Goal: Information Seeking & Learning: Learn about a topic

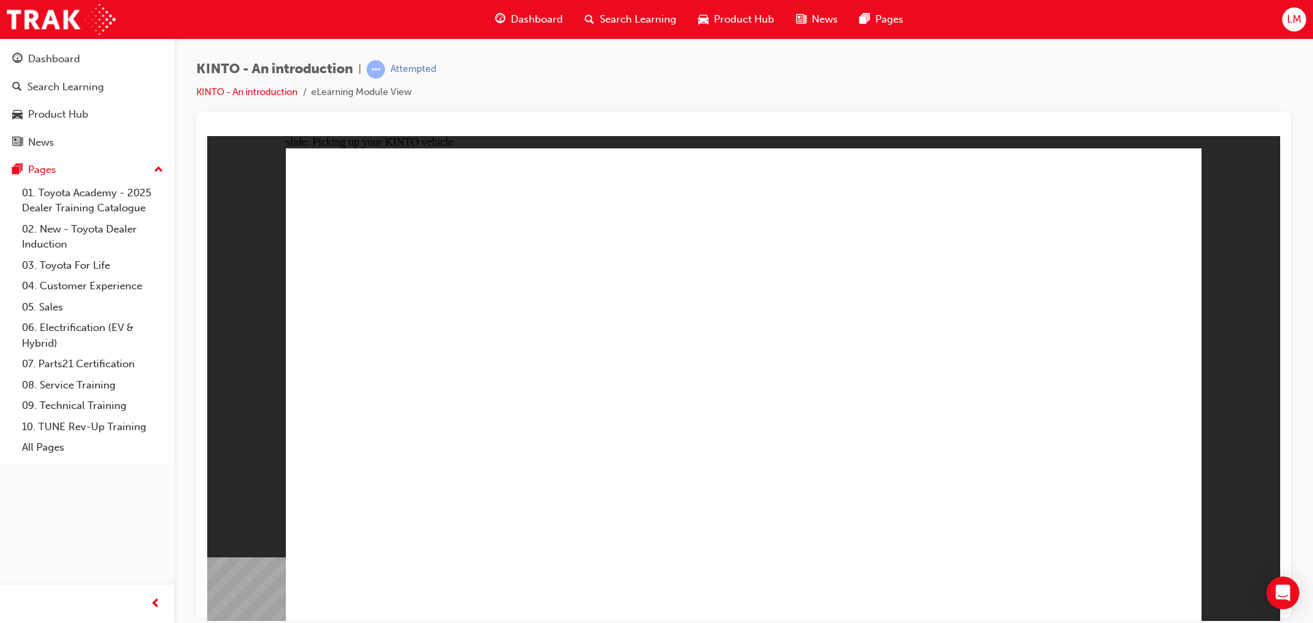
drag, startPoint x: 917, startPoint y: 441, endPoint x: 923, endPoint y: 487, distance: 47.0
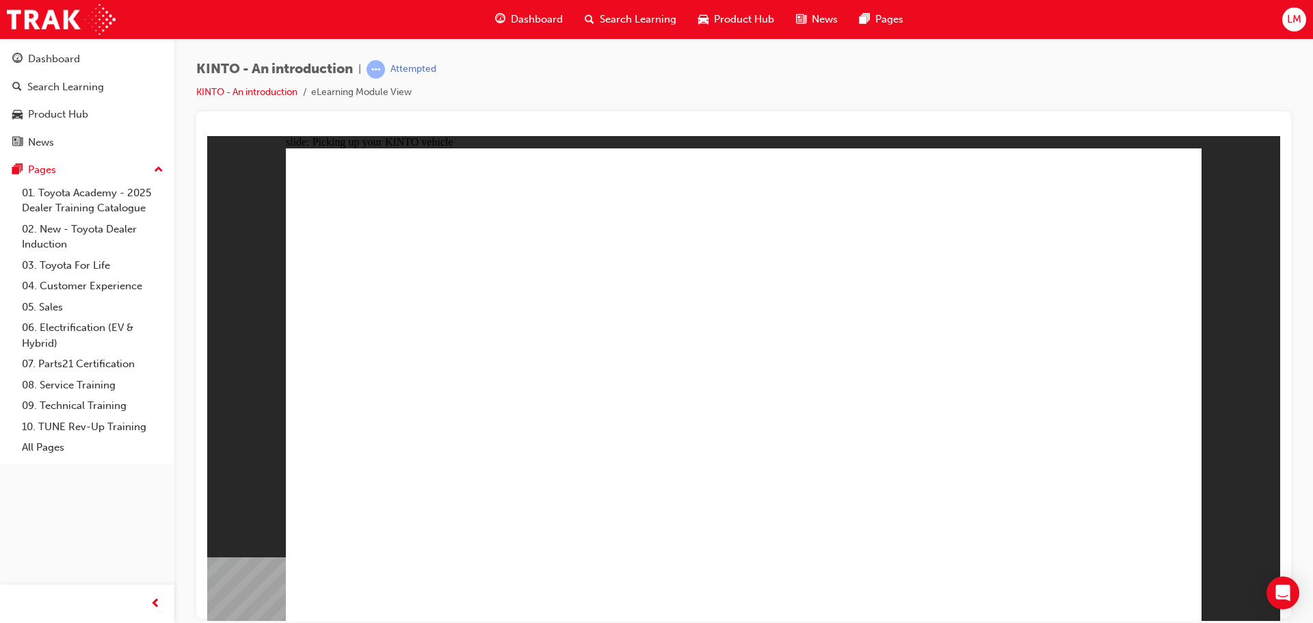
drag, startPoint x: 765, startPoint y: 311, endPoint x: 811, endPoint y: 301, distance: 46.2
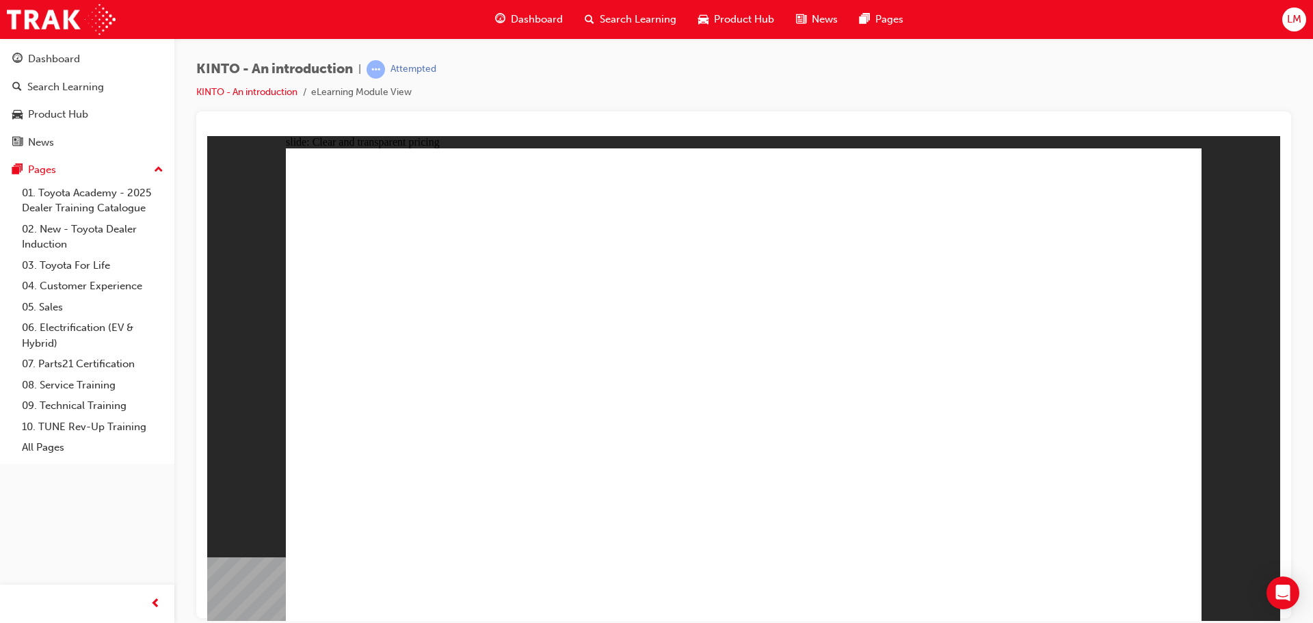
drag, startPoint x: 679, startPoint y: 304, endPoint x: 876, endPoint y: 307, distance: 197.0
drag, startPoint x: 887, startPoint y: 310, endPoint x: 886, endPoint y: 419, distance: 108.8
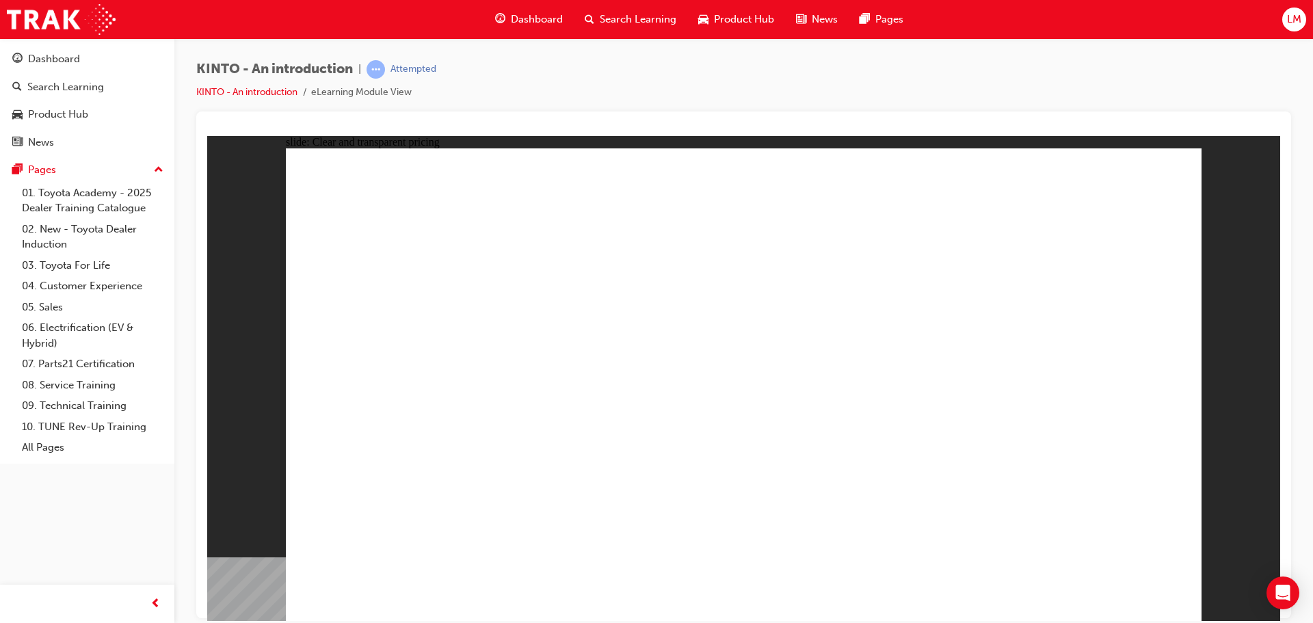
drag, startPoint x: 923, startPoint y: 276, endPoint x: 969, endPoint y: 346, distance: 83.5
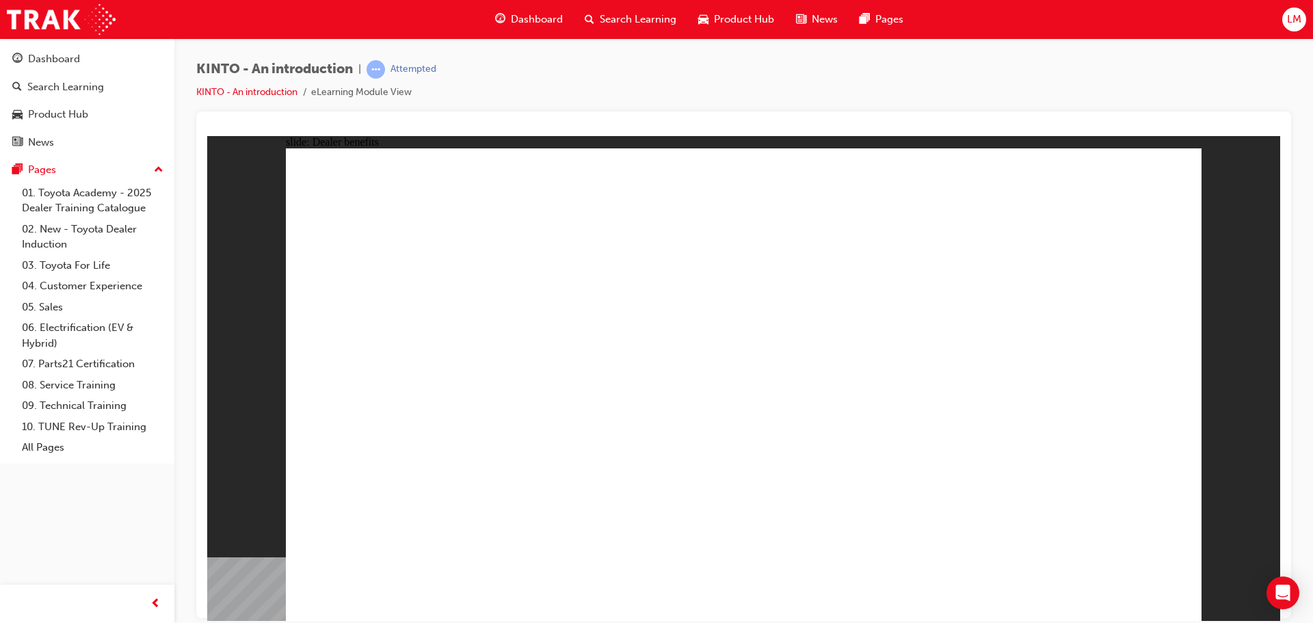
drag, startPoint x: 657, startPoint y: 340, endPoint x: 667, endPoint y: 359, distance: 21.7
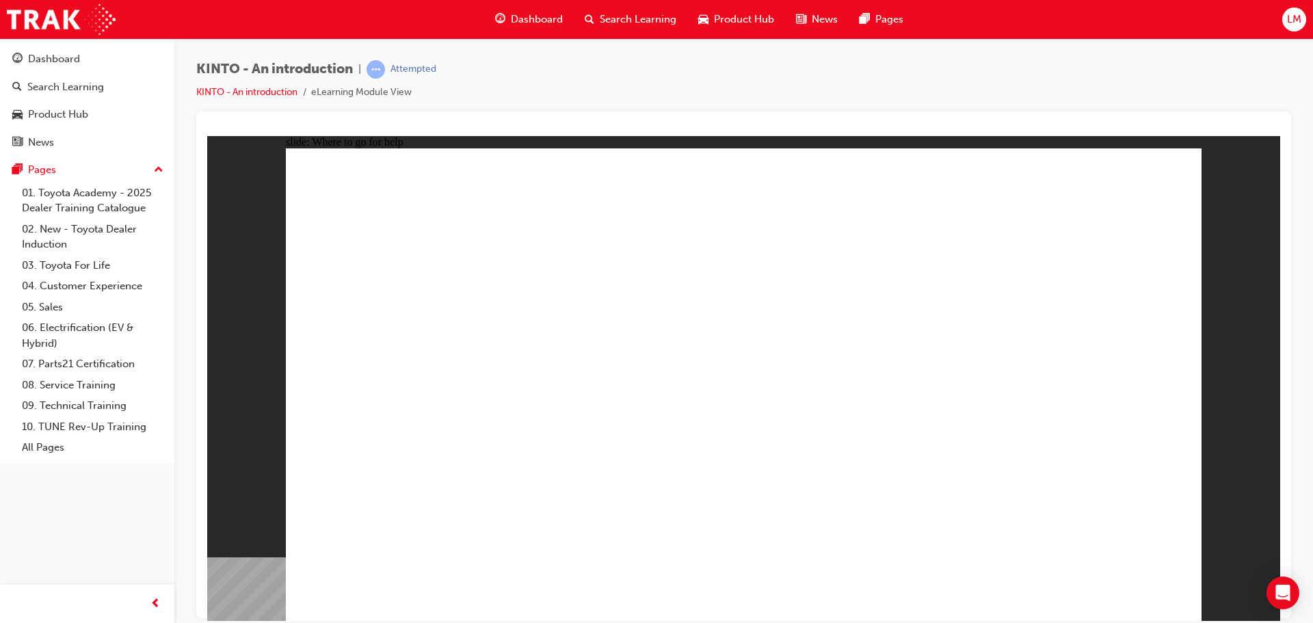
drag, startPoint x: 633, startPoint y: 378, endPoint x: 644, endPoint y: 391, distance: 17.4
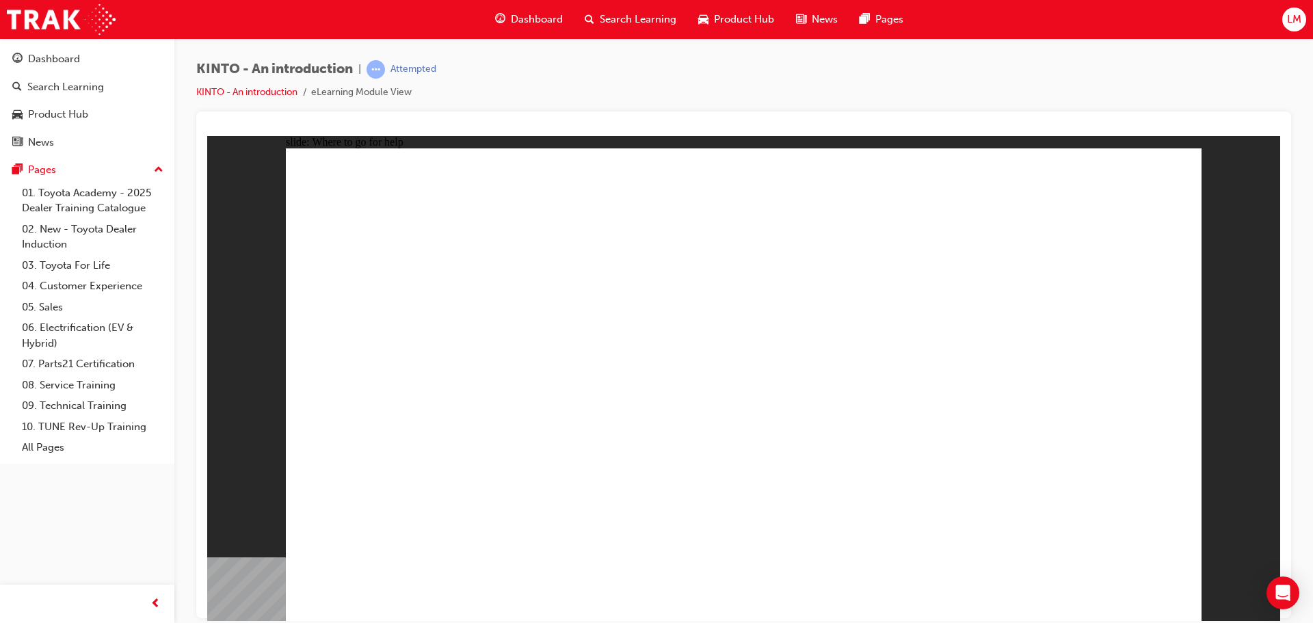
click at [1281, 600] on icon "Open Intercom Messenger" at bounding box center [1283, 593] width 18 height 18
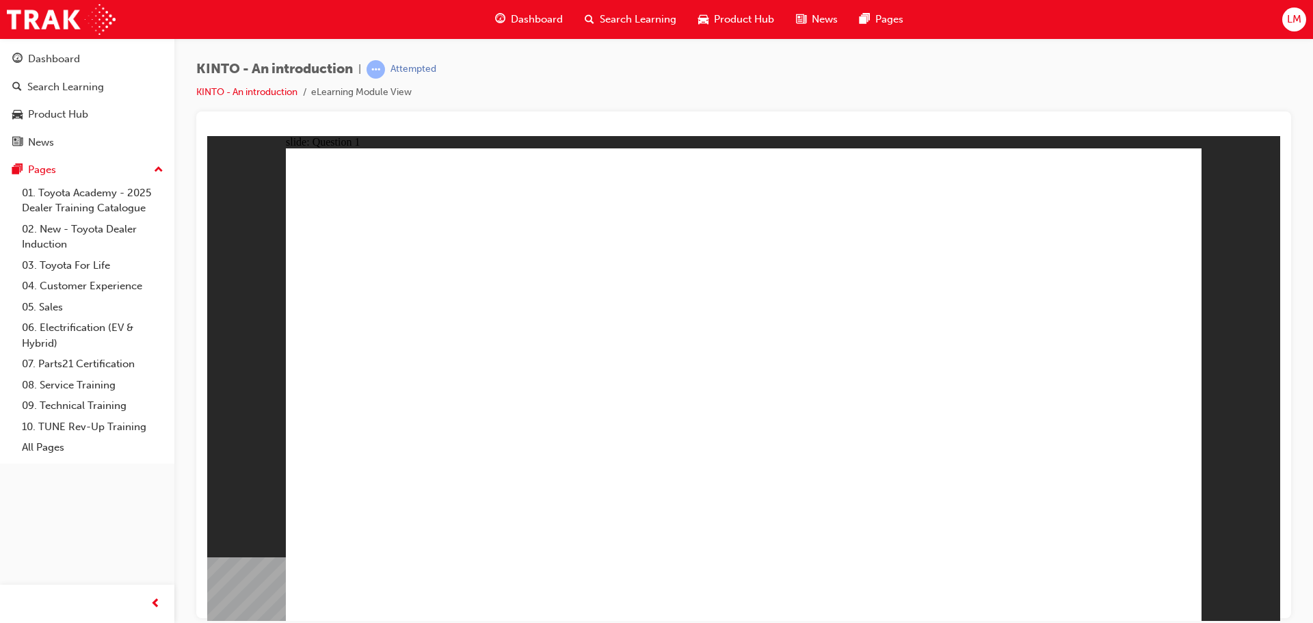
radio input "true"
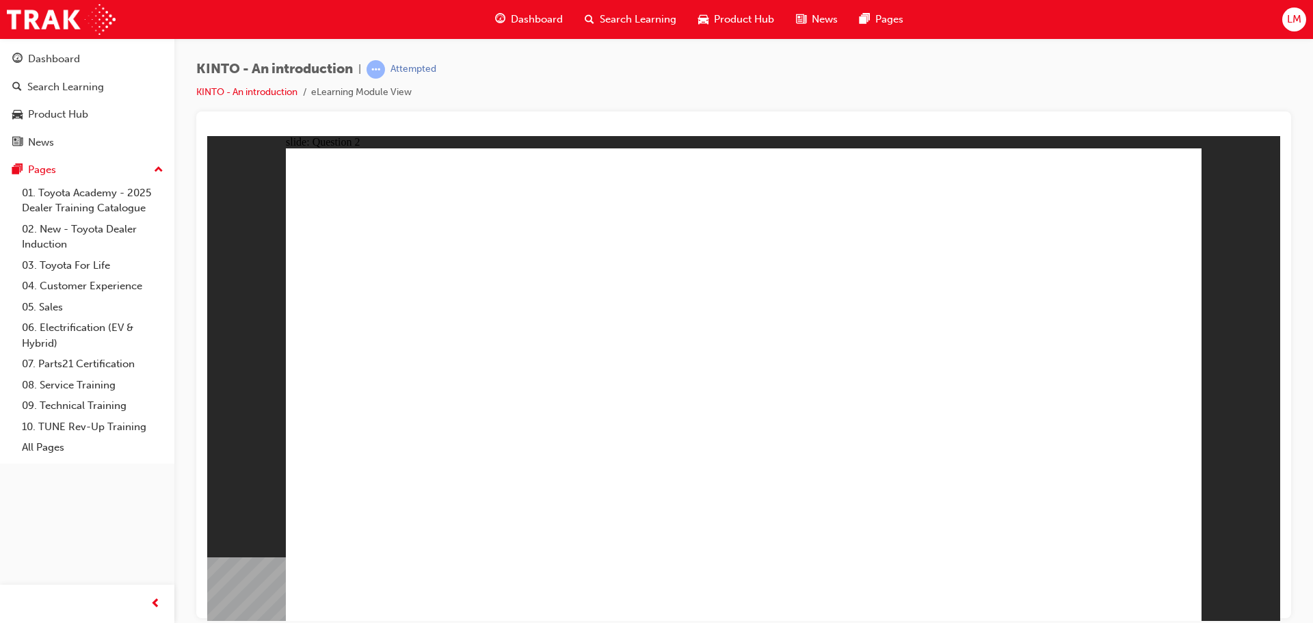
checkbox input "true"
radio input "true"
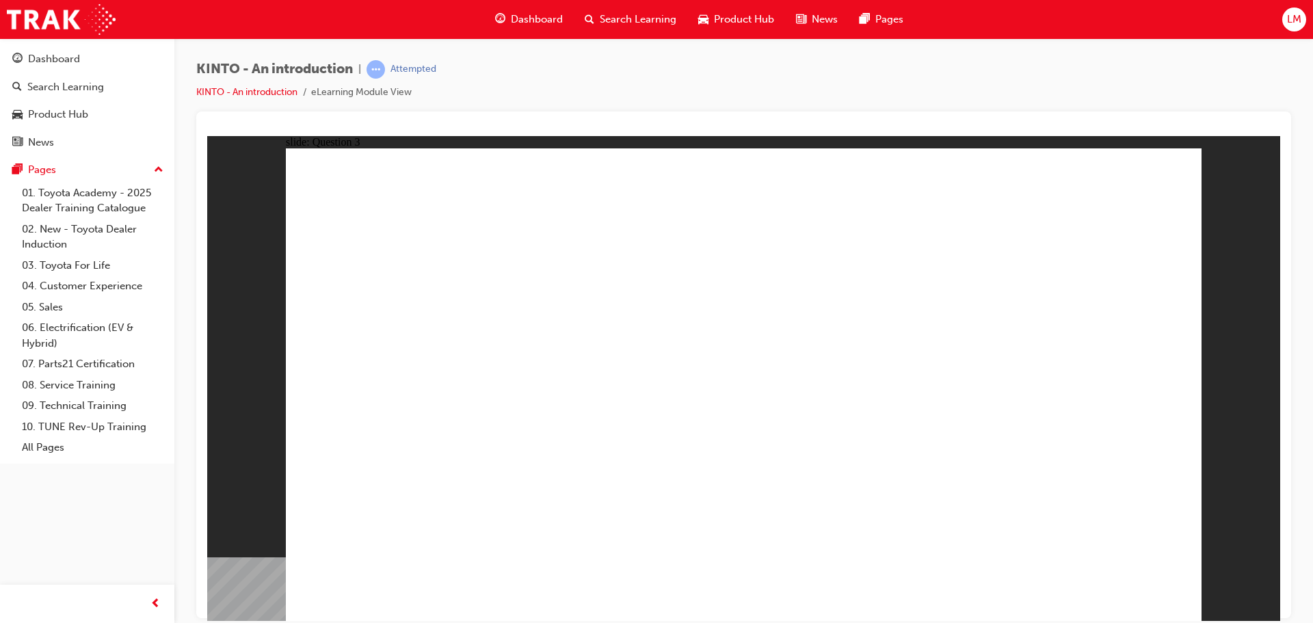
drag, startPoint x: 1052, startPoint y: 421, endPoint x: 409, endPoint y: 521, distance: 650.8
drag, startPoint x: 424, startPoint y: 500, endPoint x: 783, endPoint y: 503, distance: 358.5
drag, startPoint x: 880, startPoint y: 423, endPoint x: 384, endPoint y: 527, distance: 506.6
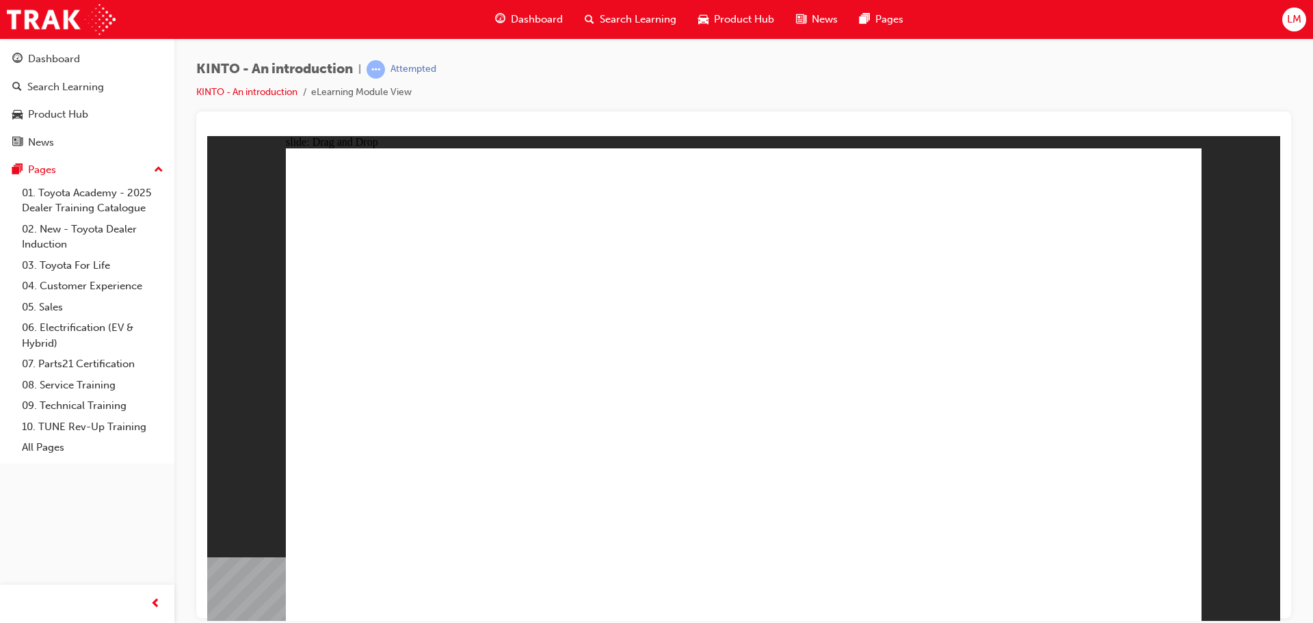
drag, startPoint x: 430, startPoint y: 410, endPoint x: 595, endPoint y: 519, distance: 197.9
drag, startPoint x: 774, startPoint y: 508, endPoint x: 1097, endPoint y: 511, distance: 322.9
drag, startPoint x: 789, startPoint y: 415, endPoint x: 949, endPoint y: 523, distance: 192.6
drag, startPoint x: 613, startPoint y: 410, endPoint x: 766, endPoint y: 512, distance: 184.4
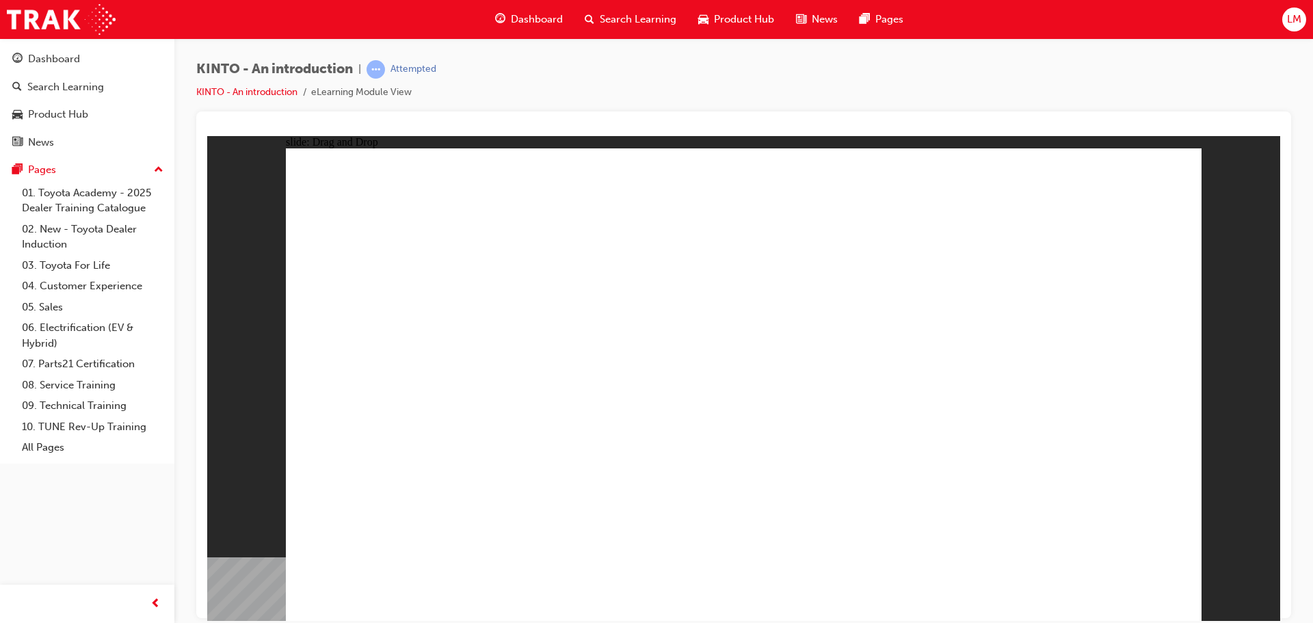
radio input "true"
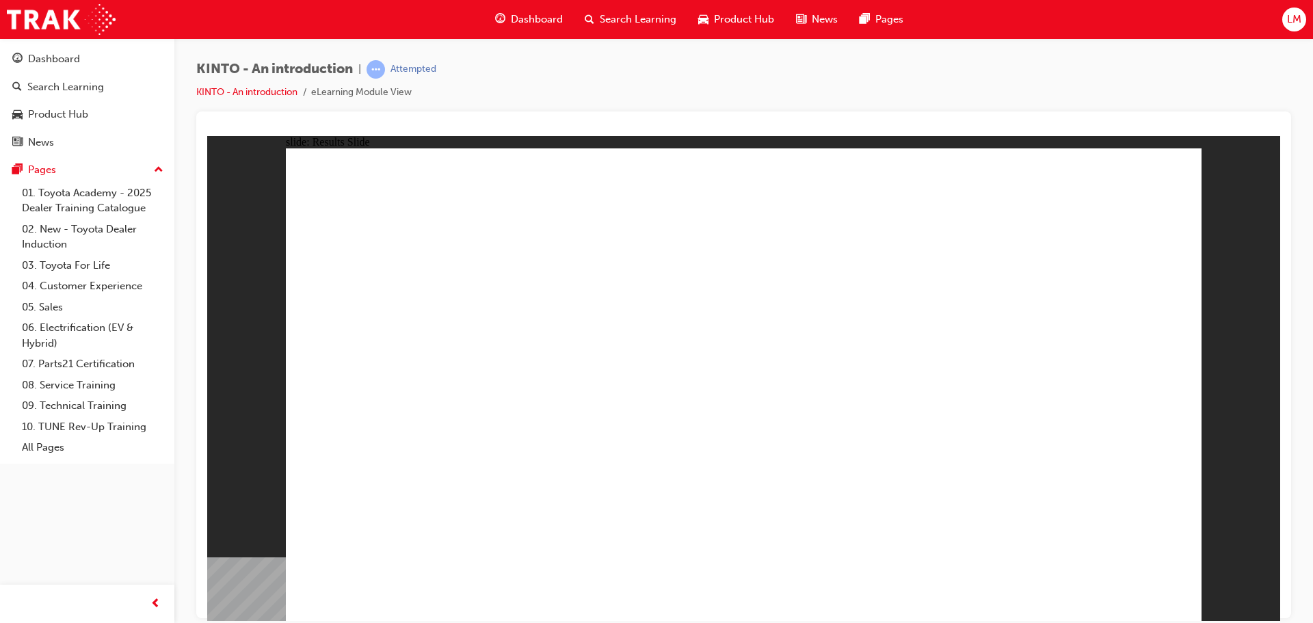
radio input "true"
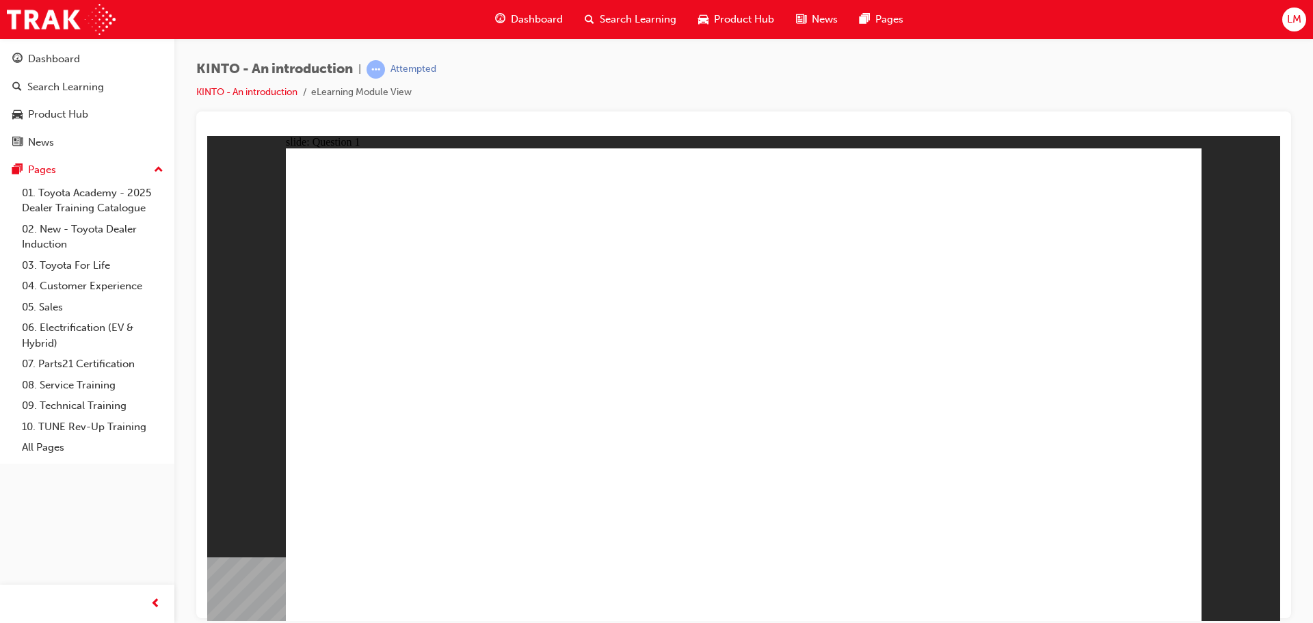
checkbox input "true"
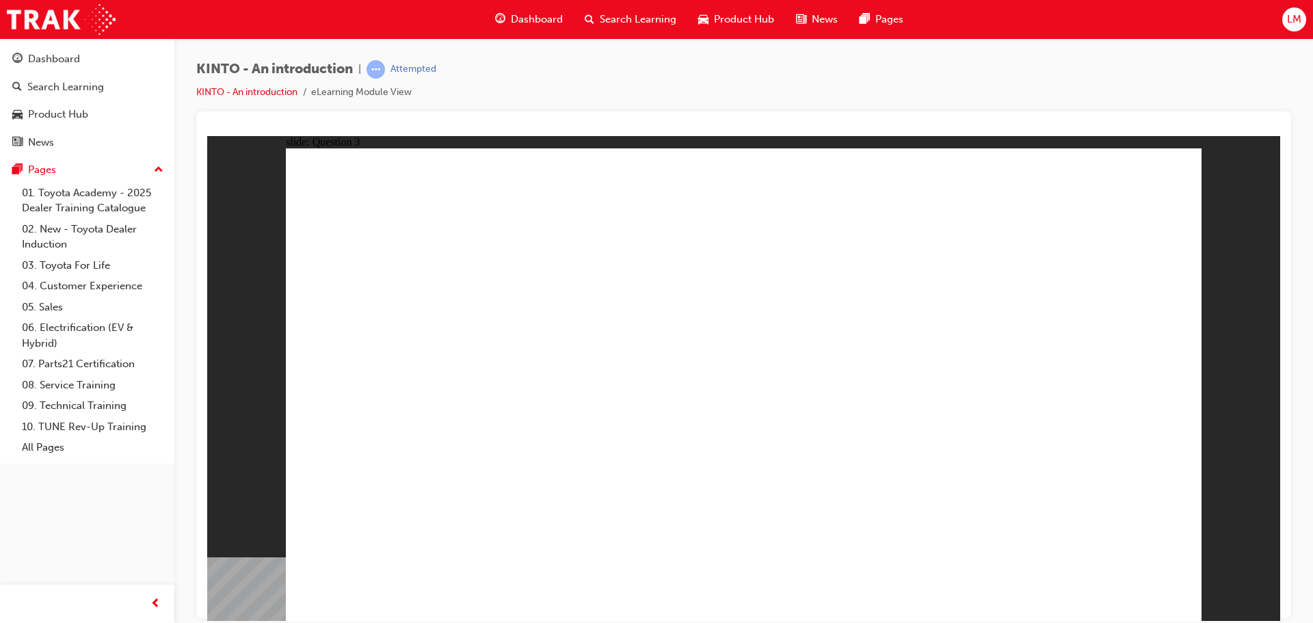
radio input "true"
drag, startPoint x: 449, startPoint y: 418, endPoint x: 449, endPoint y: 430, distance: 11.6
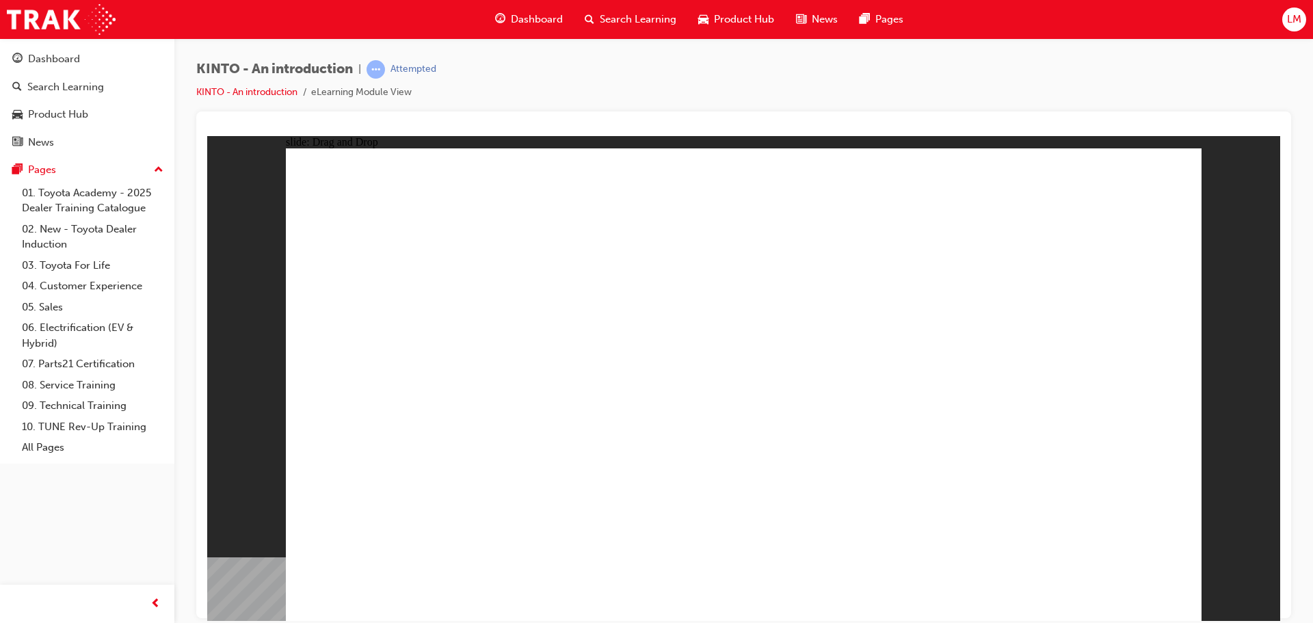
drag, startPoint x: 958, startPoint y: 417, endPoint x: 471, endPoint y: 521, distance: 498.2
drag, startPoint x: 447, startPoint y: 507, endPoint x: 600, endPoint y: 508, distance: 152.6
drag, startPoint x: 577, startPoint y: 425, endPoint x: 421, endPoint y: 542, distance: 195.1
drag, startPoint x: 444, startPoint y: 525, endPoint x: 603, endPoint y: 423, distance: 188.2
drag, startPoint x: 540, startPoint y: 522, endPoint x: 436, endPoint y: 521, distance: 104.0
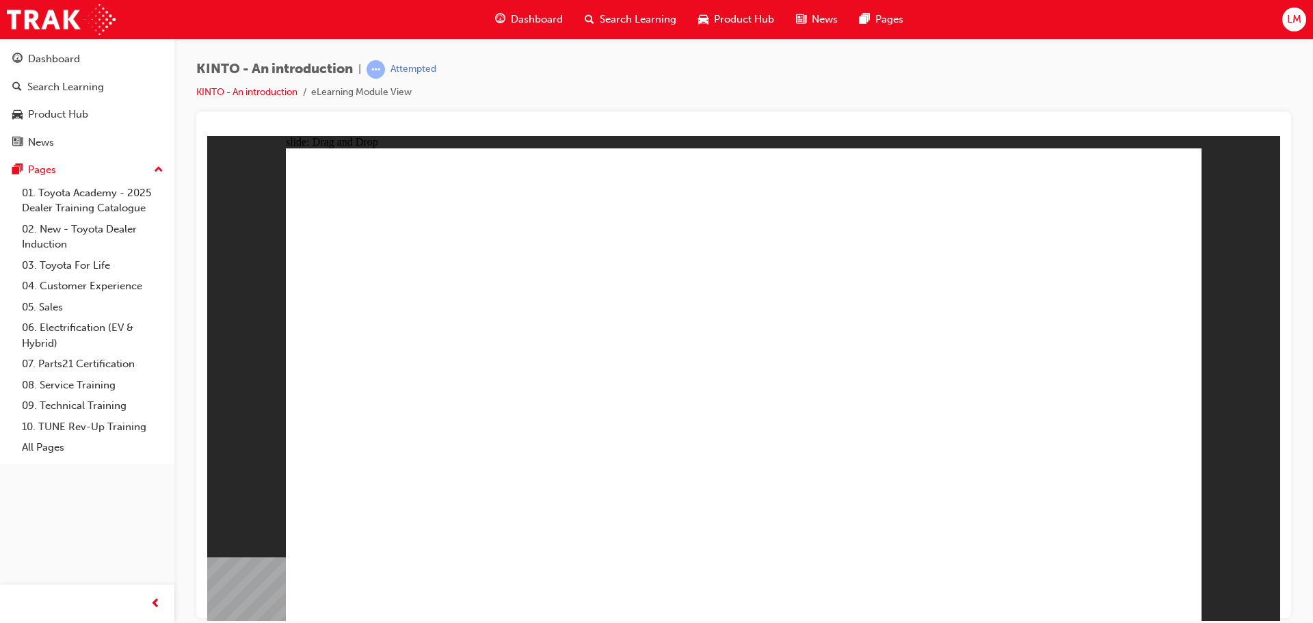
drag, startPoint x: 443, startPoint y: 441, endPoint x: 460, endPoint y: 407, distance: 37.6
drag, startPoint x: 600, startPoint y: 469, endPoint x: 603, endPoint y: 527, distance: 57.6
drag, startPoint x: 764, startPoint y: 431, endPoint x: 763, endPoint y: 530, distance: 99.2
drag, startPoint x: 807, startPoint y: 461, endPoint x: 959, endPoint y: 538, distance: 170.1
drag, startPoint x: 1054, startPoint y: 438, endPoint x: 1077, endPoint y: 538, distance: 102.4
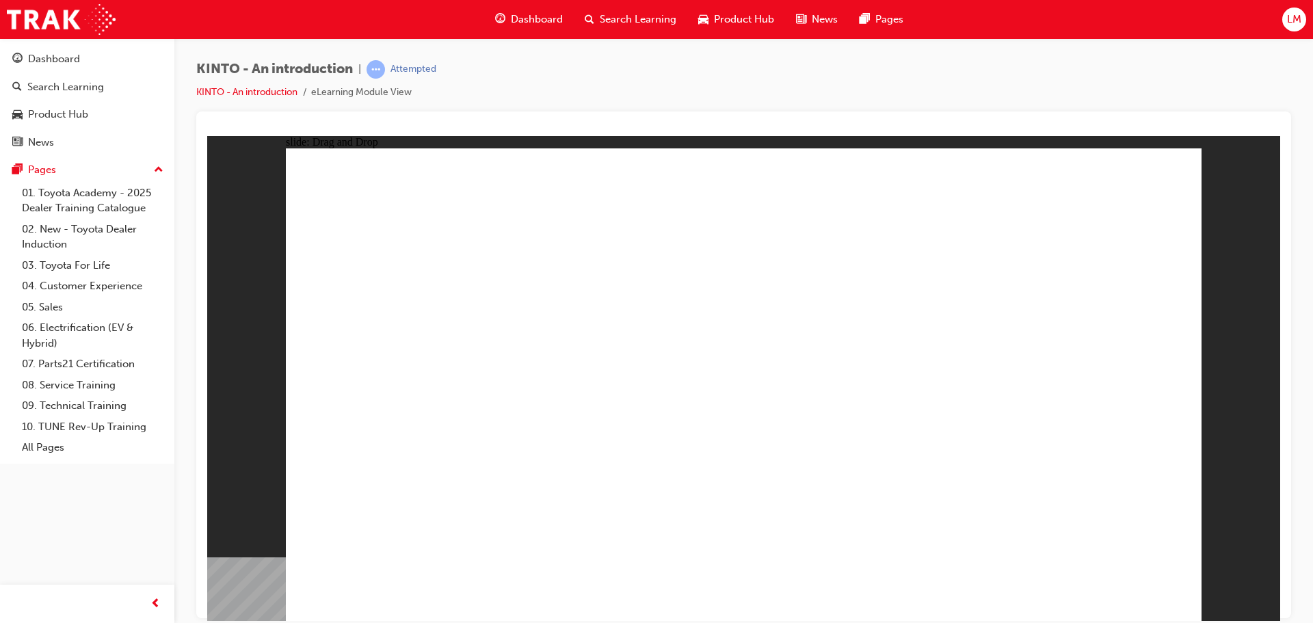
drag, startPoint x: 400, startPoint y: 525, endPoint x: 635, endPoint y: 440, distance: 249.7
drag, startPoint x: 915, startPoint y: 524, endPoint x: 456, endPoint y: 521, distance: 458.3
drag, startPoint x: 581, startPoint y: 515, endPoint x: 856, endPoint y: 468, distance: 279.0
drag, startPoint x: 674, startPoint y: 438, endPoint x: 603, endPoint y: 529, distance: 115.5
drag, startPoint x: 876, startPoint y: 523, endPoint x: 683, endPoint y: 425, distance: 216.0
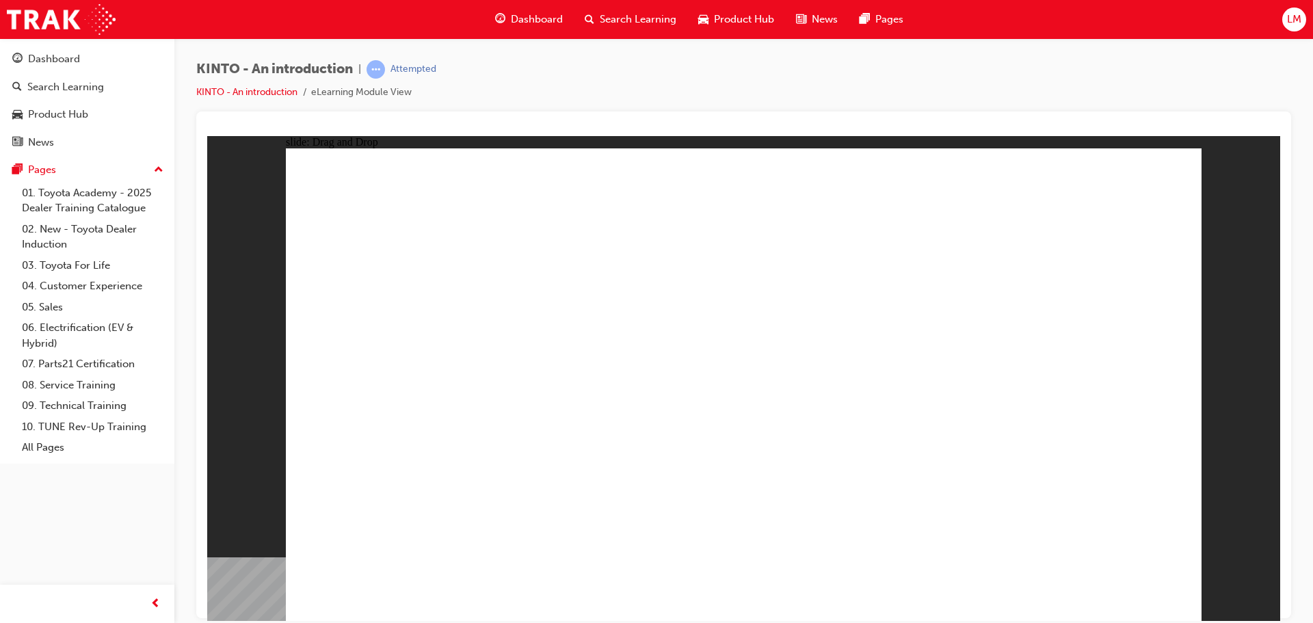
drag, startPoint x: 863, startPoint y: 521, endPoint x: 809, endPoint y: 469, distance: 75.5
drag, startPoint x: 755, startPoint y: 430, endPoint x: 770, endPoint y: 521, distance: 91.4
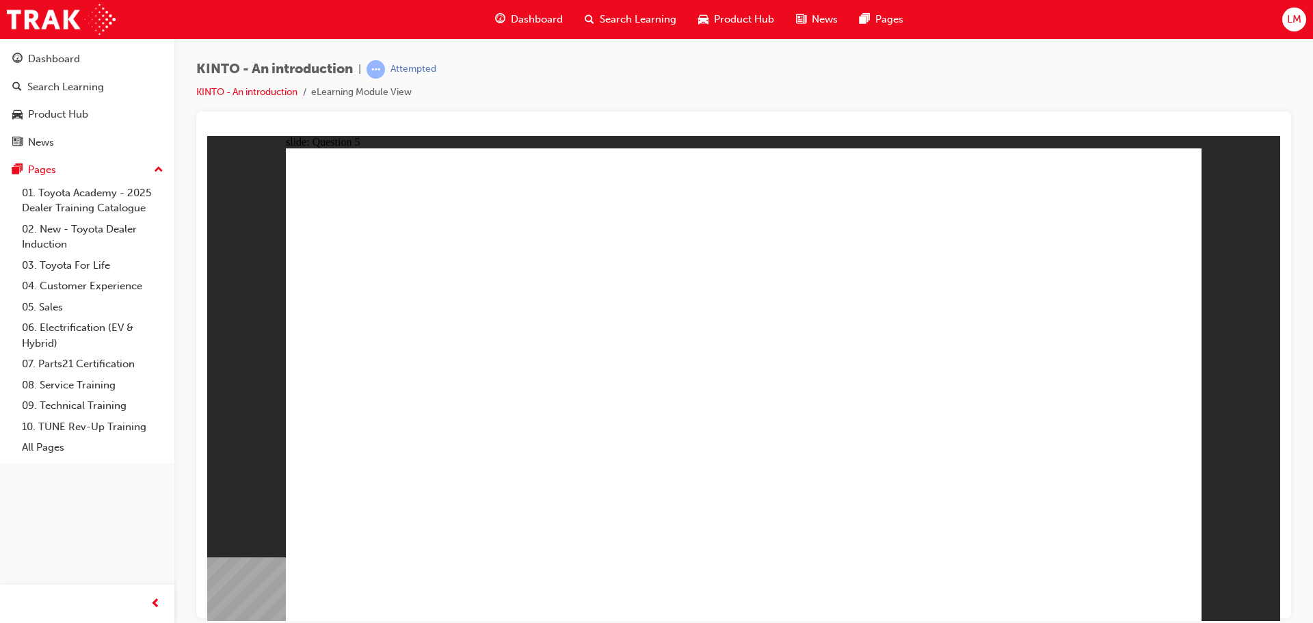
radio input "true"
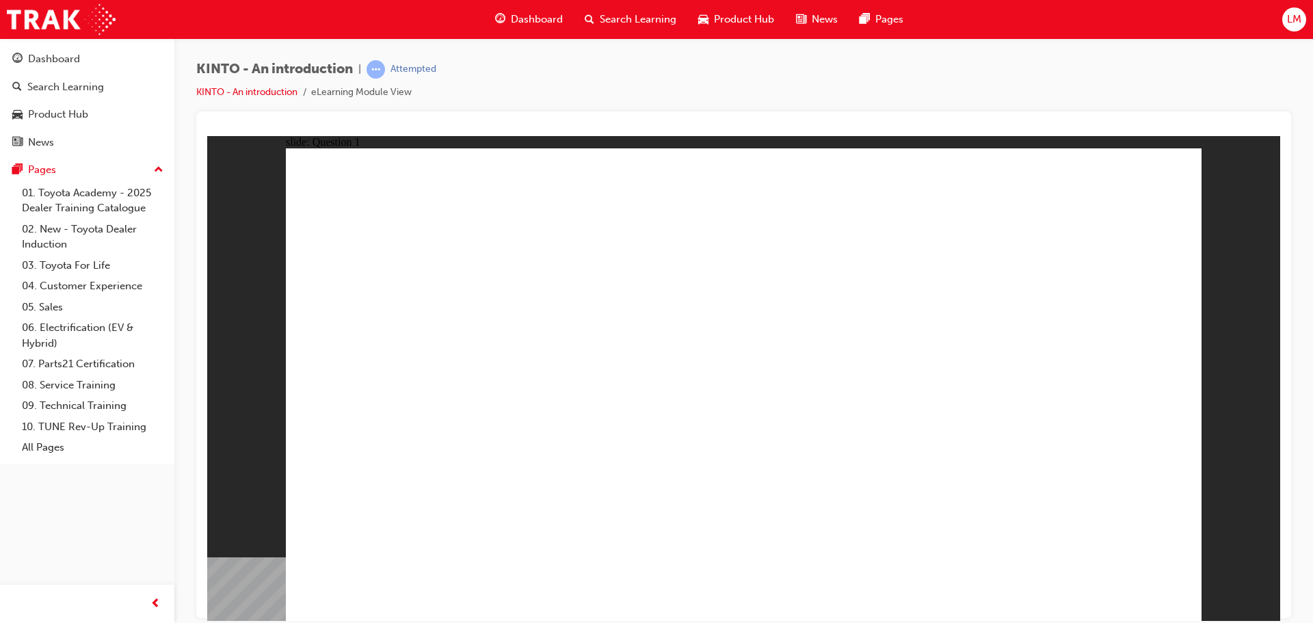
radio input "true"
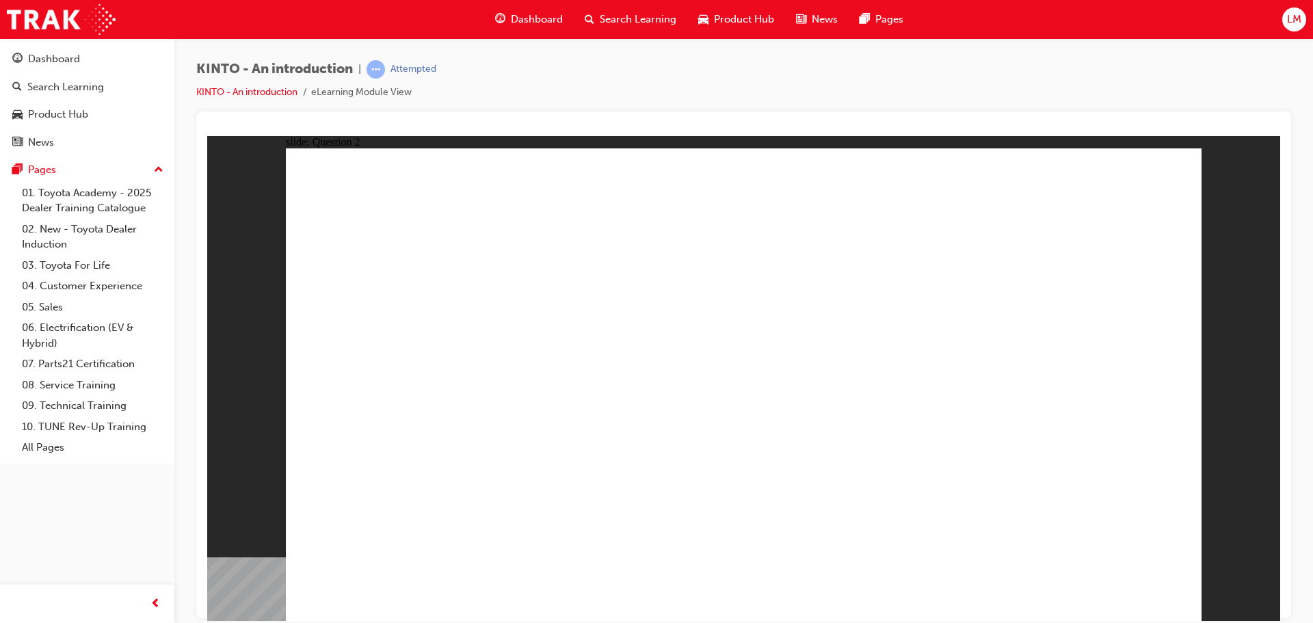
checkbox input "true"
radio input "true"
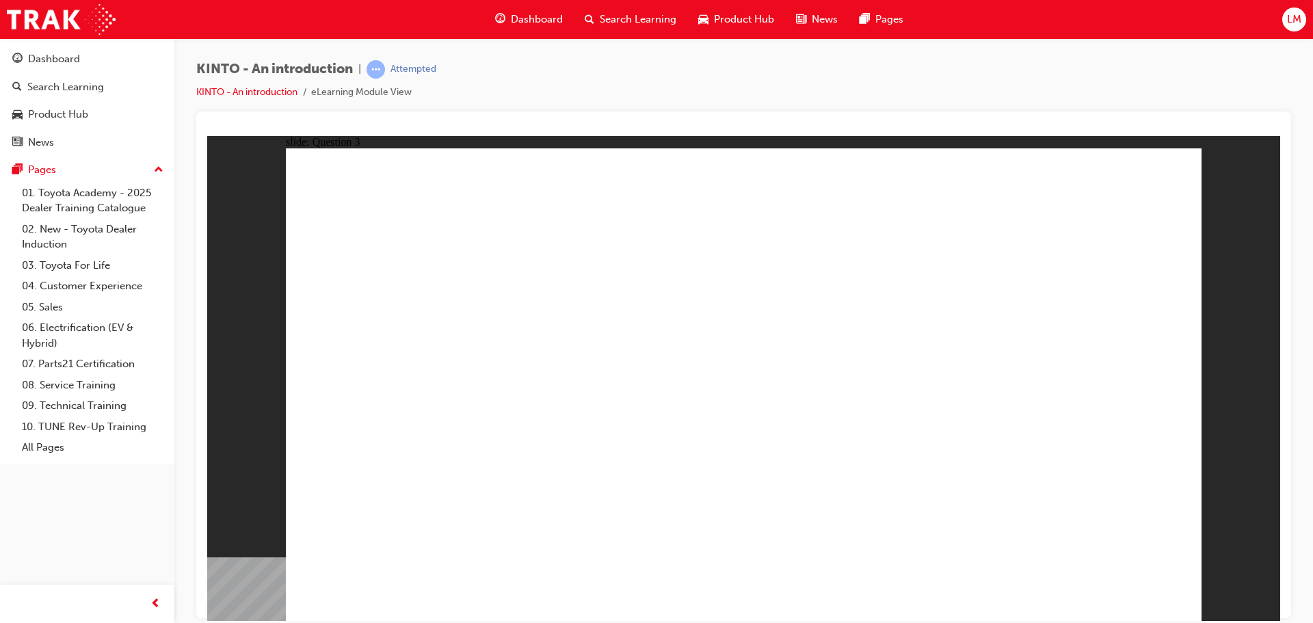
drag, startPoint x: 462, startPoint y: 439, endPoint x: 468, endPoint y: 505, distance: 65.9
drag, startPoint x: 718, startPoint y: 432, endPoint x: 747, endPoint y: 547, distance: 118.0
drag, startPoint x: 896, startPoint y: 444, endPoint x: 918, endPoint y: 540, distance: 98.9
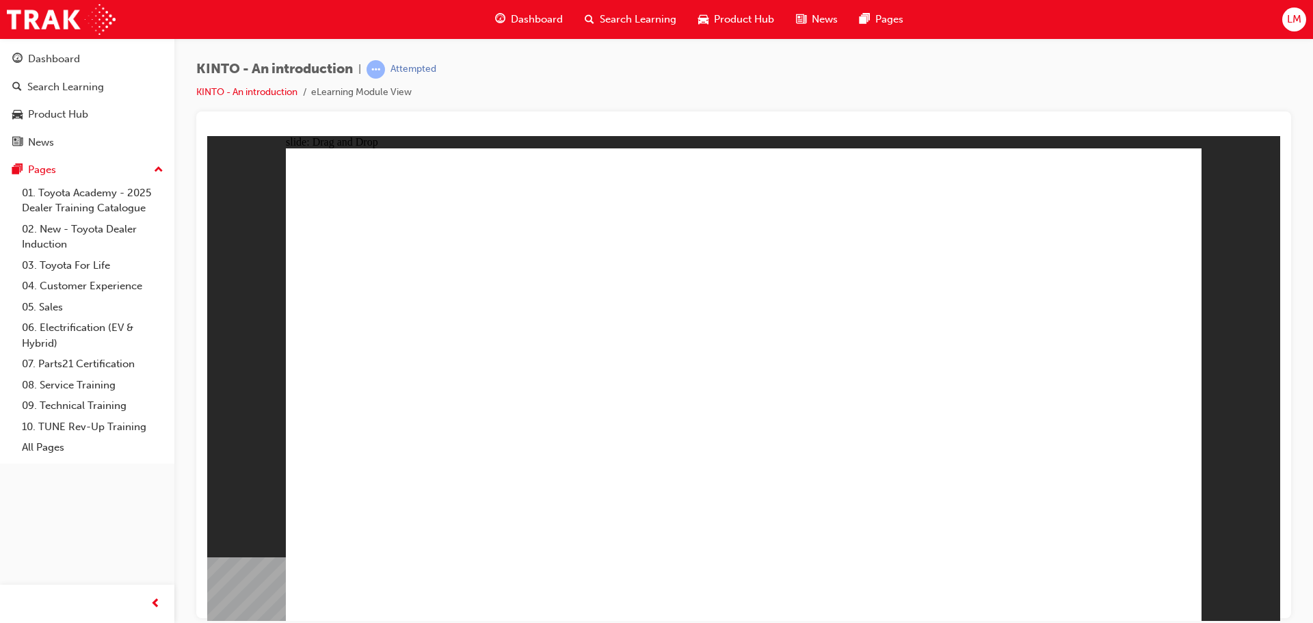
drag, startPoint x: 1079, startPoint y: 430, endPoint x: 1099, endPoint y: 534, distance: 106.0
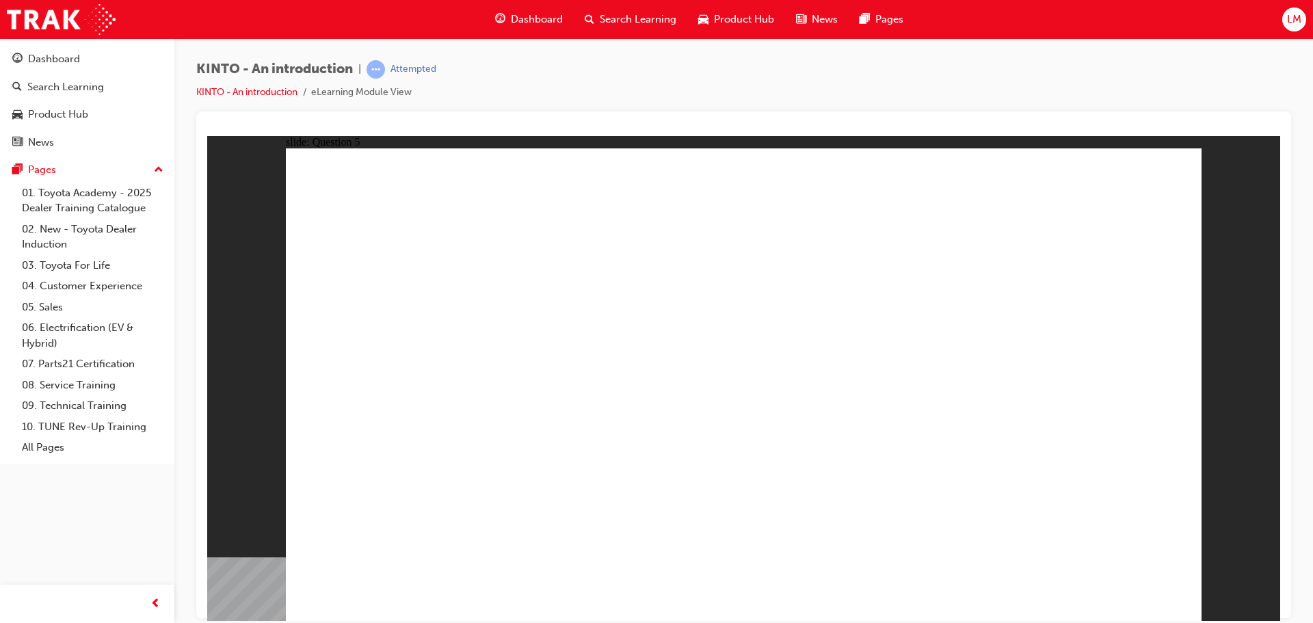
radio input "true"
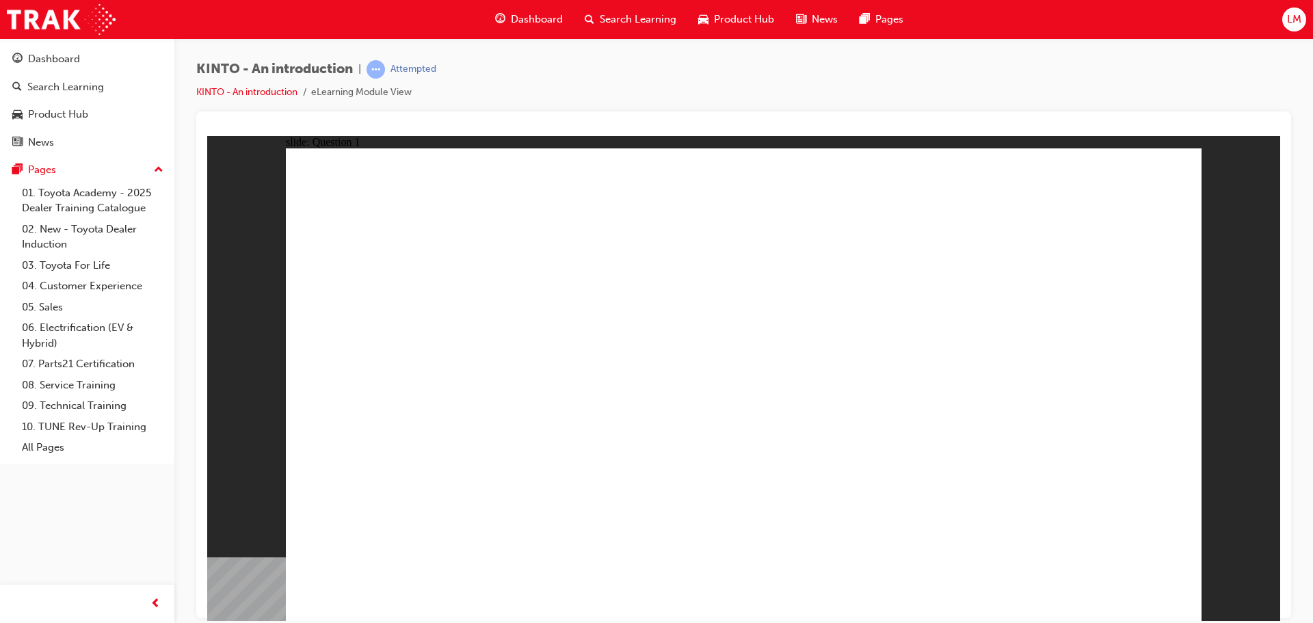
radio input "true"
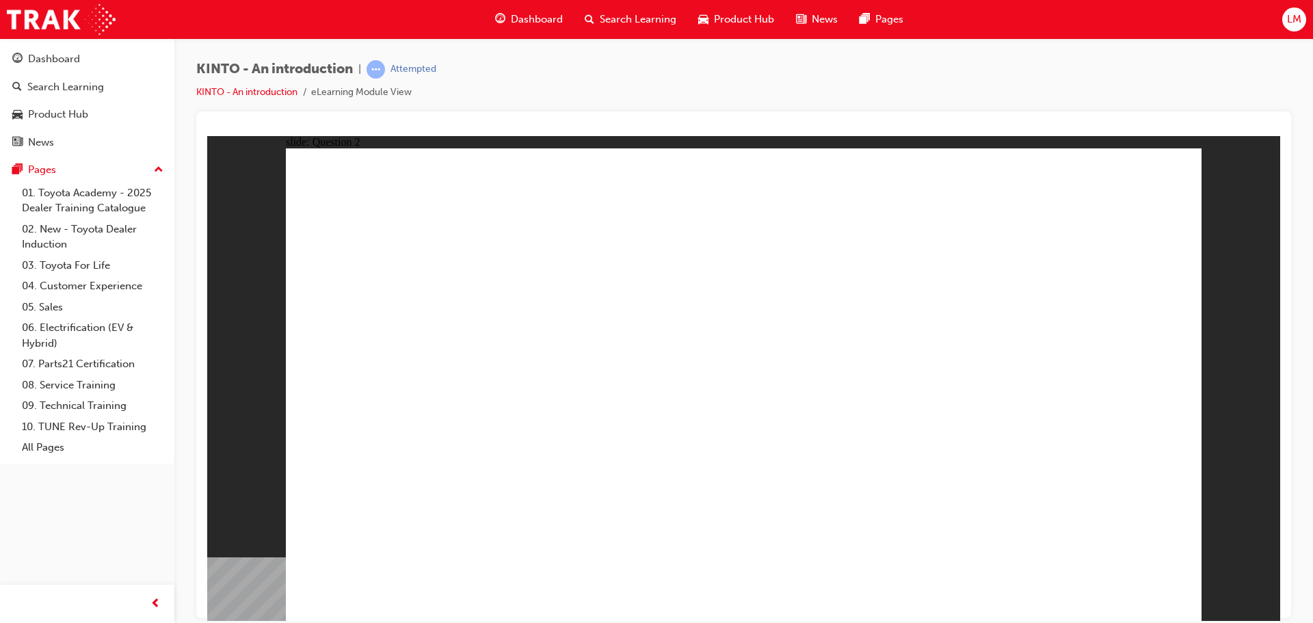
checkbox input "true"
radio input "true"
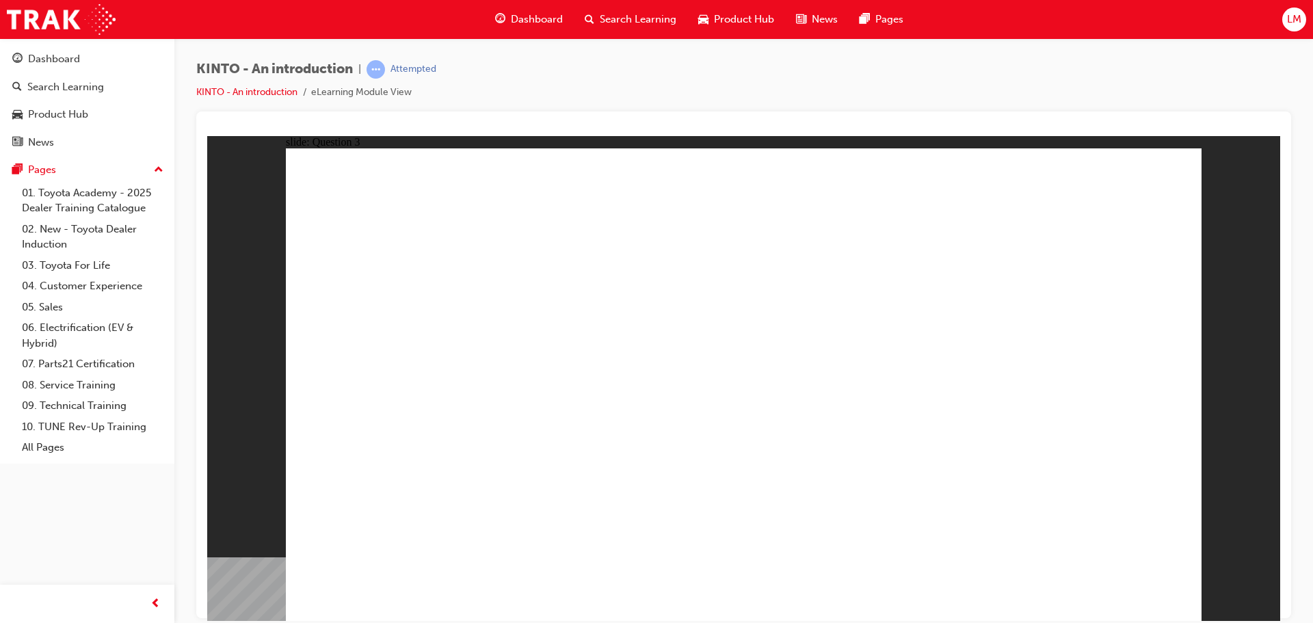
drag, startPoint x: 561, startPoint y: 421, endPoint x: 415, endPoint y: 510, distance: 170.3
drag, startPoint x: 419, startPoint y: 409, endPoint x: 593, endPoint y: 515, distance: 203.6
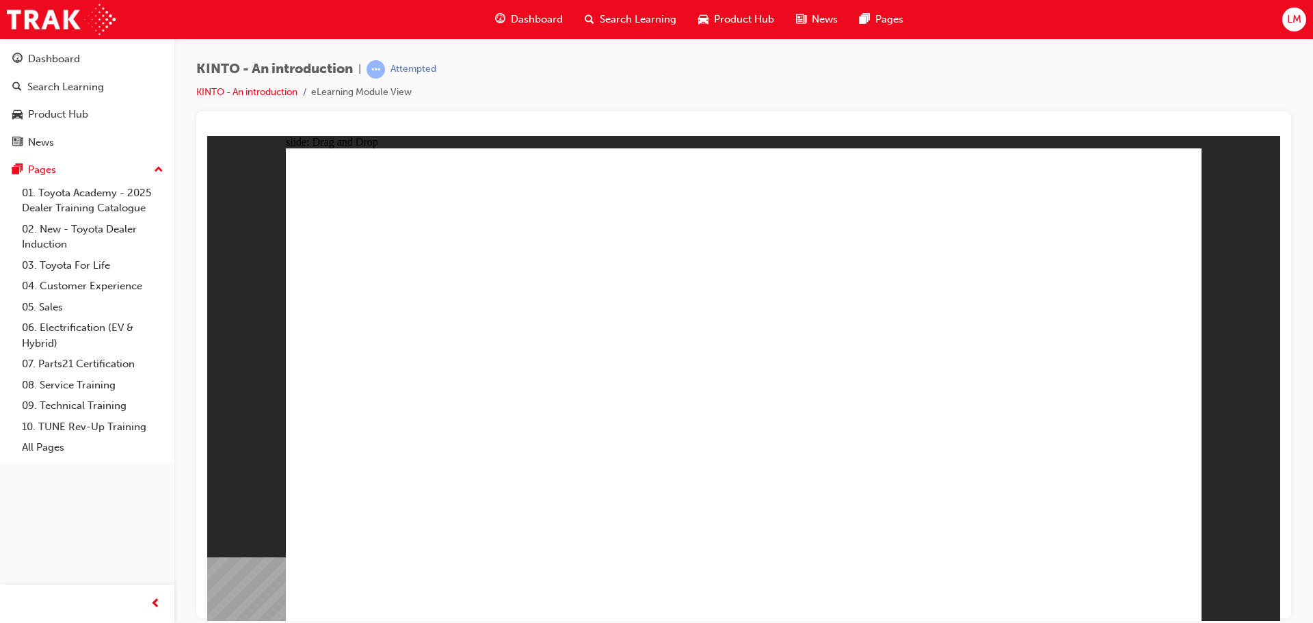
drag, startPoint x: 727, startPoint y: 417, endPoint x: 770, endPoint y: 512, distance: 104.1
drag, startPoint x: 895, startPoint y: 426, endPoint x: 931, endPoint y: 522, distance: 102.4
drag, startPoint x: 1052, startPoint y: 423, endPoint x: 1072, endPoint y: 534, distance: 113.3
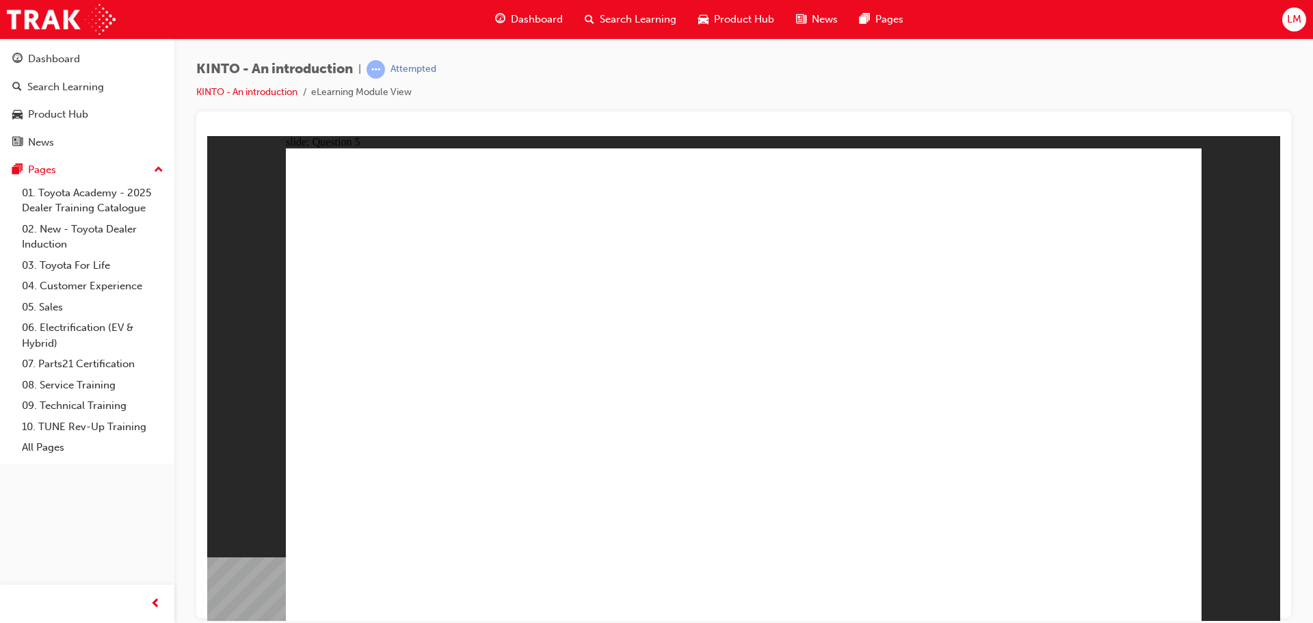
radio input "true"
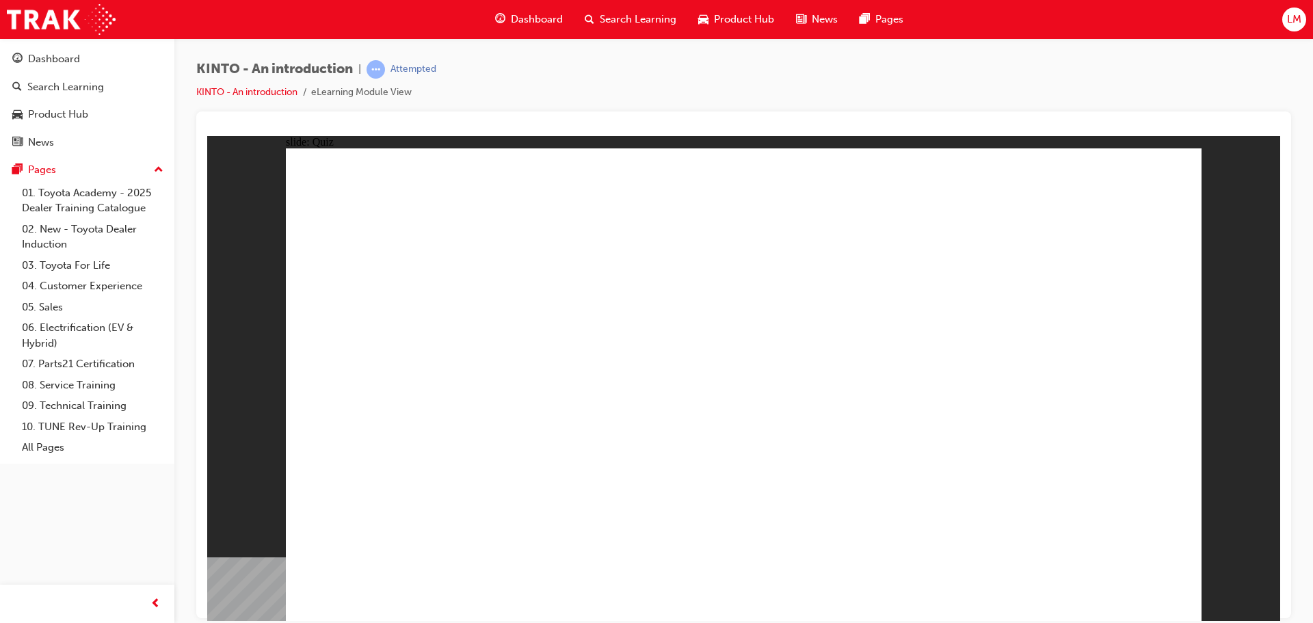
radio input "true"
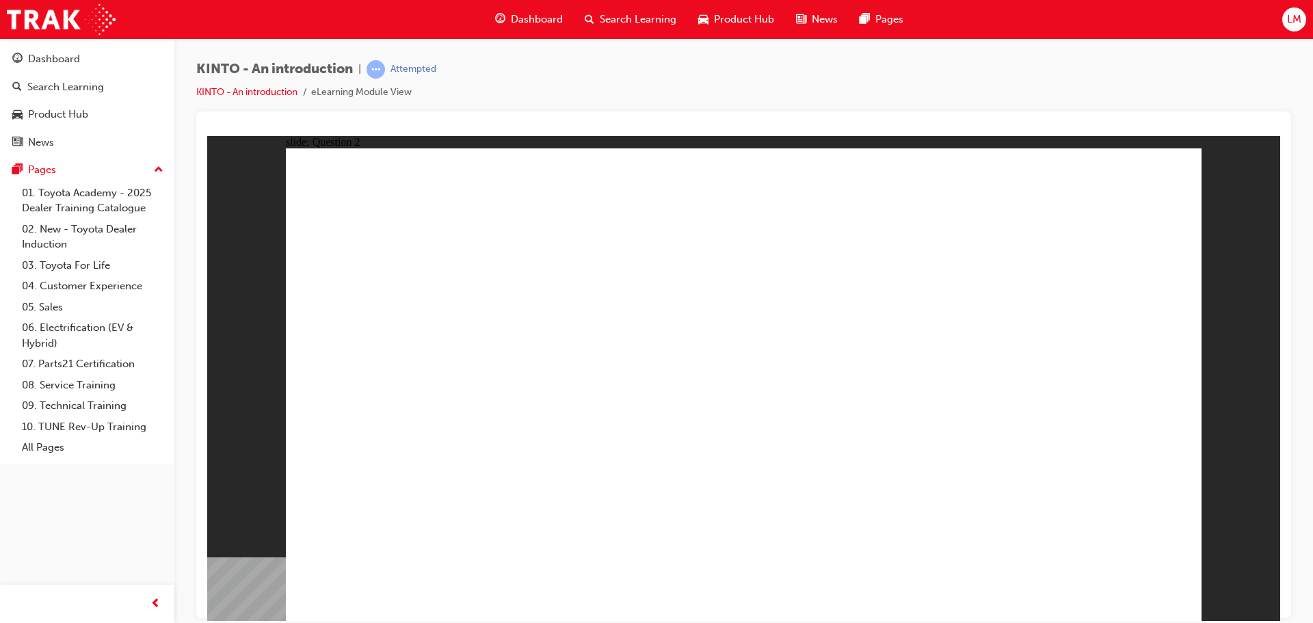
checkbox input "true"
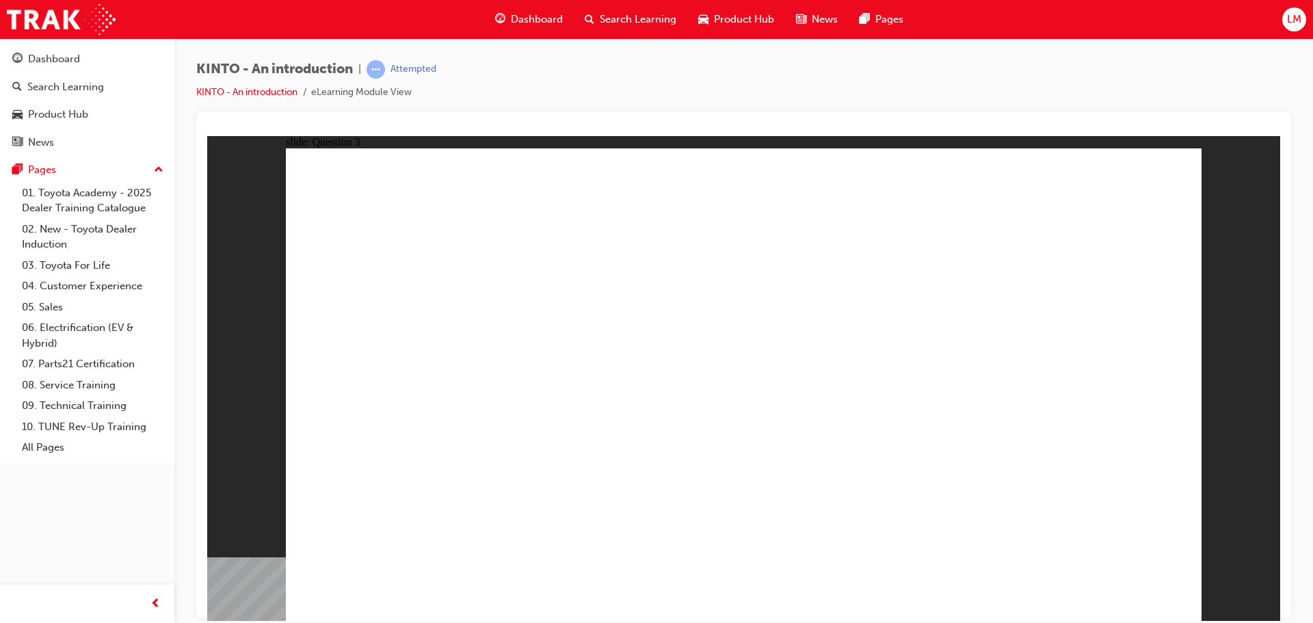
radio input "true"
drag, startPoint x: 931, startPoint y: 415, endPoint x: 456, endPoint y: 501, distance: 483.3
drag, startPoint x: 721, startPoint y: 404, endPoint x: 575, endPoint y: 488, distance: 169.2
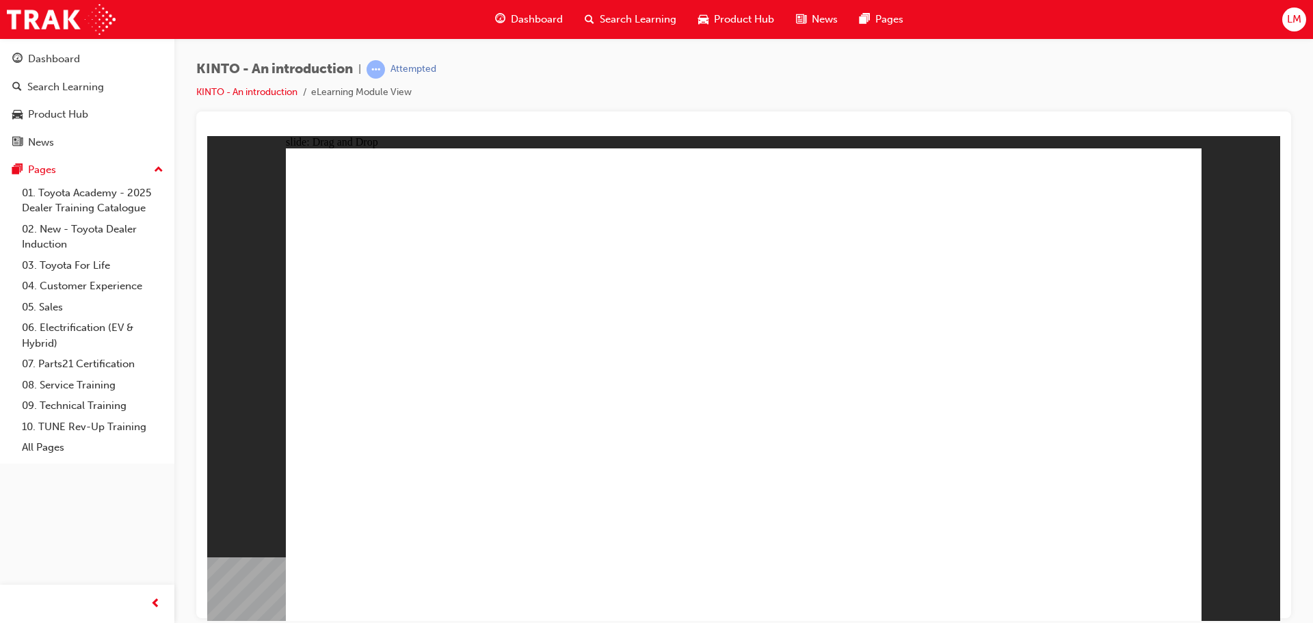
drag, startPoint x: 725, startPoint y: 484, endPoint x: 752, endPoint y: 505, distance: 34.1
drag, startPoint x: 438, startPoint y: 397, endPoint x: 950, endPoint y: 524, distance: 527.1
drag, startPoint x: 1050, startPoint y: 421, endPoint x: 1065, endPoint y: 527, distance: 107.1
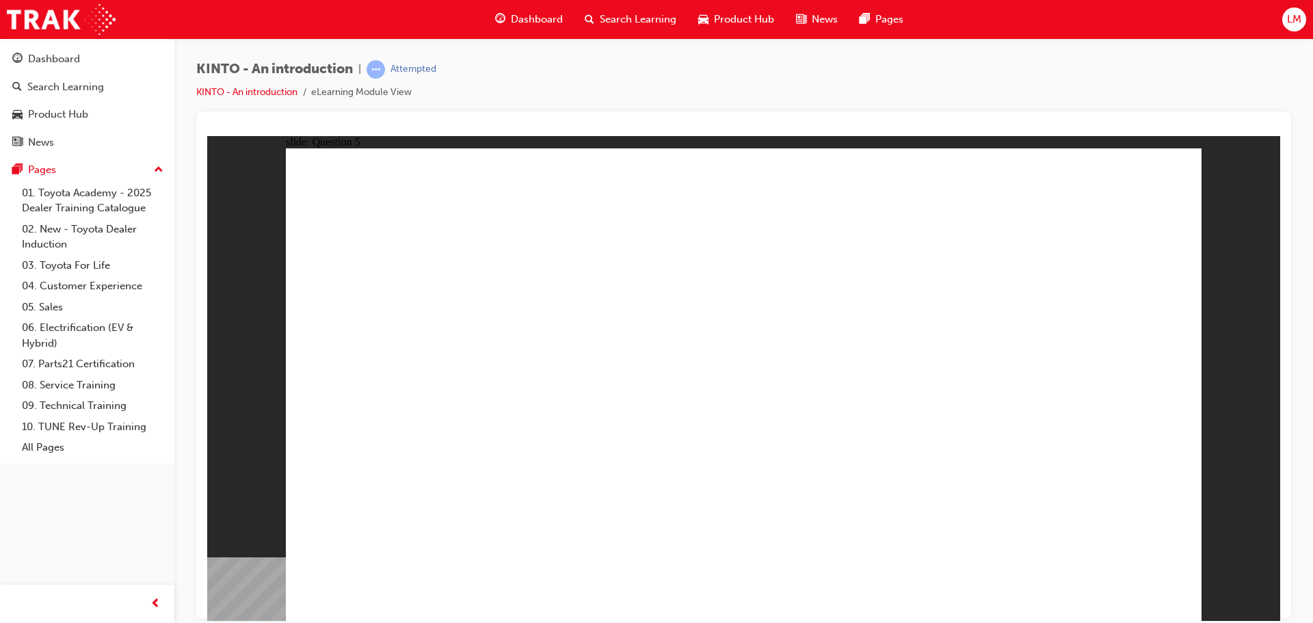
radio input "true"
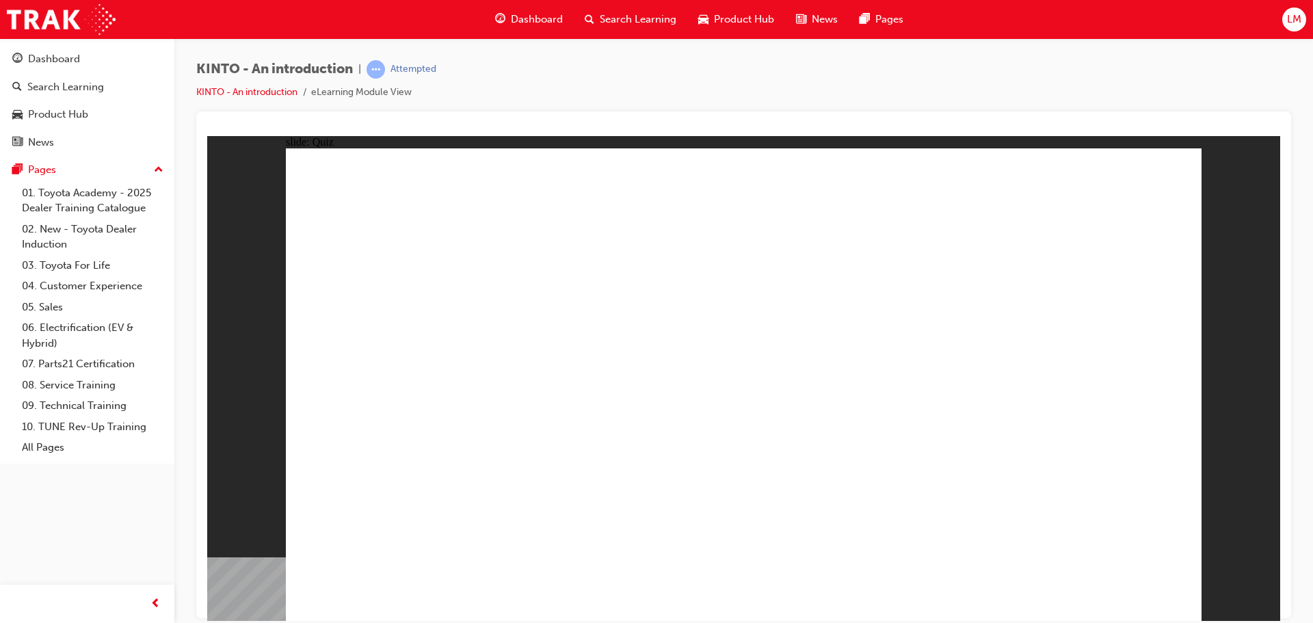
radio input "true"
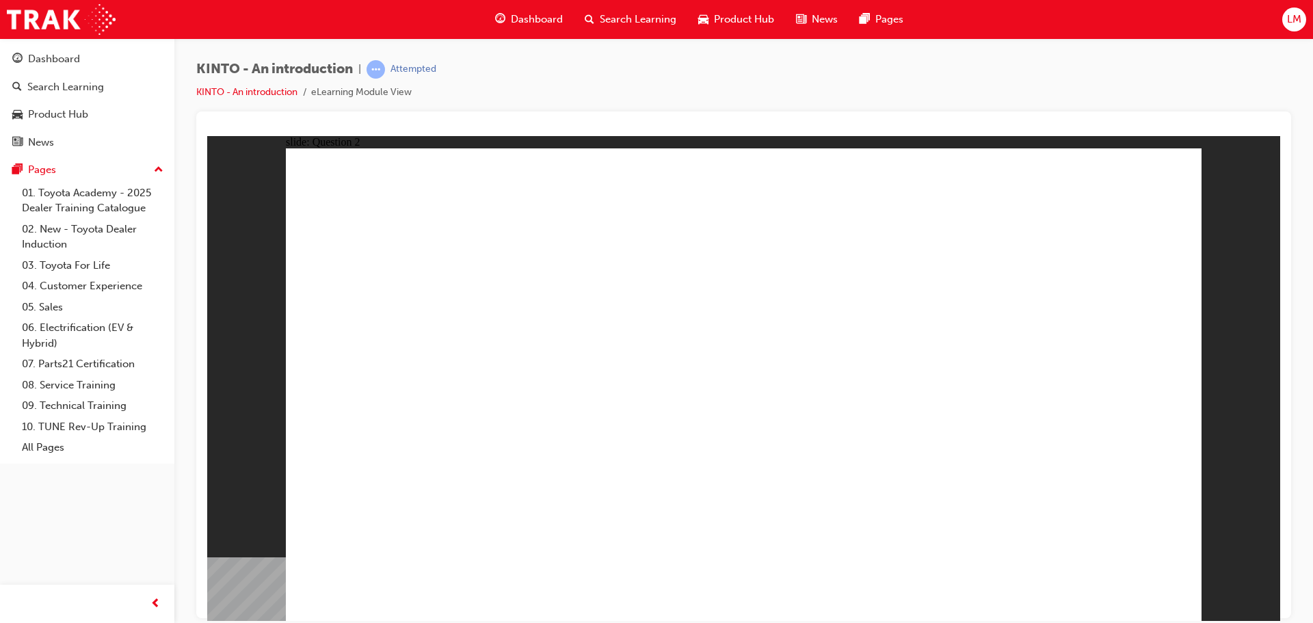
checkbox input "true"
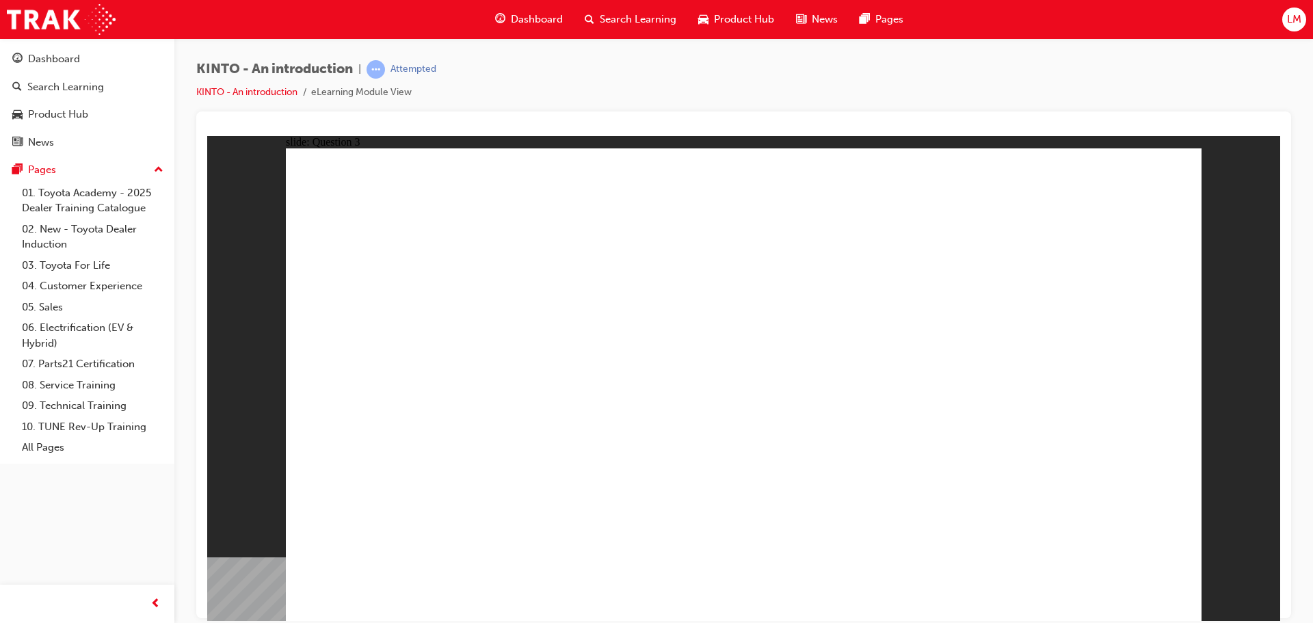
radio input "true"
drag, startPoint x: 1051, startPoint y: 403, endPoint x: 391, endPoint y: 500, distance: 667.2
drag, startPoint x: 435, startPoint y: 427, endPoint x: 605, endPoint y: 540, distance: 204.3
drag, startPoint x: 730, startPoint y: 434, endPoint x: 738, endPoint y: 538, distance: 104.3
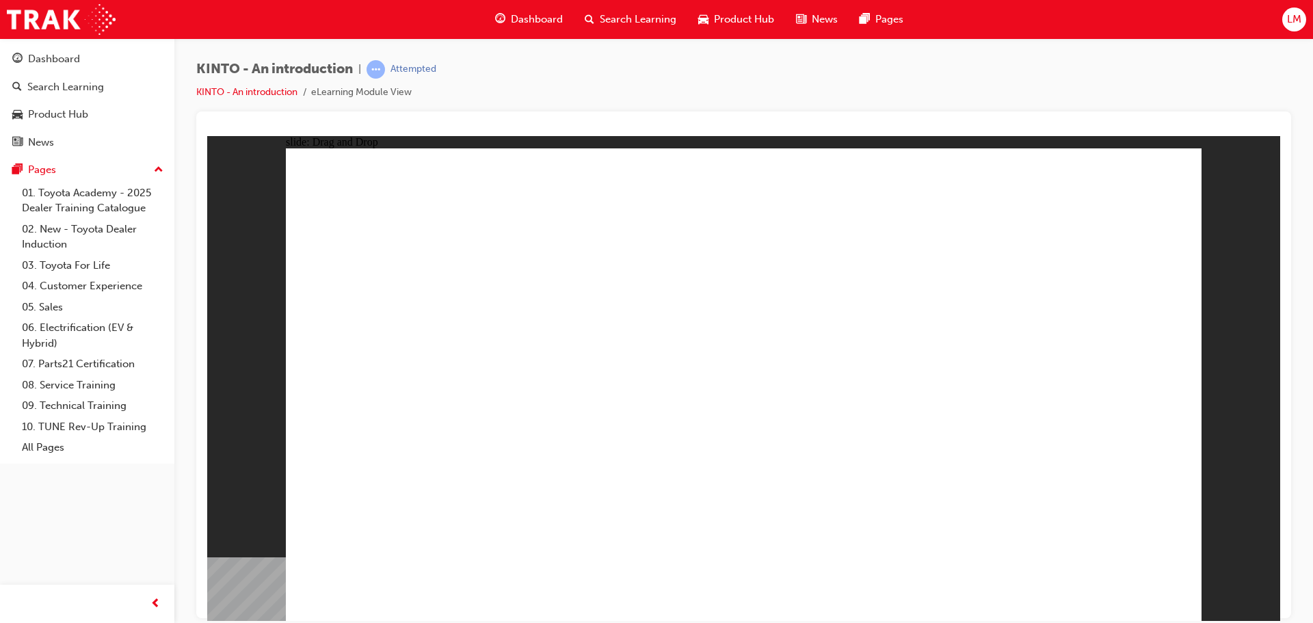
drag, startPoint x: 597, startPoint y: 424, endPoint x: 903, endPoint y: 526, distance: 323.0
drag, startPoint x: 1001, startPoint y: 460, endPoint x: 1086, endPoint y: 531, distance: 110.3
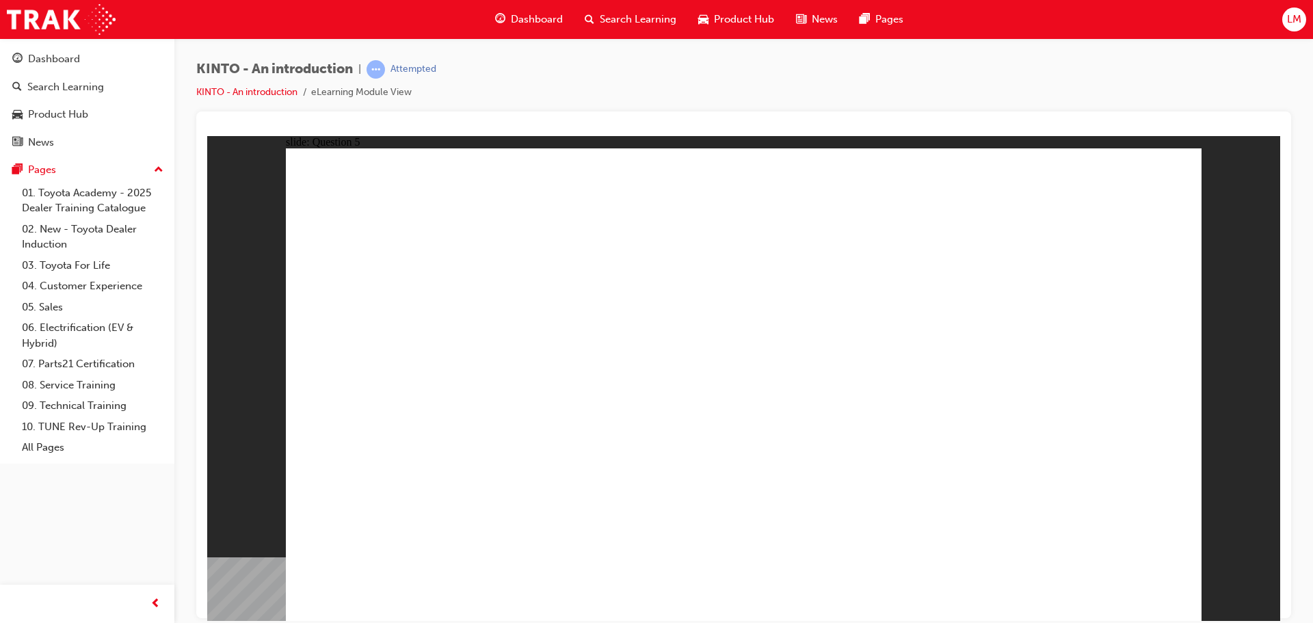
radio input "true"
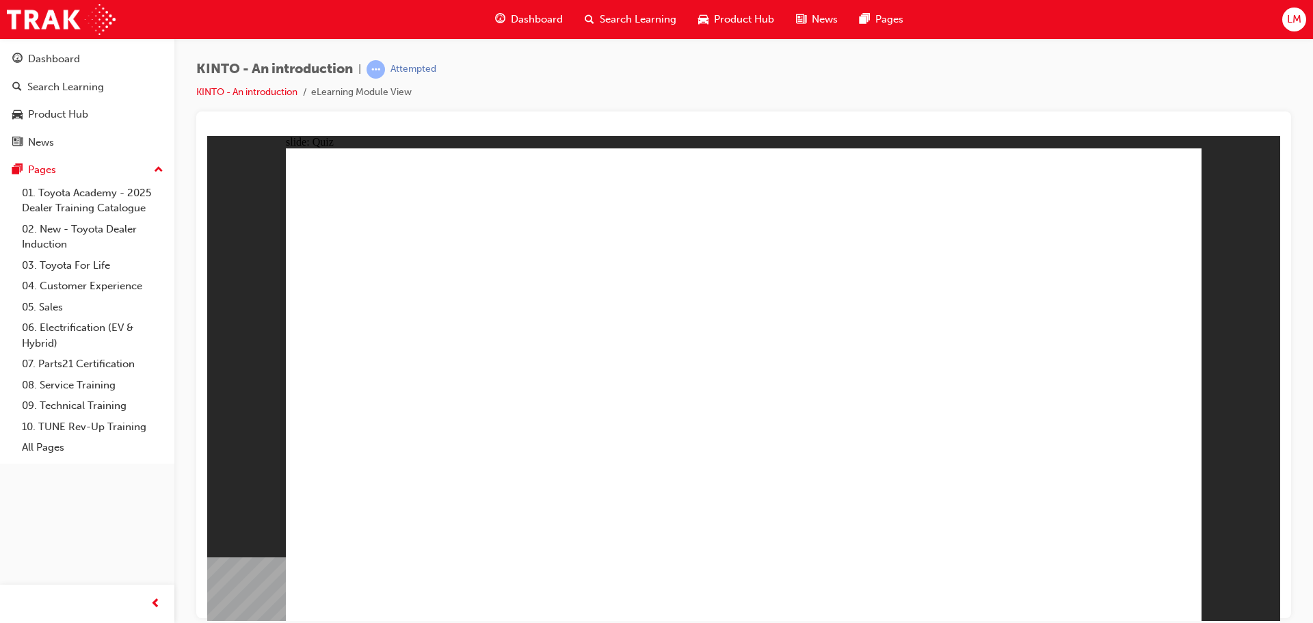
radio input "true"
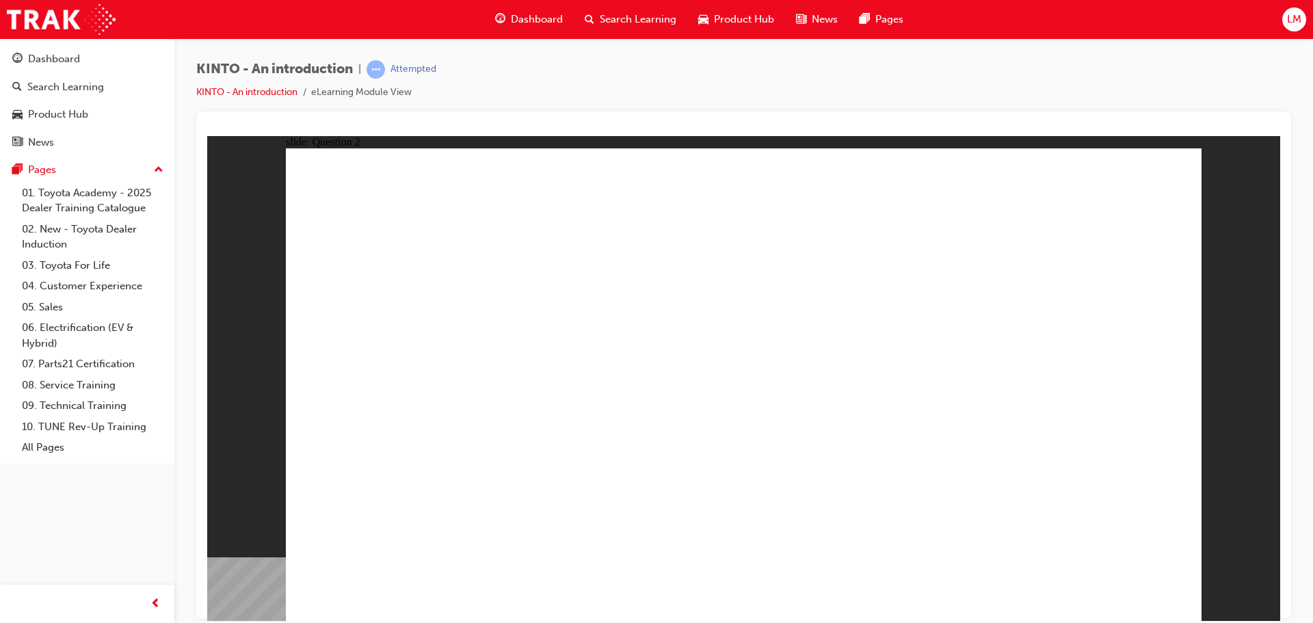
checkbox input "true"
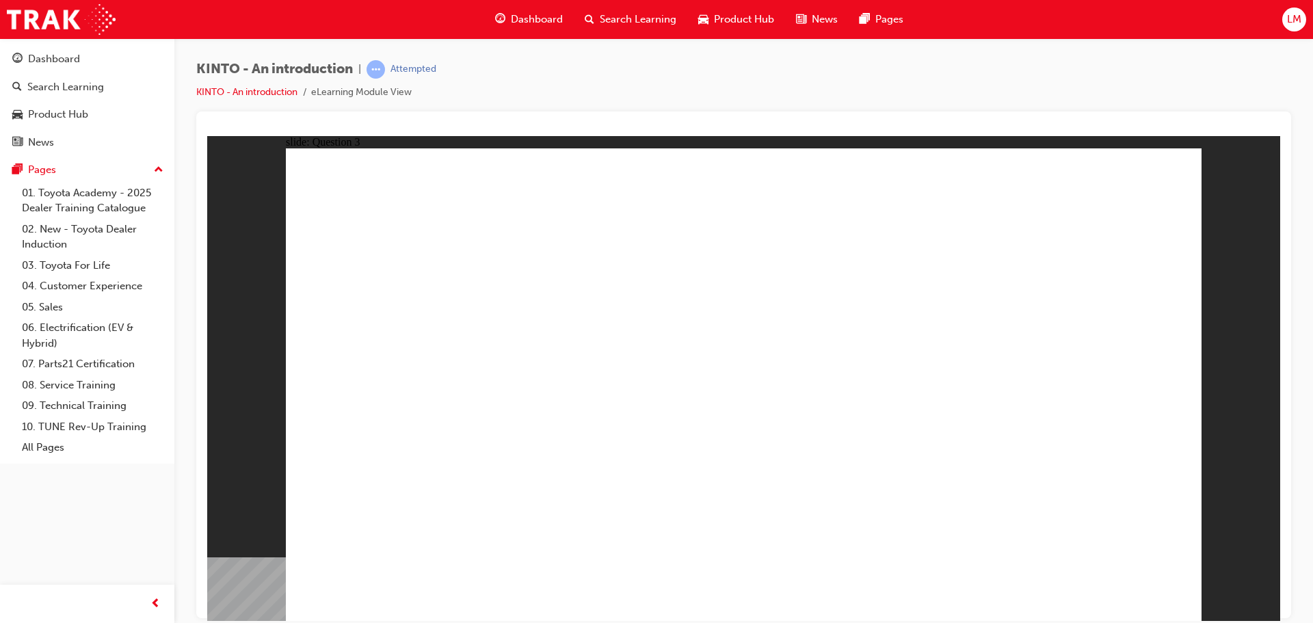
radio input "true"
drag, startPoint x: 601, startPoint y: 417, endPoint x: 395, endPoint y: 495, distance: 221.1
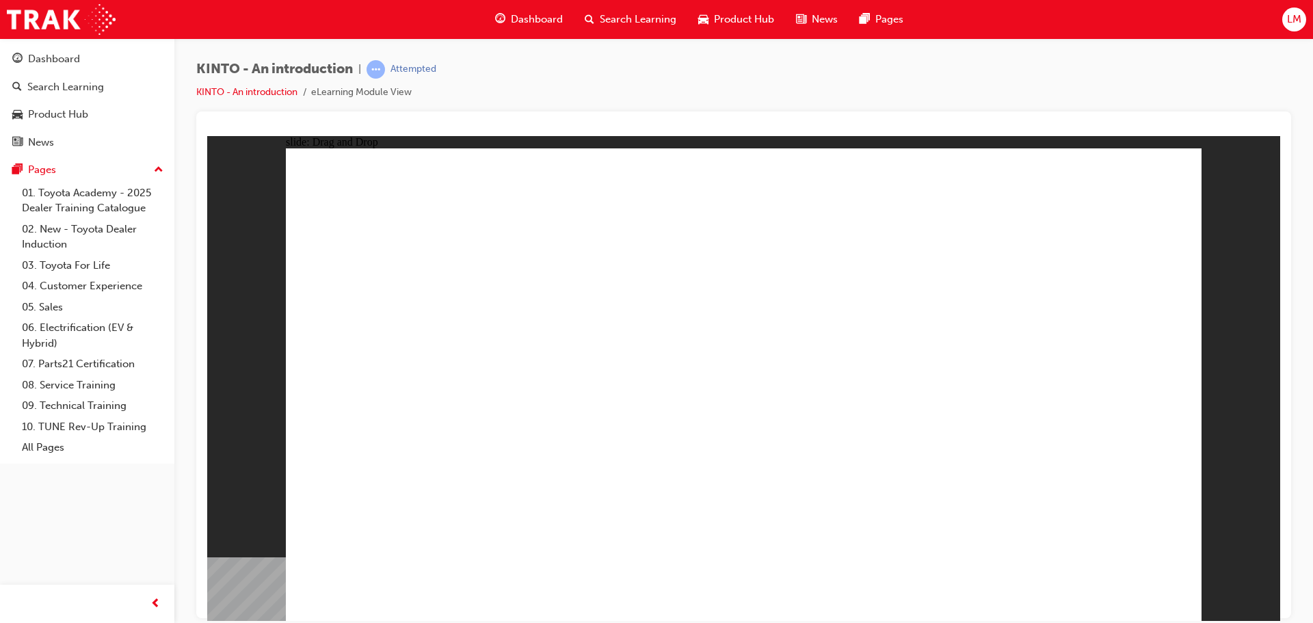
drag, startPoint x: 912, startPoint y: 415, endPoint x: 587, endPoint y: 512, distance: 339.1
drag, startPoint x: 1091, startPoint y: 408, endPoint x: 782, endPoint y: 504, distance: 323.9
drag, startPoint x: 771, startPoint y: 421, endPoint x: 603, endPoint y: 489, distance: 181.7
drag, startPoint x: 445, startPoint y: 436, endPoint x: 1134, endPoint y: 542, distance: 697.0
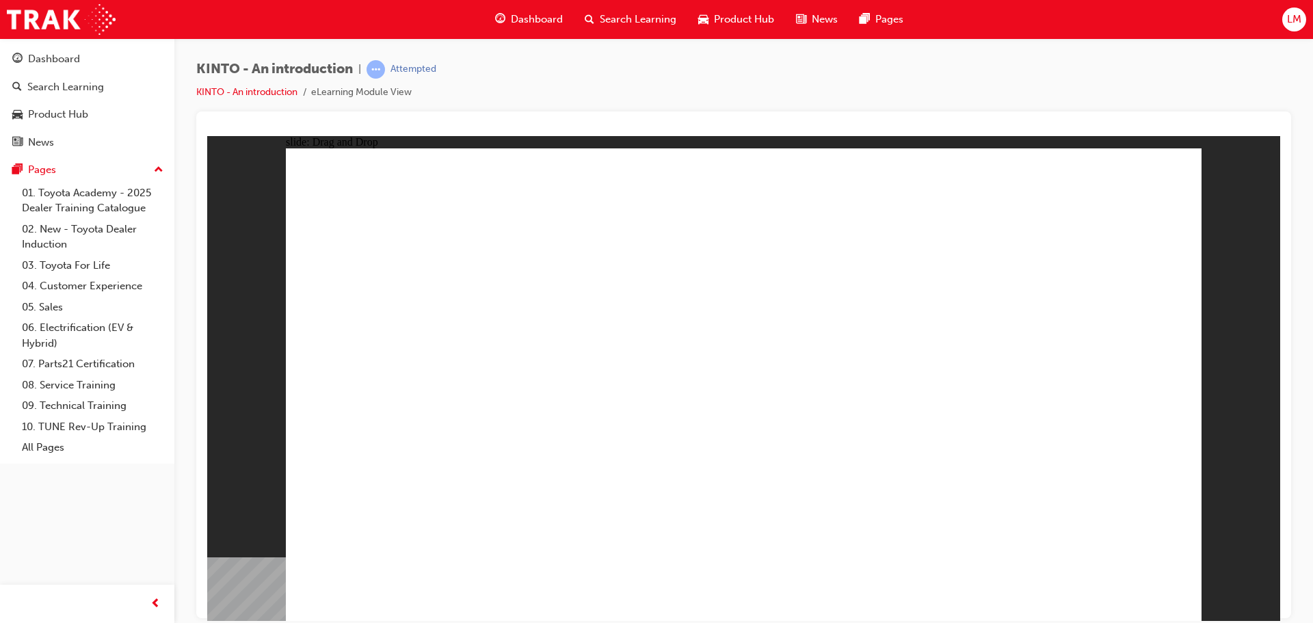
radio input "true"
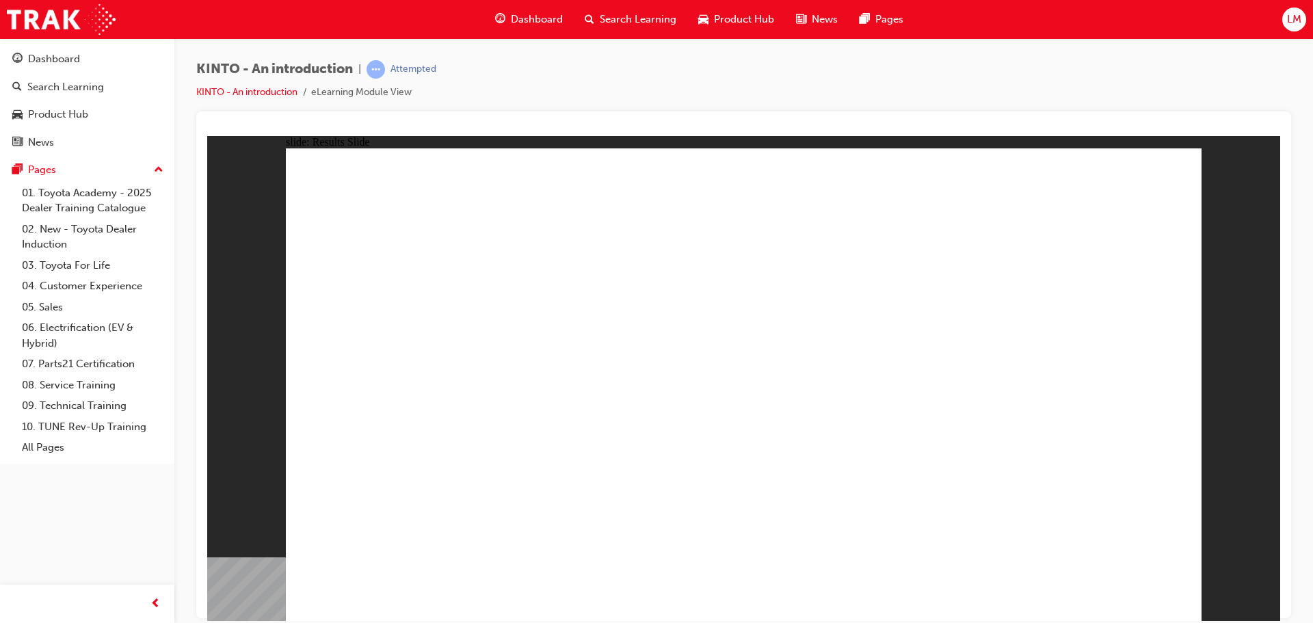
radio input "true"
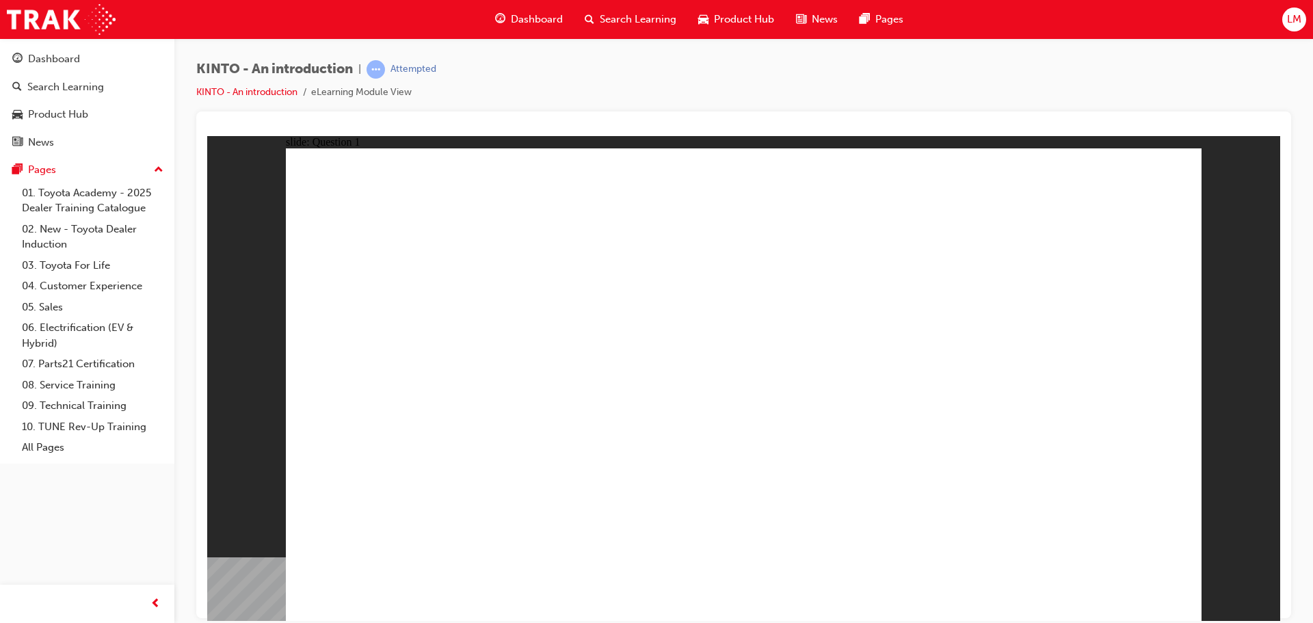
checkbox input "true"
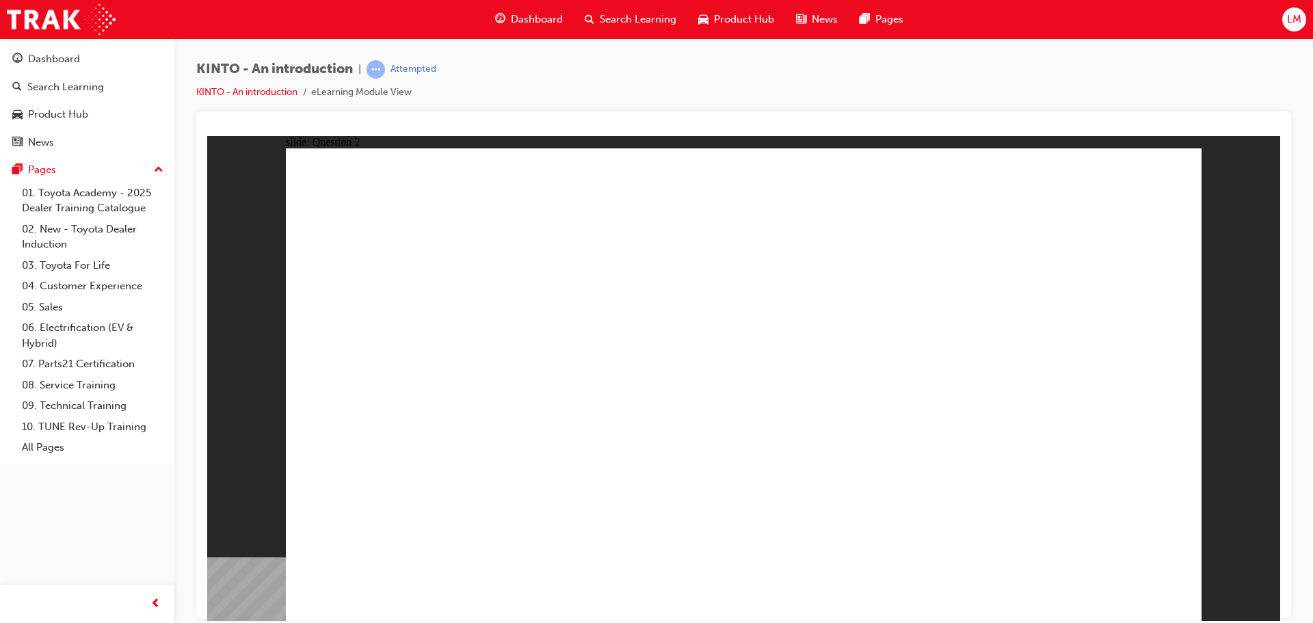
checkbox input "true"
checkbox input "false"
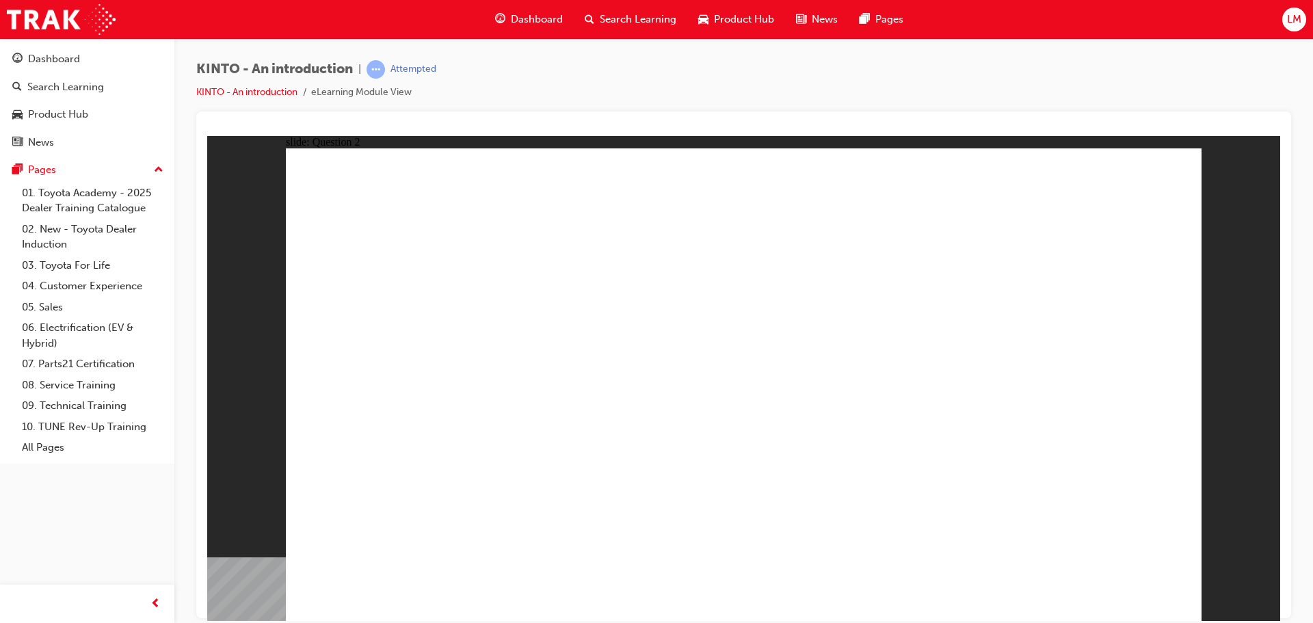
checkbox input "true"
radio input "true"
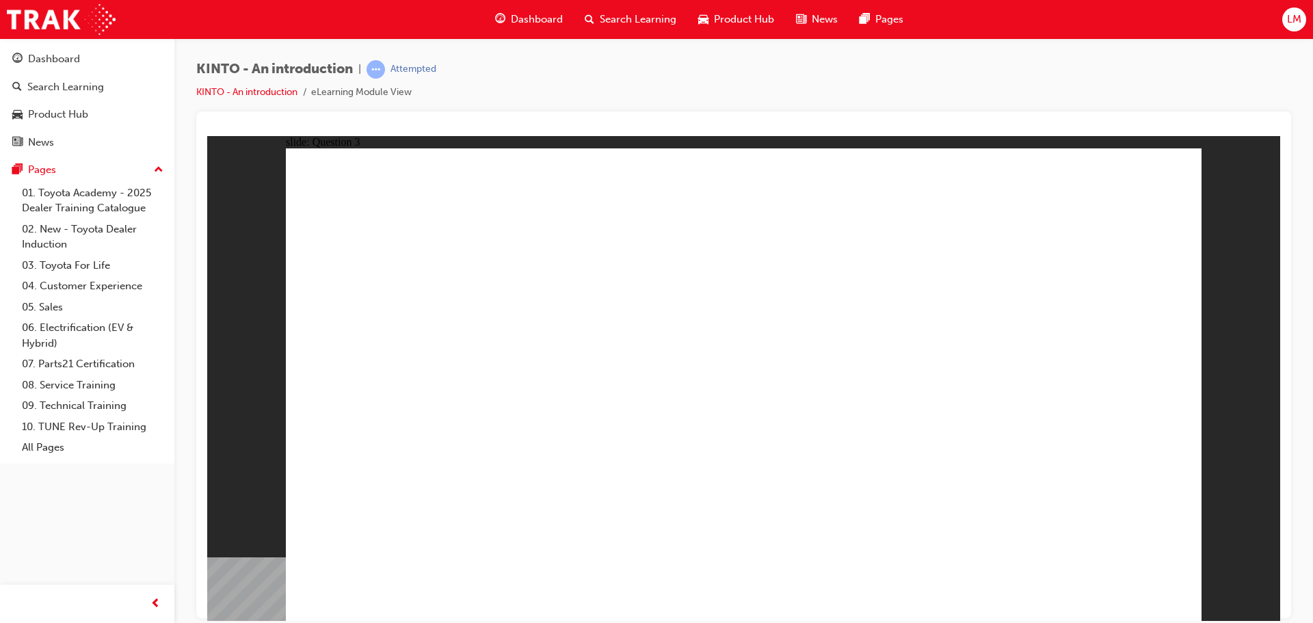
drag, startPoint x: 726, startPoint y: 412, endPoint x: 674, endPoint y: 500, distance: 102.1
drag, startPoint x: 537, startPoint y: 443, endPoint x: 357, endPoint y: 489, distance: 185.8
drag, startPoint x: 533, startPoint y: 514, endPoint x: 756, endPoint y: 482, distance: 225.2
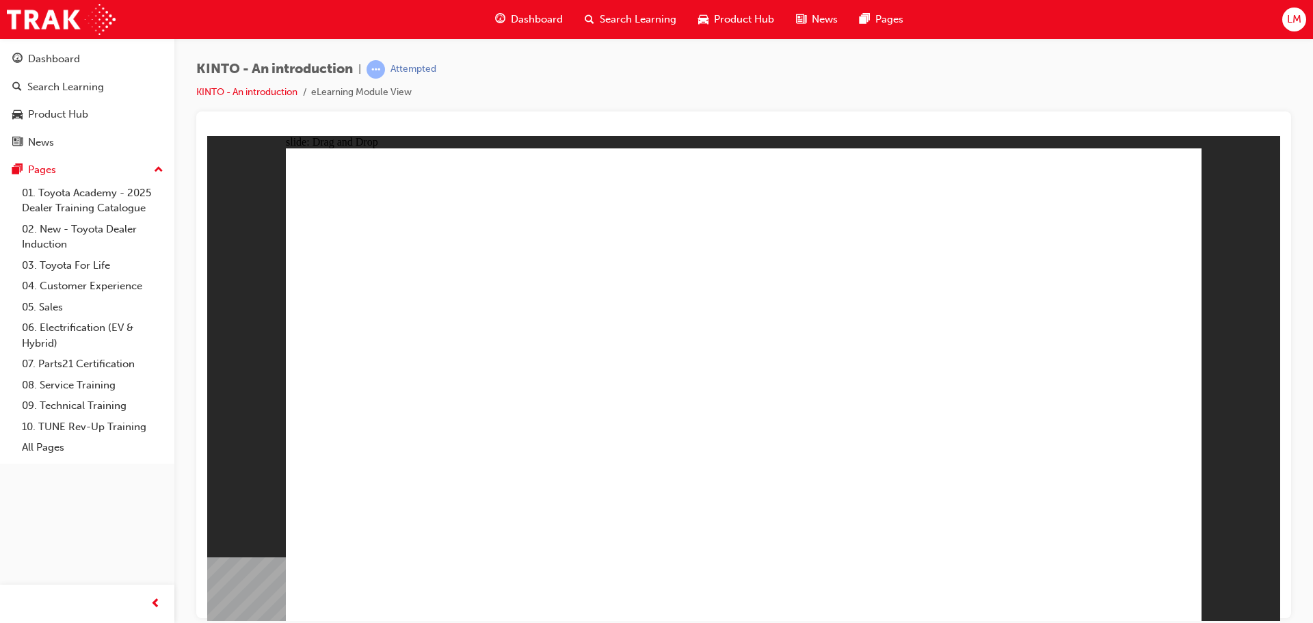
drag, startPoint x: 936, startPoint y: 419, endPoint x: 991, endPoint y: 475, distance: 78.9
drag, startPoint x: 1060, startPoint y: 415, endPoint x: 1076, endPoint y: 521, distance: 106.6
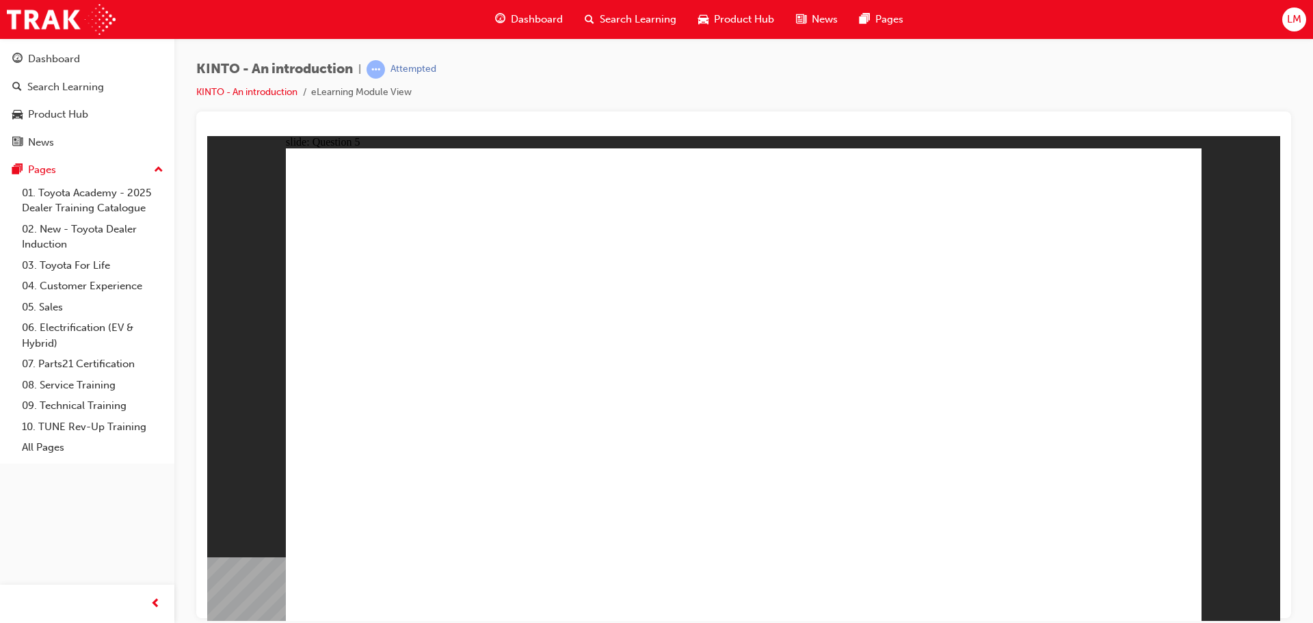
radio input "true"
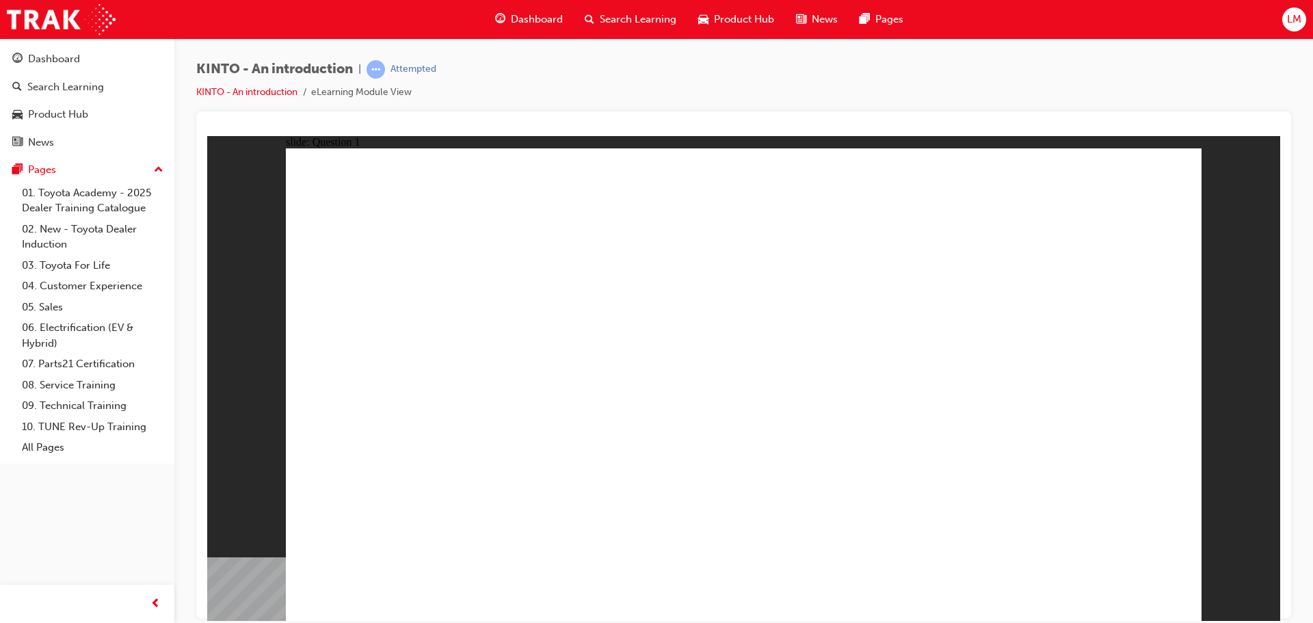
radio input "true"
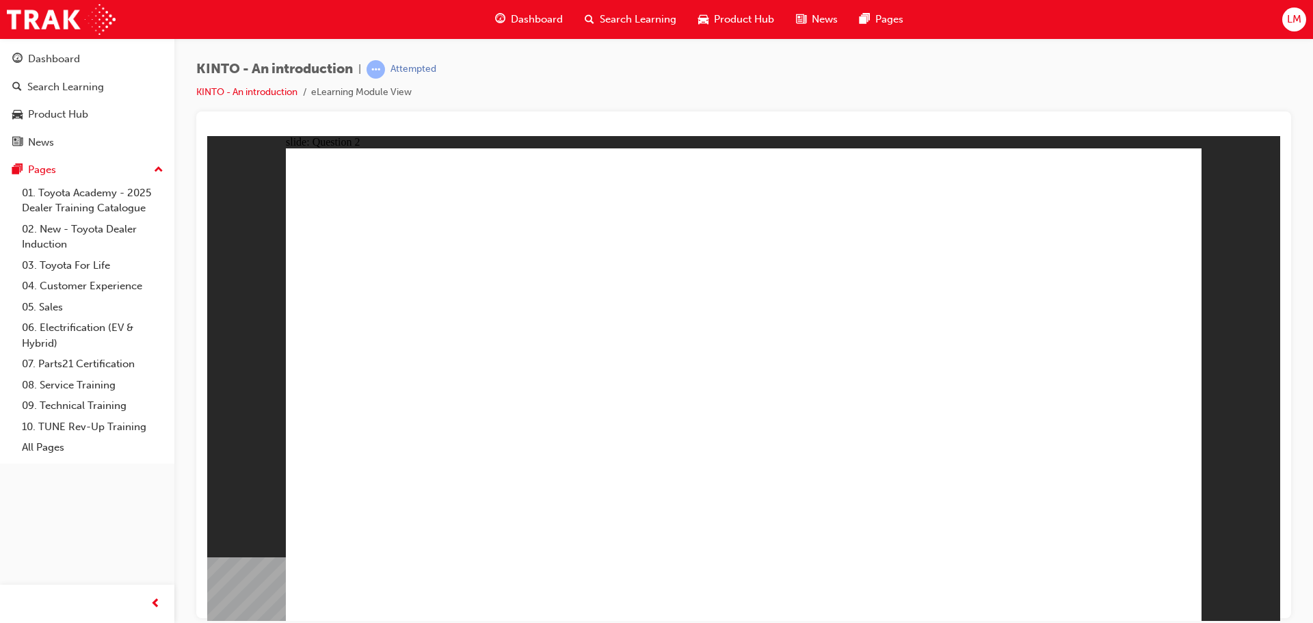
checkbox input "true"
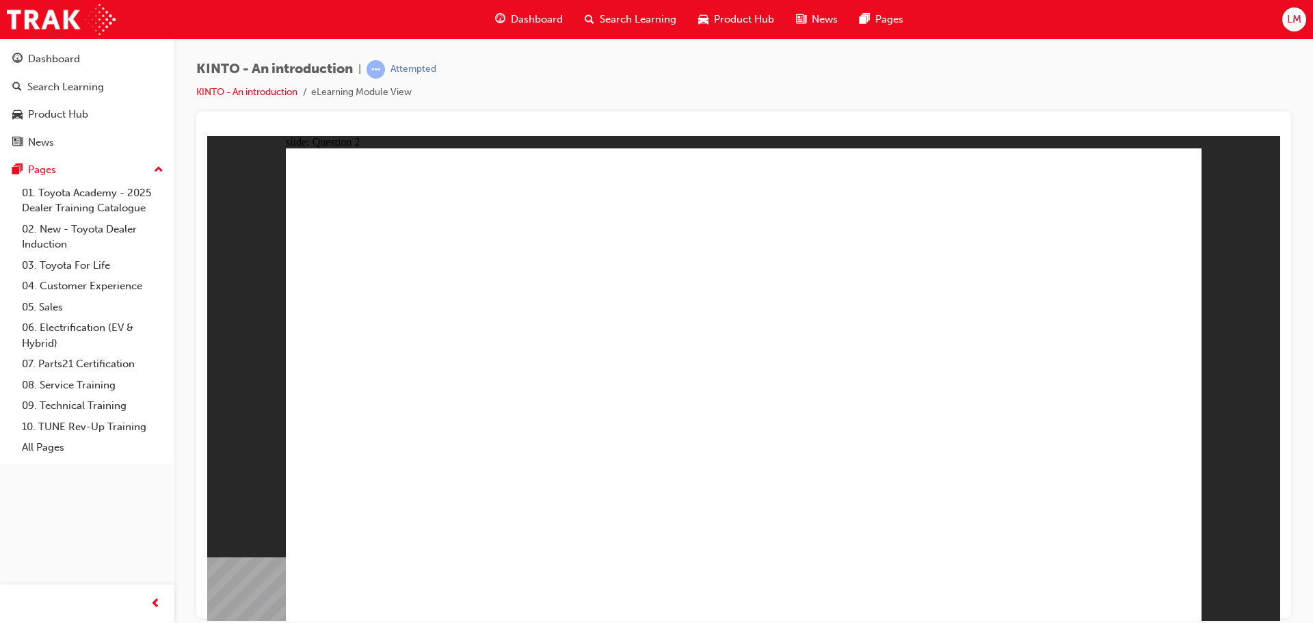
checkbox input "true"
checkbox input "false"
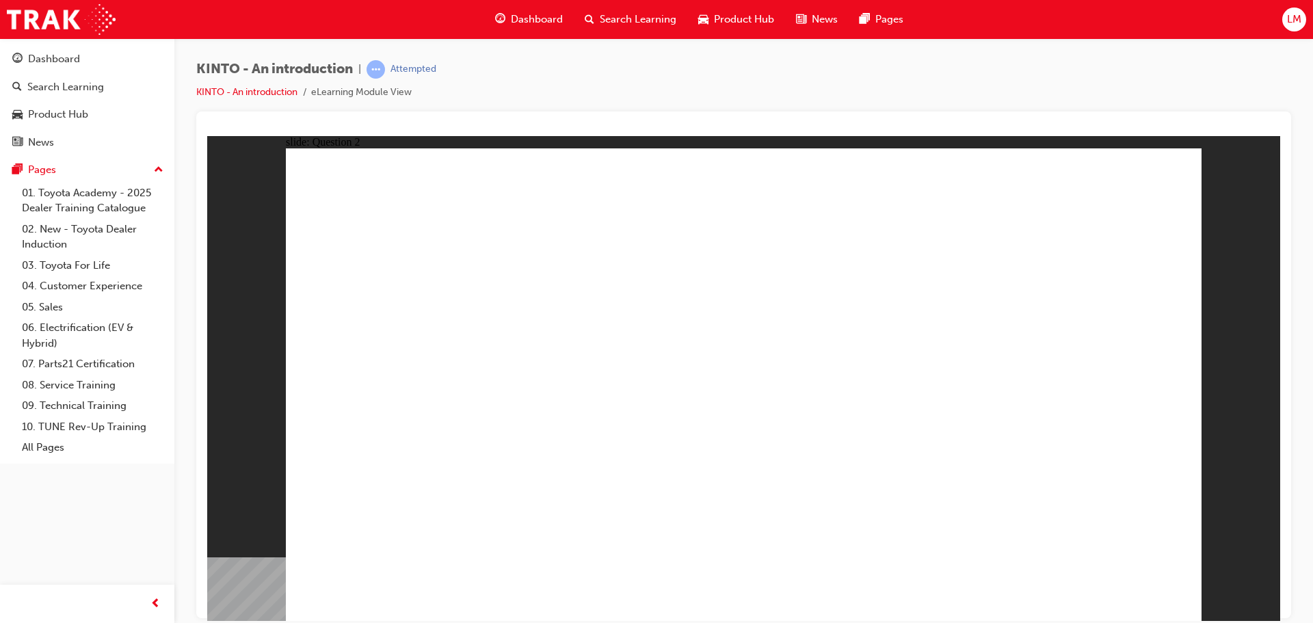
checkbox input "false"
radio input "true"
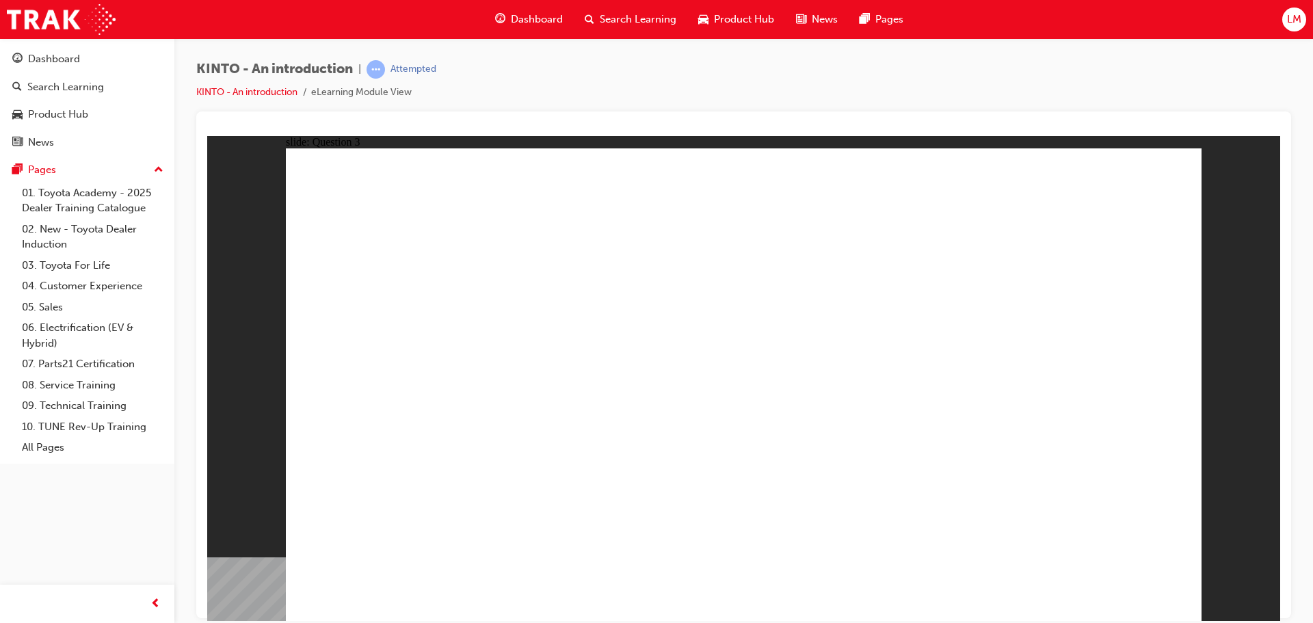
drag, startPoint x: 1033, startPoint y: 423, endPoint x: 512, endPoint y: 528, distance: 531.1
drag, startPoint x: 565, startPoint y: 521, endPoint x: 427, endPoint y: 521, distance: 138.2
drag, startPoint x: 435, startPoint y: 449, endPoint x: 579, endPoint y: 539, distance: 170.3
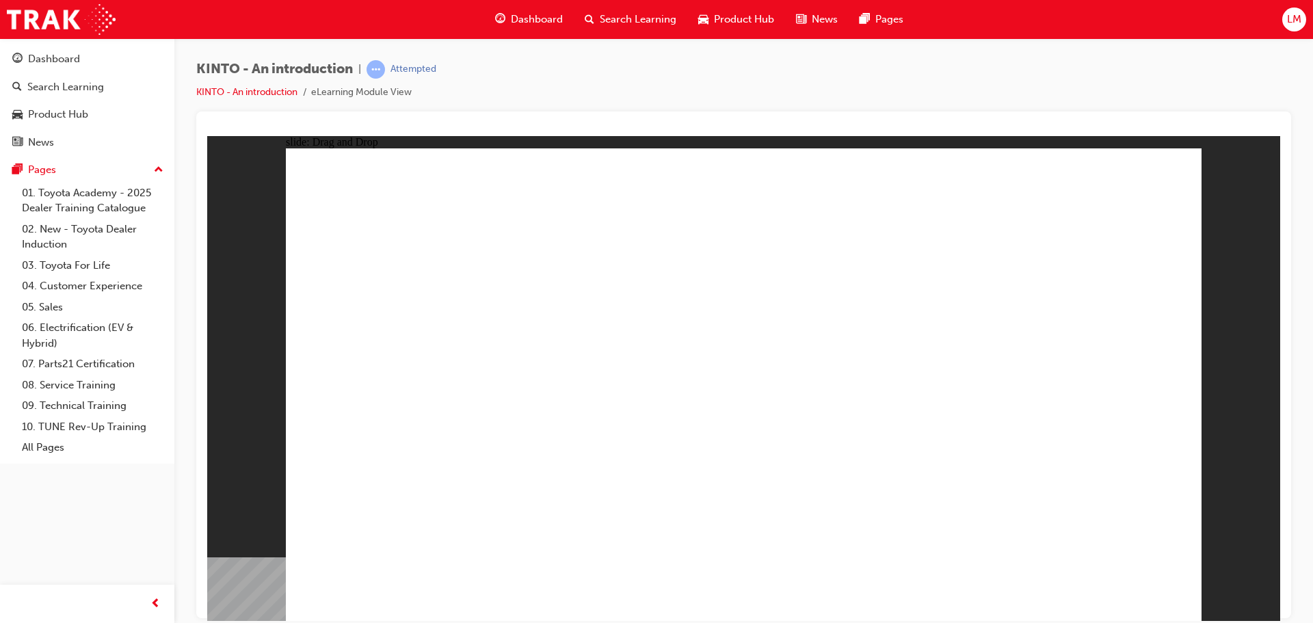
drag, startPoint x: 726, startPoint y: 431, endPoint x: 713, endPoint y: 532, distance: 102.2
drag, startPoint x: 575, startPoint y: 432, endPoint x: 945, endPoint y: 553, distance: 388.7
drag, startPoint x: 931, startPoint y: 425, endPoint x: 1114, endPoint y: 542, distance: 217.5
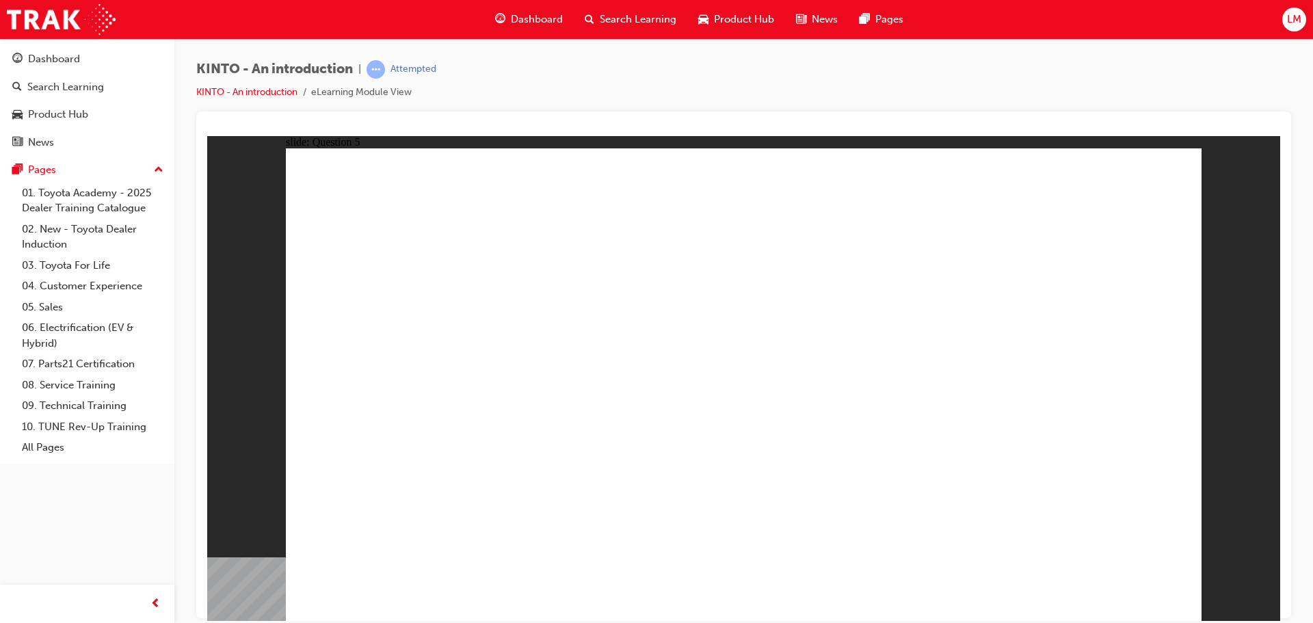
radio input "true"
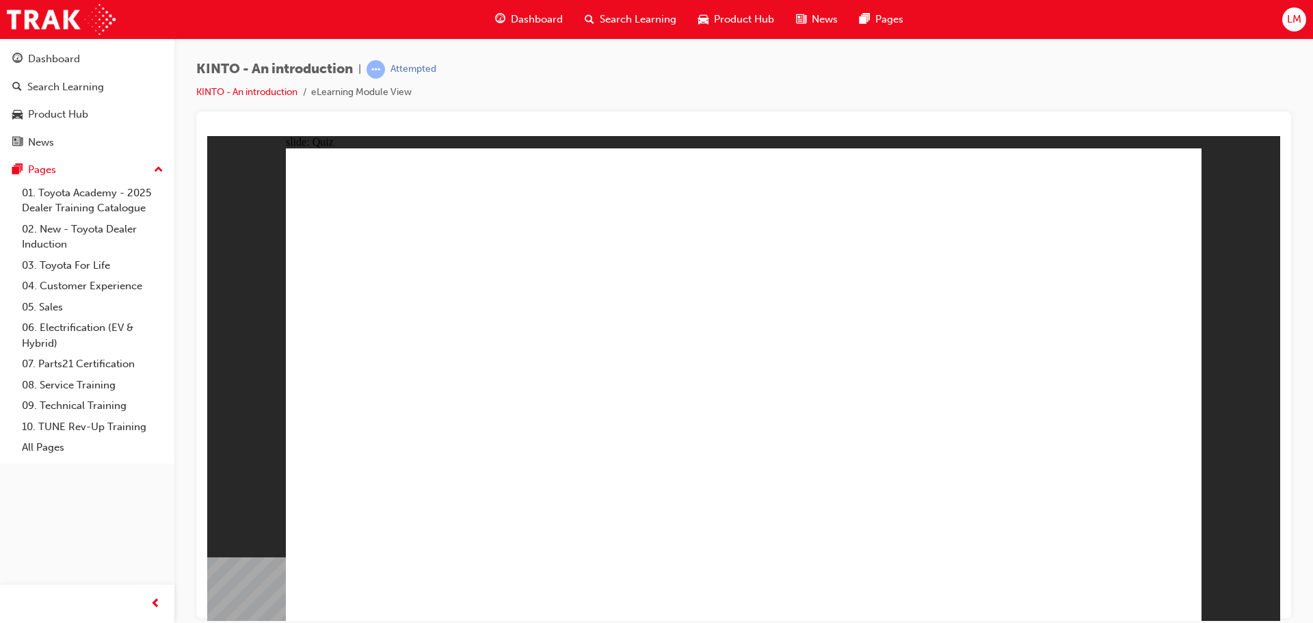
radio input "true"
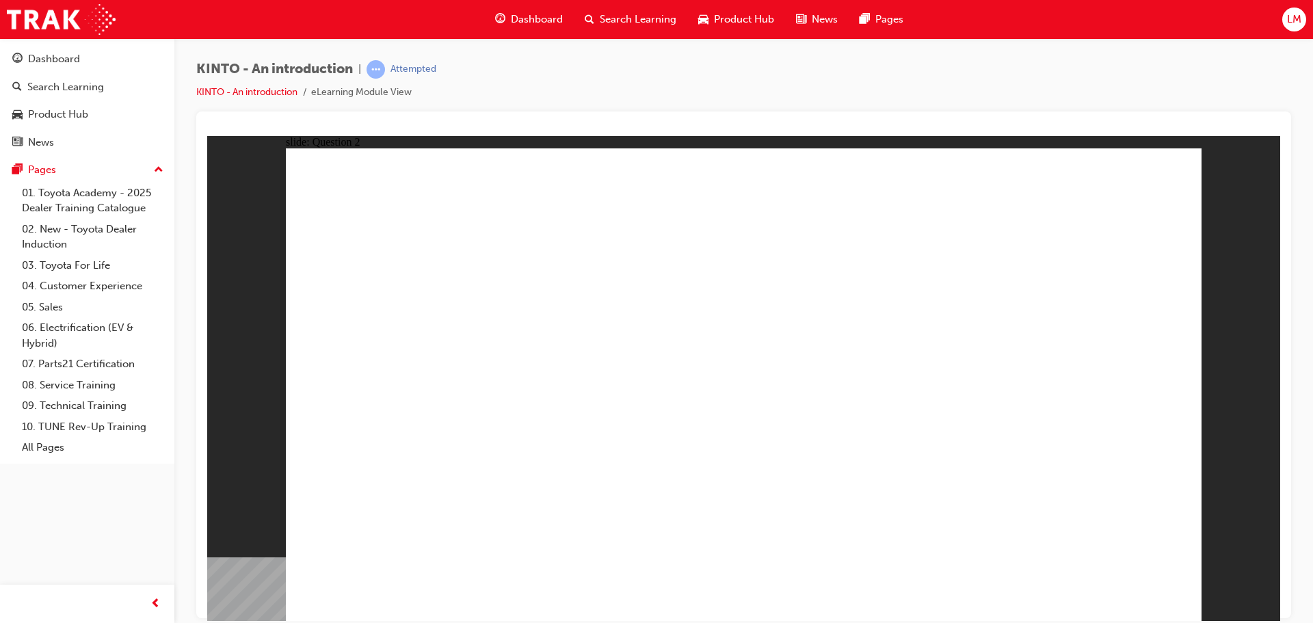
checkbox input "true"
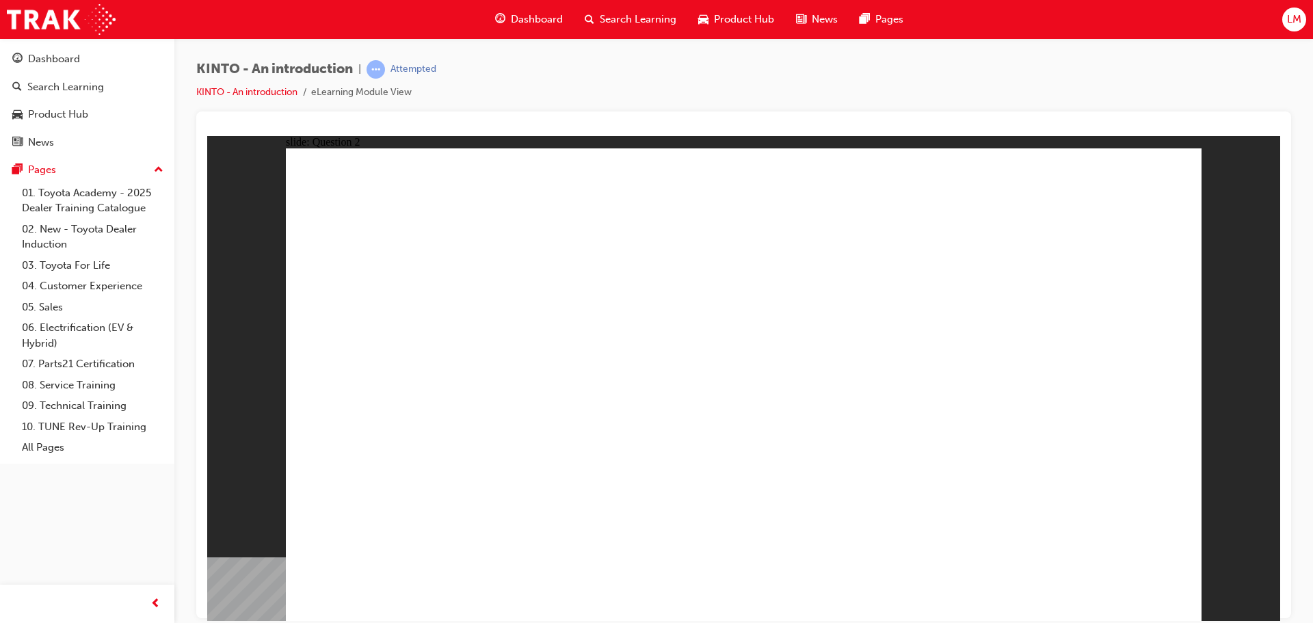
checkbox input "true"
checkbox input "false"
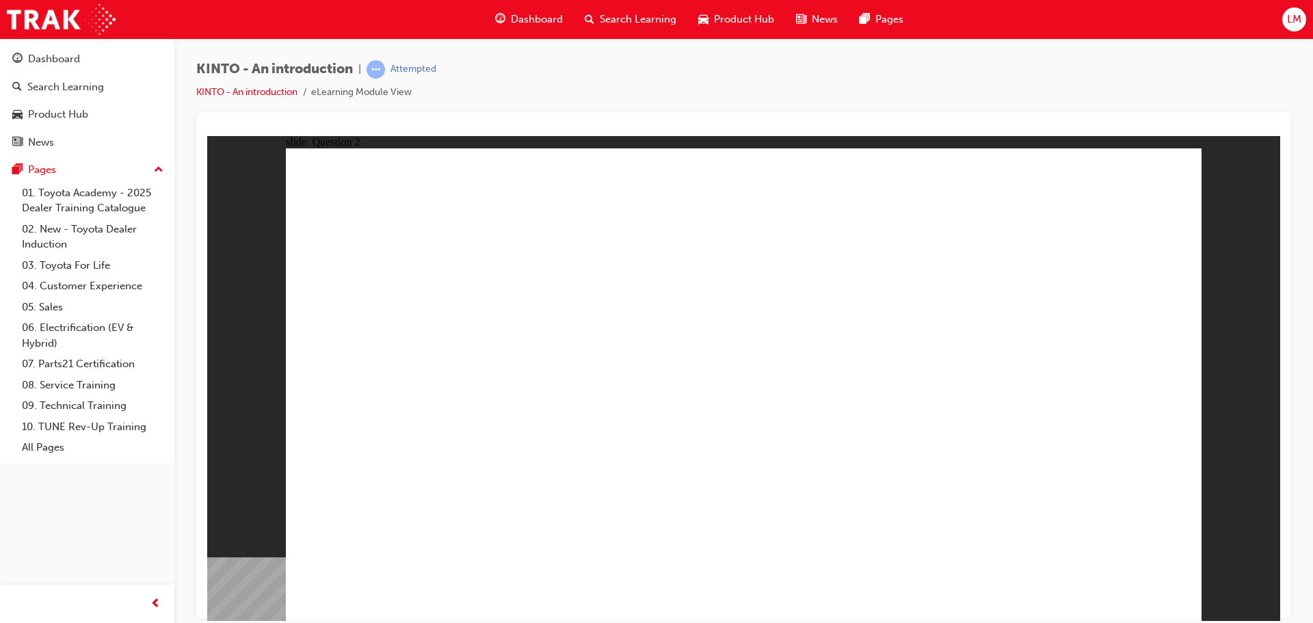
checkbox input "true"
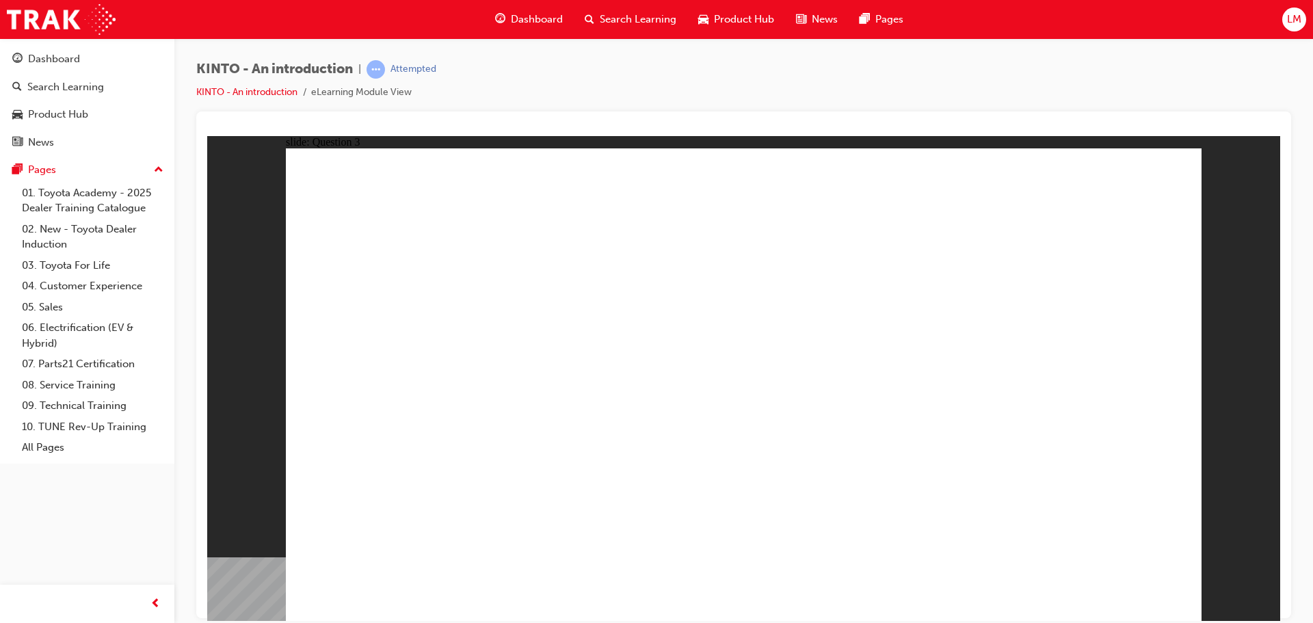
radio input "true"
drag, startPoint x: 919, startPoint y: 418, endPoint x: 408, endPoint y: 509, distance: 519.0
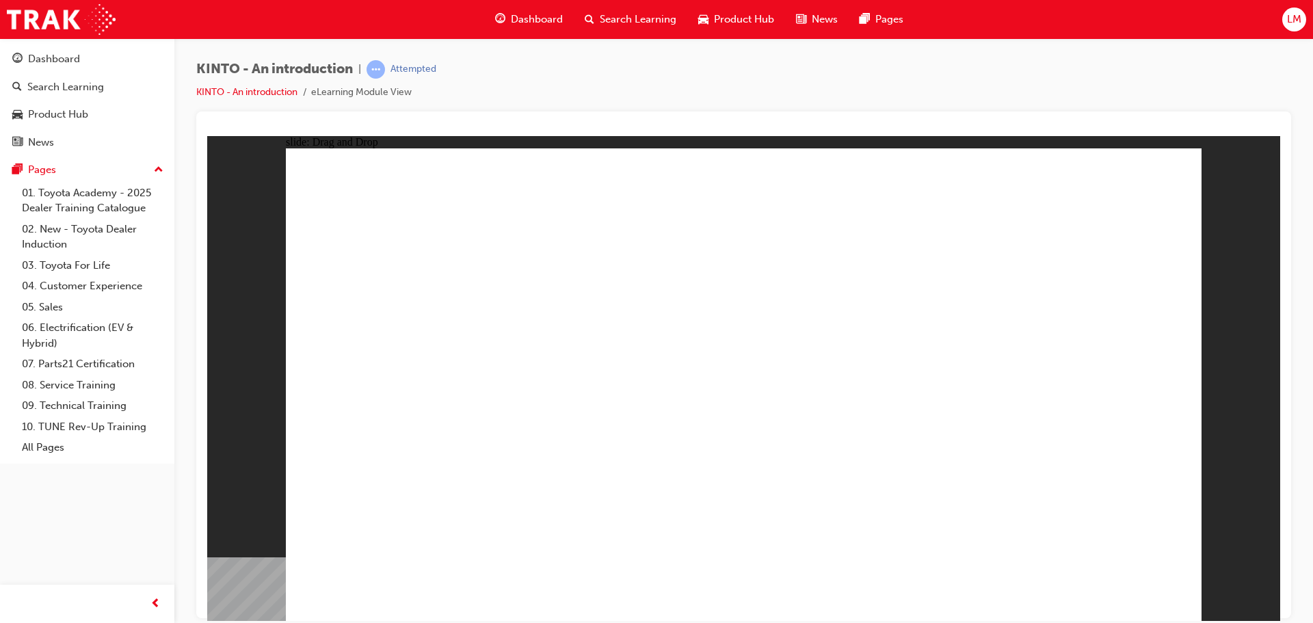
drag, startPoint x: 470, startPoint y: 416, endPoint x: 578, endPoint y: 525, distance: 153.8
drag, startPoint x: 631, startPoint y: 415, endPoint x: 763, endPoint y: 464, distance: 140.7
drag, startPoint x: 831, startPoint y: 478, endPoint x: 961, endPoint y: 569, distance: 158.7
drag, startPoint x: 1110, startPoint y: 419, endPoint x: 1086, endPoint y: 526, distance: 110.0
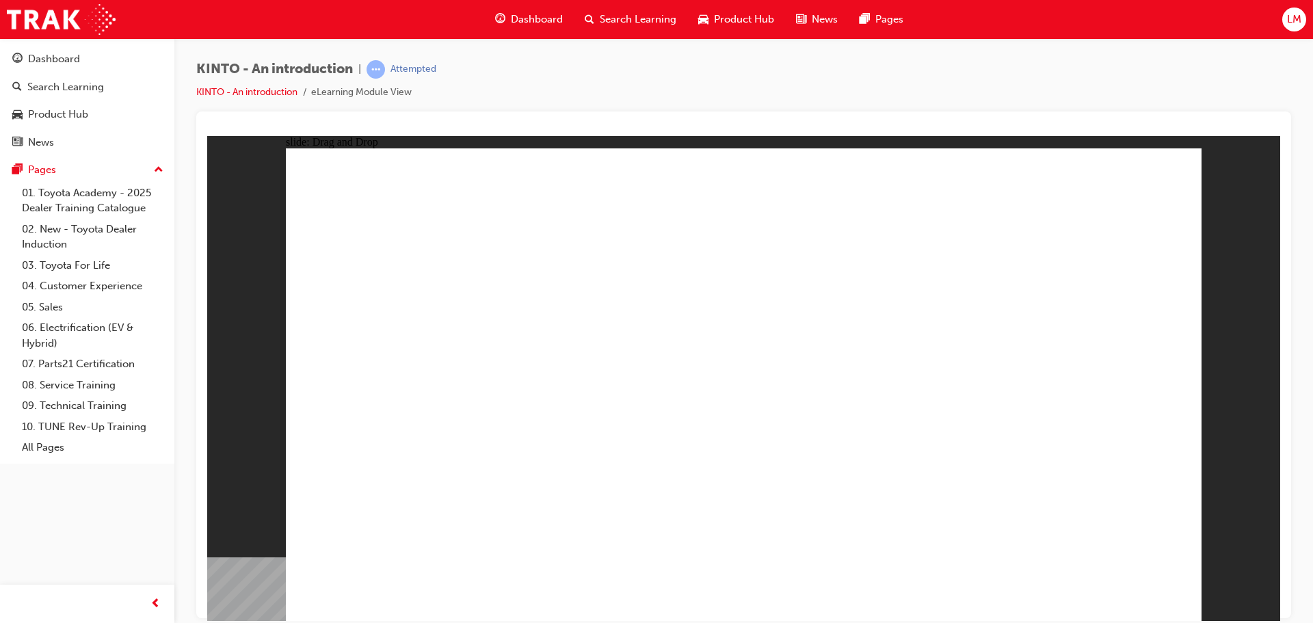
radio input "true"
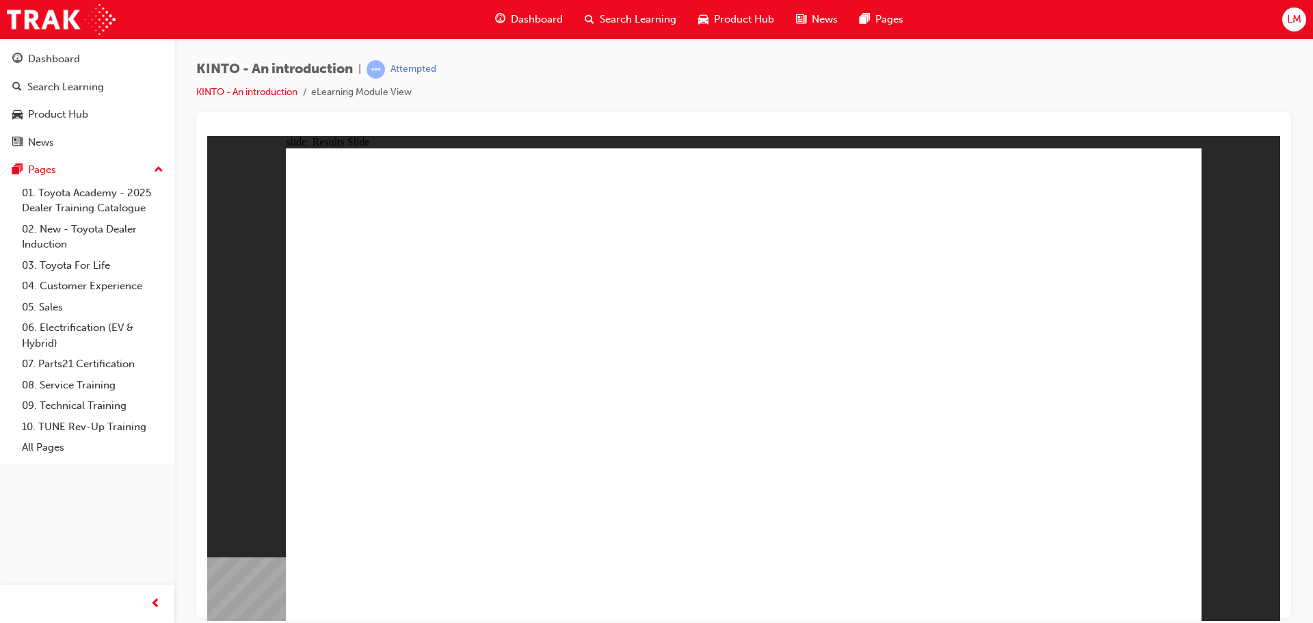
radio input "true"
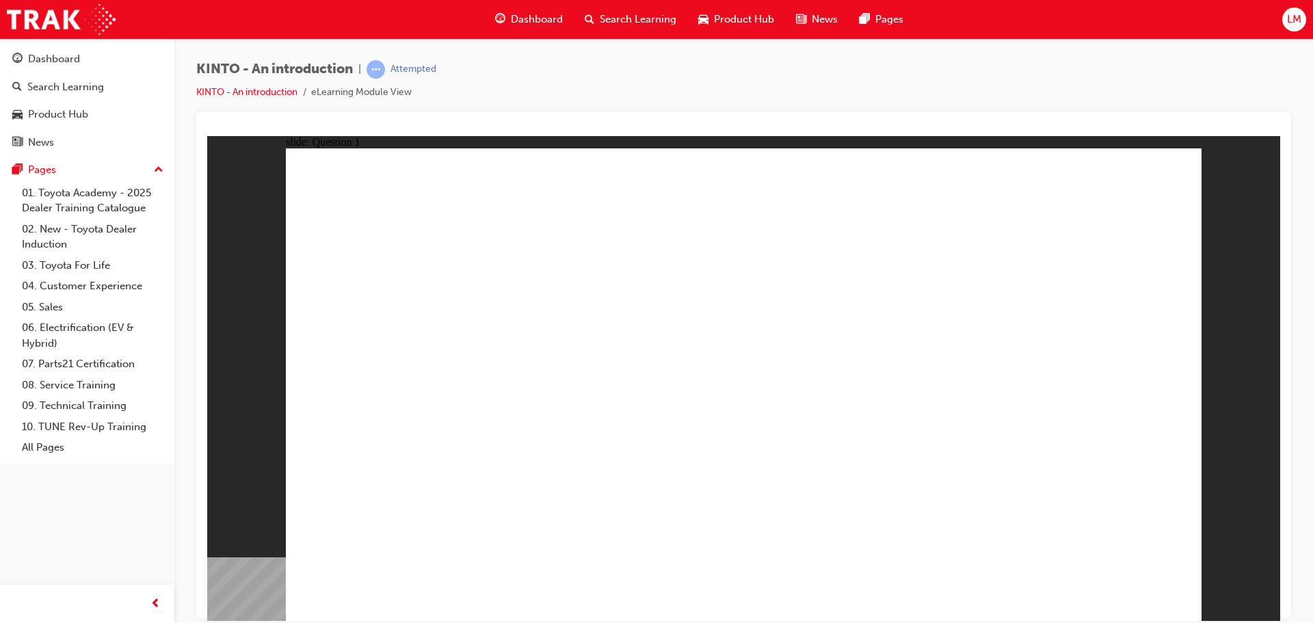
checkbox input "true"
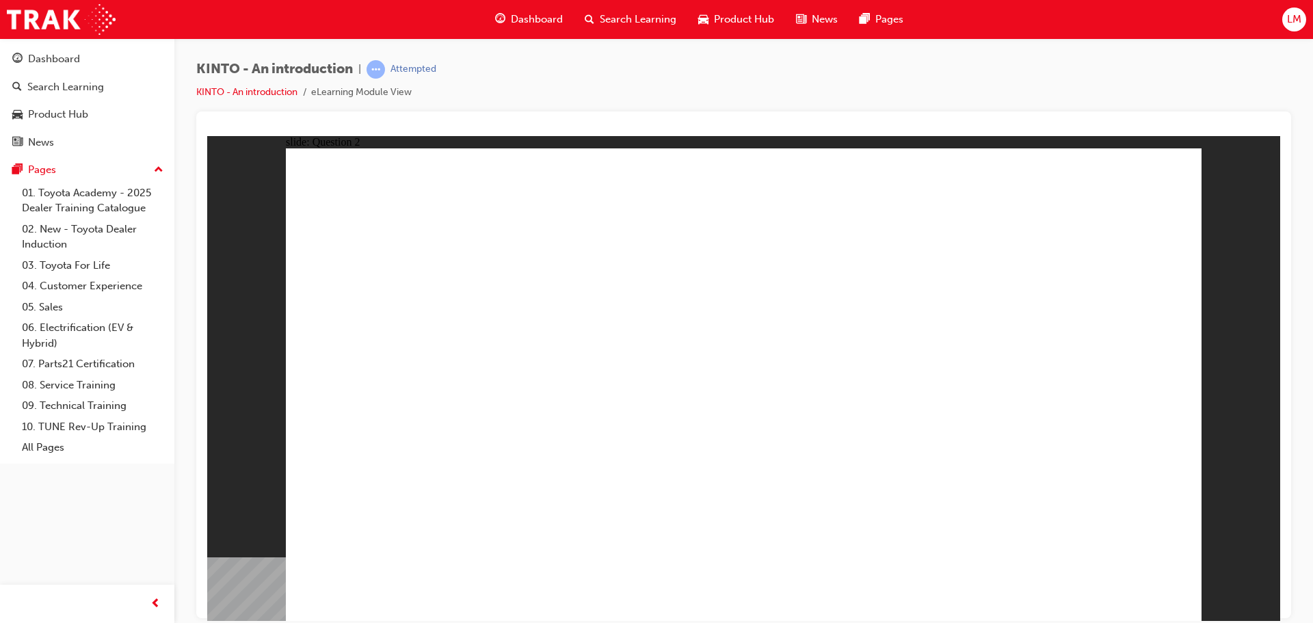
checkbox input "true"
radio input "true"
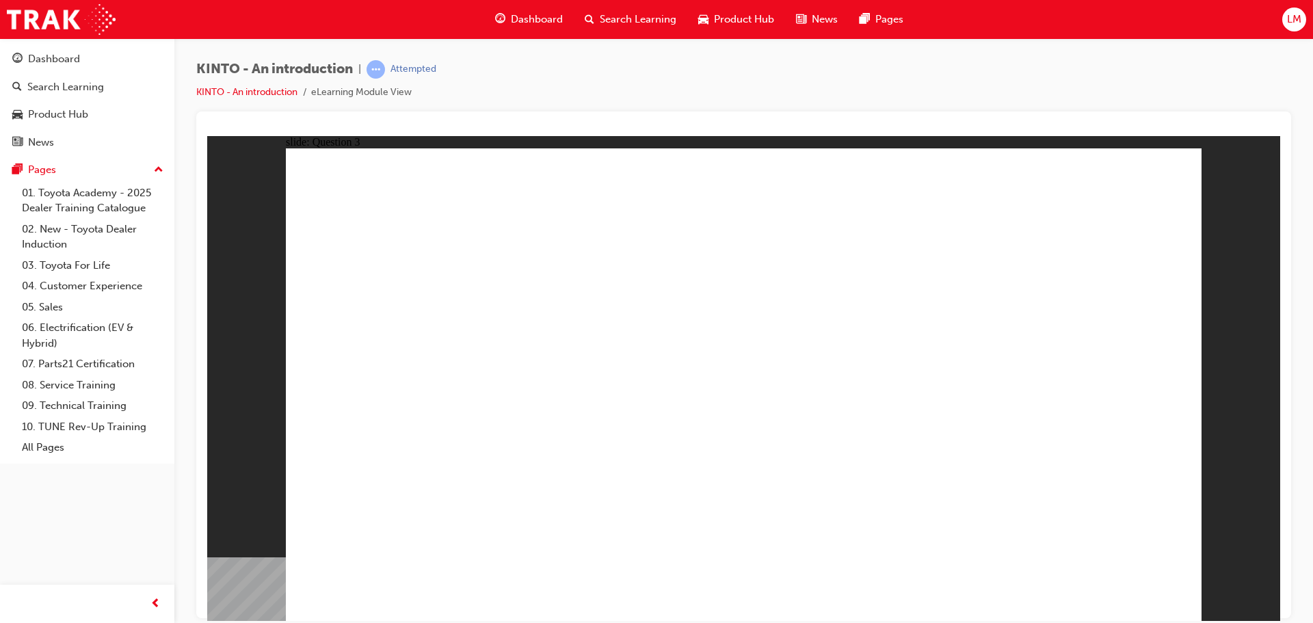
drag, startPoint x: 564, startPoint y: 438, endPoint x: 360, endPoint y: 461, distance: 205.1
drag, startPoint x: 785, startPoint y: 508, endPoint x: 610, endPoint y: 510, distance: 175.1
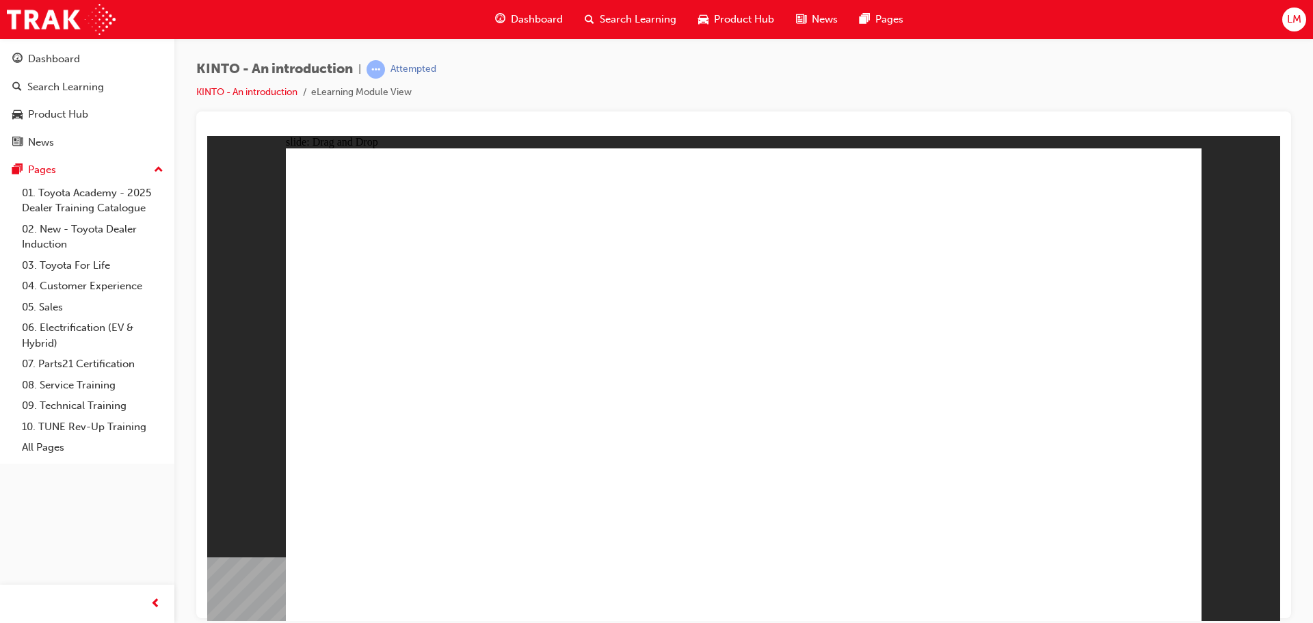
drag, startPoint x: 467, startPoint y: 435, endPoint x: 799, endPoint y: 542, distance: 349.2
drag, startPoint x: 622, startPoint y: 419, endPoint x: 1013, endPoint y: 577, distance: 422.2
drag, startPoint x: 960, startPoint y: 412, endPoint x: 1094, endPoint y: 541, distance: 186.3
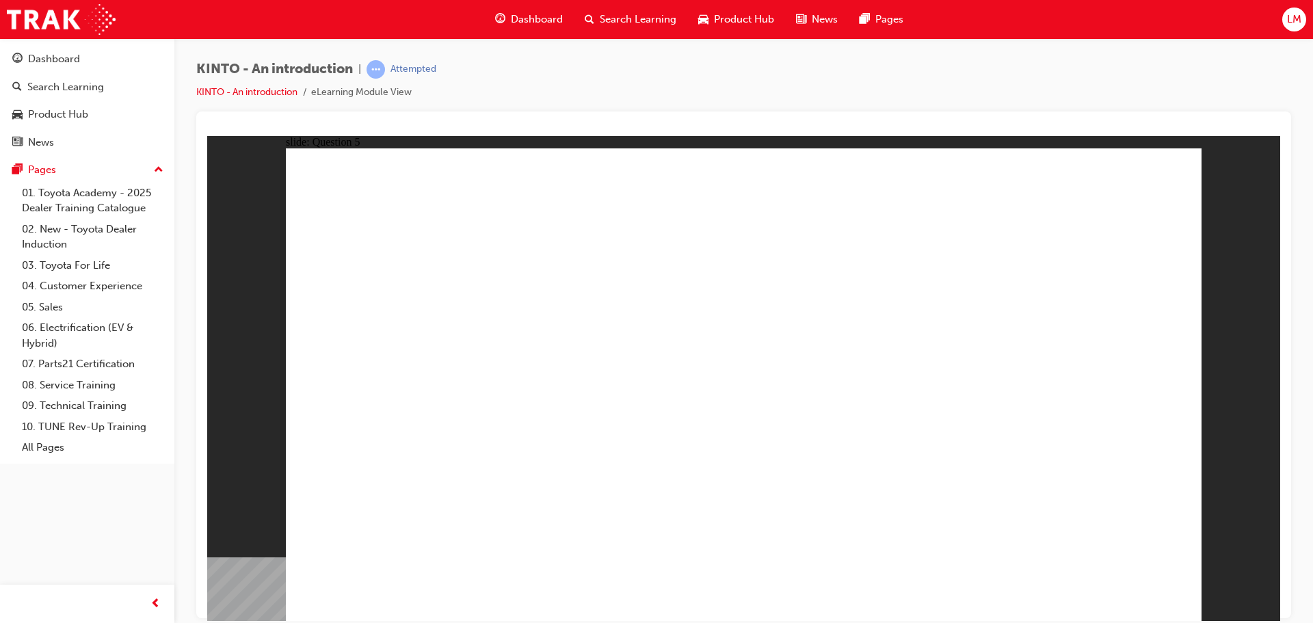
radio input "true"
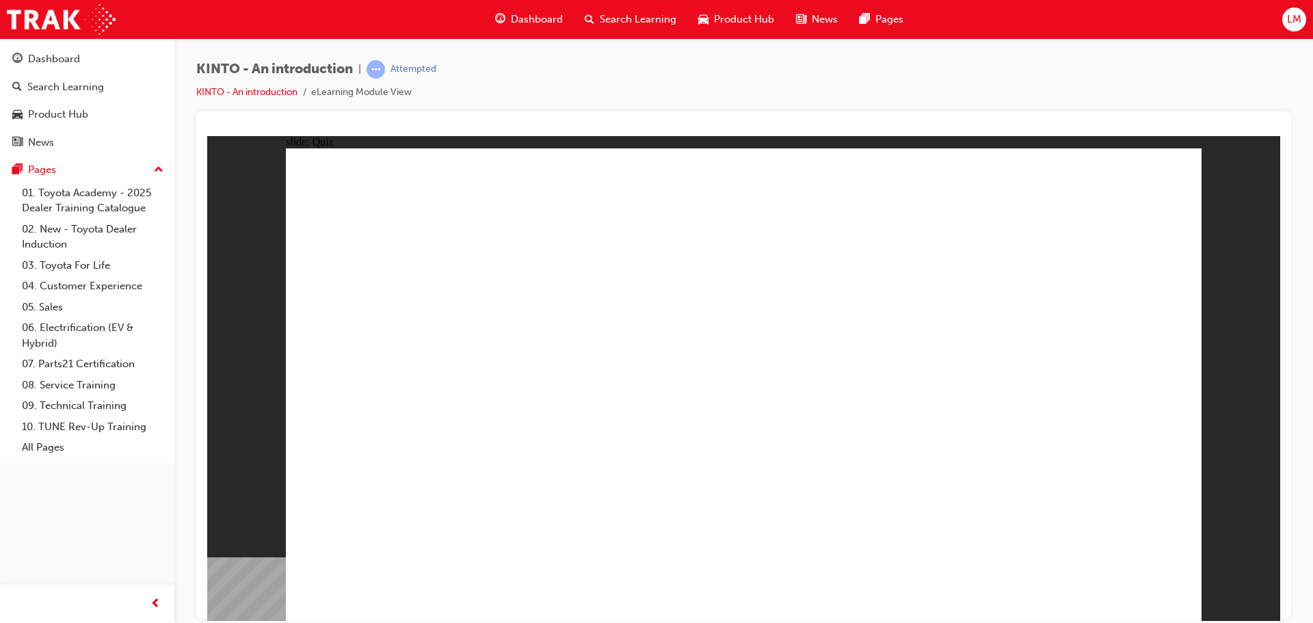
radio input "true"
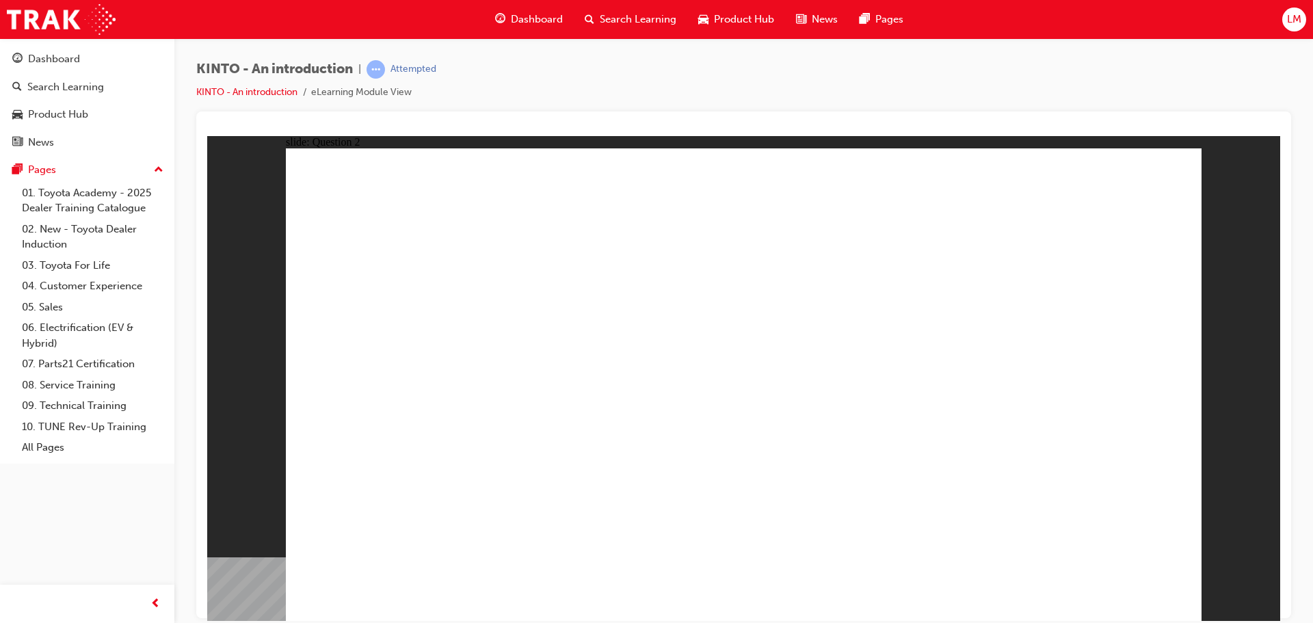
checkbox input "true"
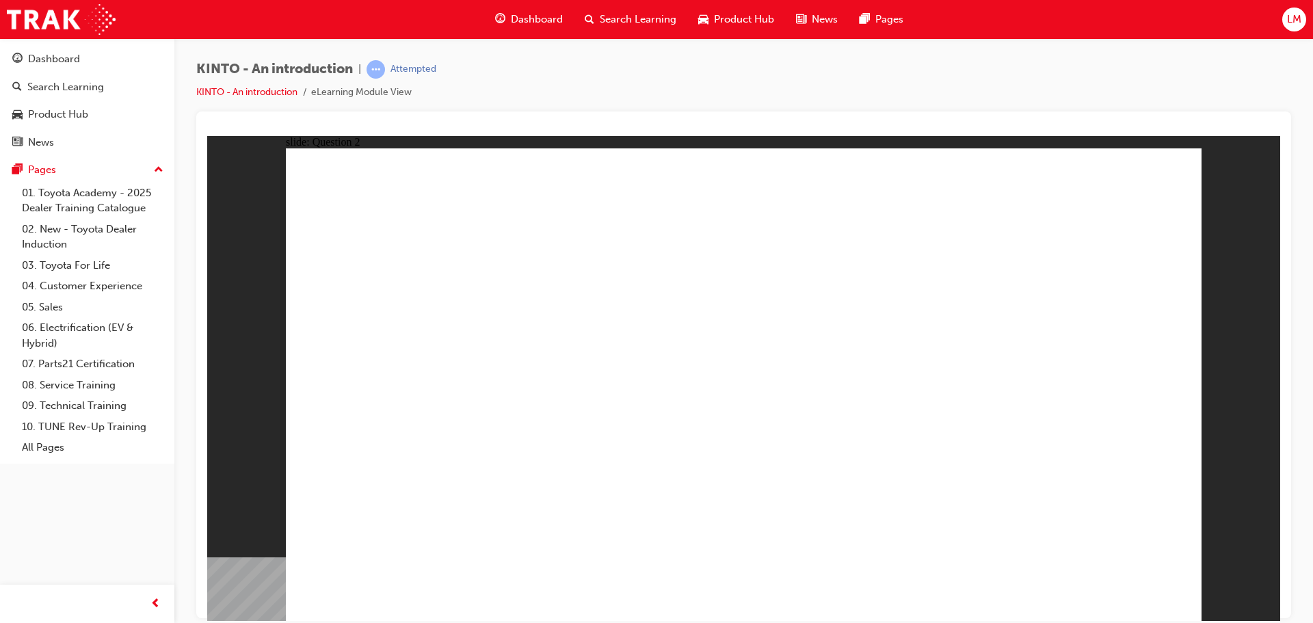
checkbox input "true"
radio input "true"
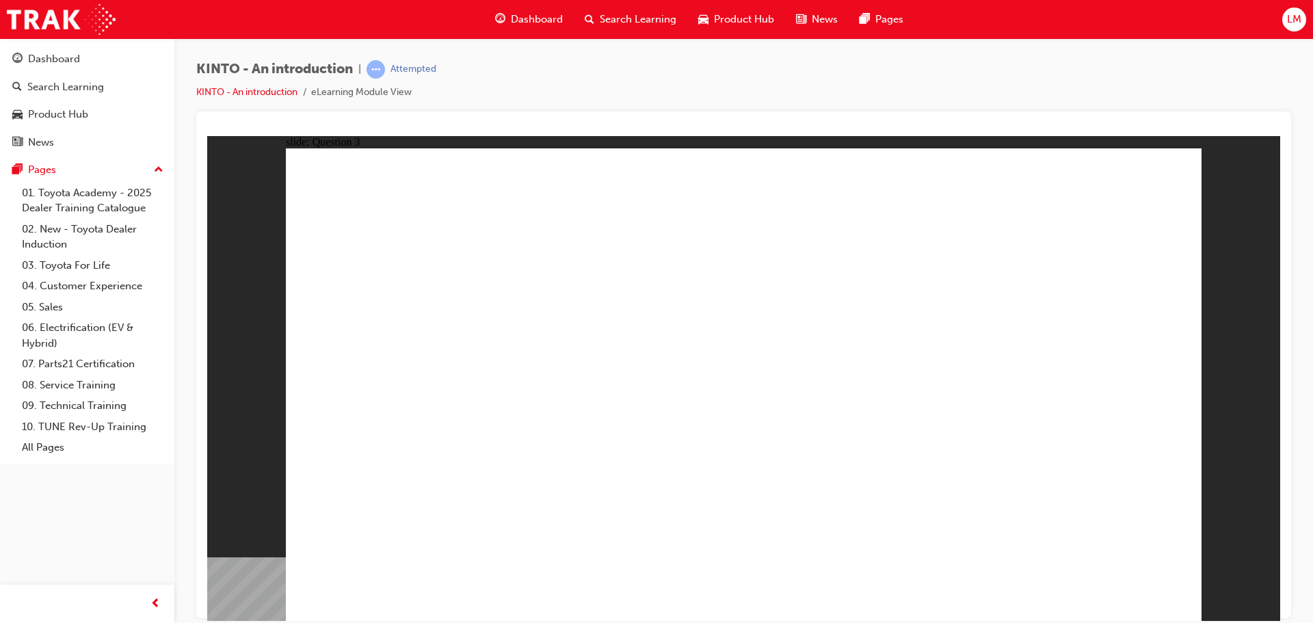
drag, startPoint x: 750, startPoint y: 476, endPoint x: 427, endPoint y: 520, distance: 325.8
drag, startPoint x: 872, startPoint y: 419, endPoint x: 555, endPoint y: 525, distance: 333.8
drag, startPoint x: 708, startPoint y: 431, endPoint x: 703, endPoint y: 513, distance: 82.2
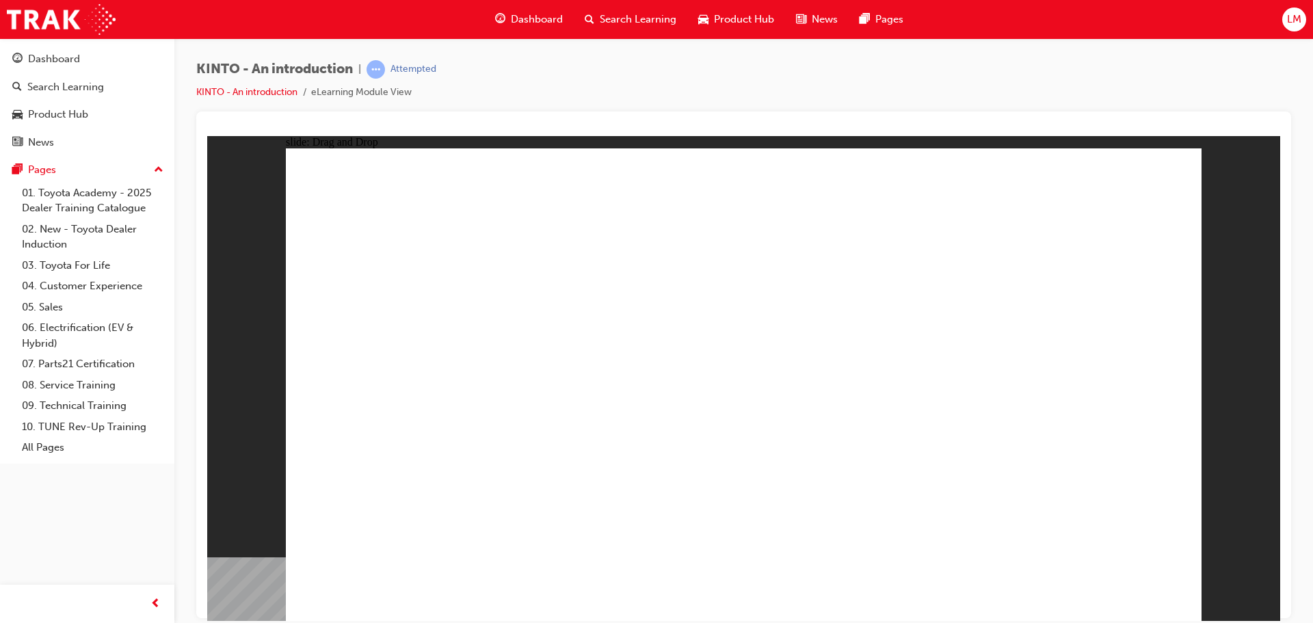
drag, startPoint x: 628, startPoint y: 441, endPoint x: 956, endPoint y: 543, distance: 344.0
drag, startPoint x: 629, startPoint y: 469, endPoint x: 1053, endPoint y: 538, distance: 429.6
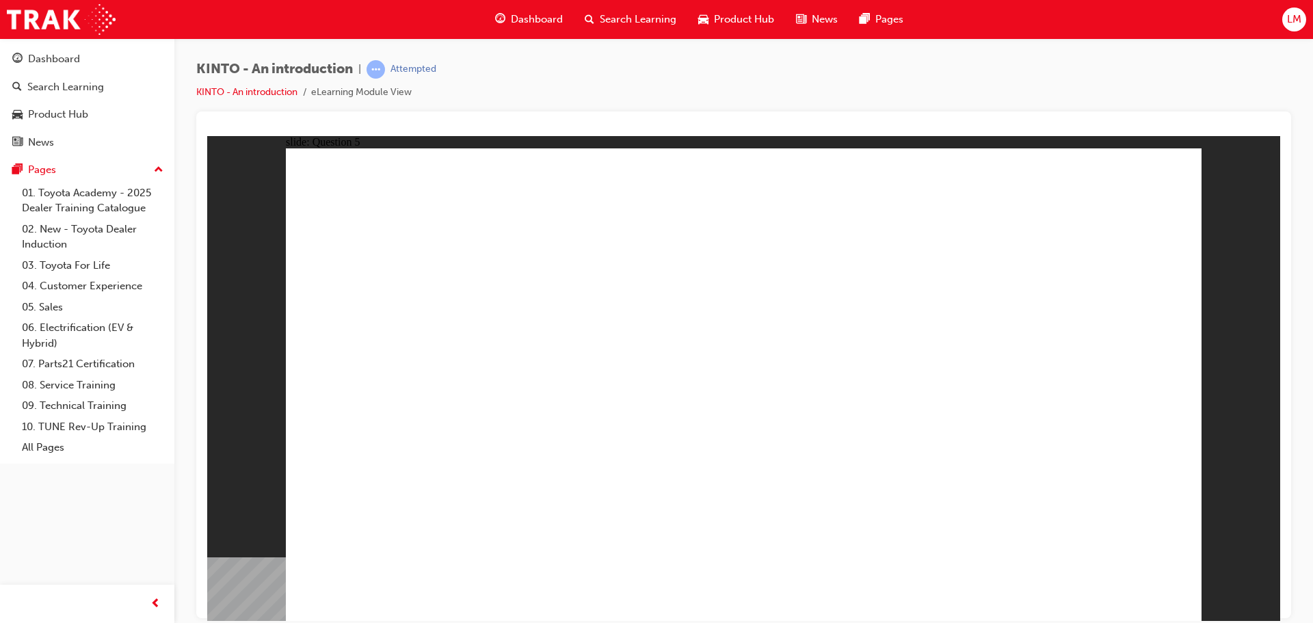
radio input "true"
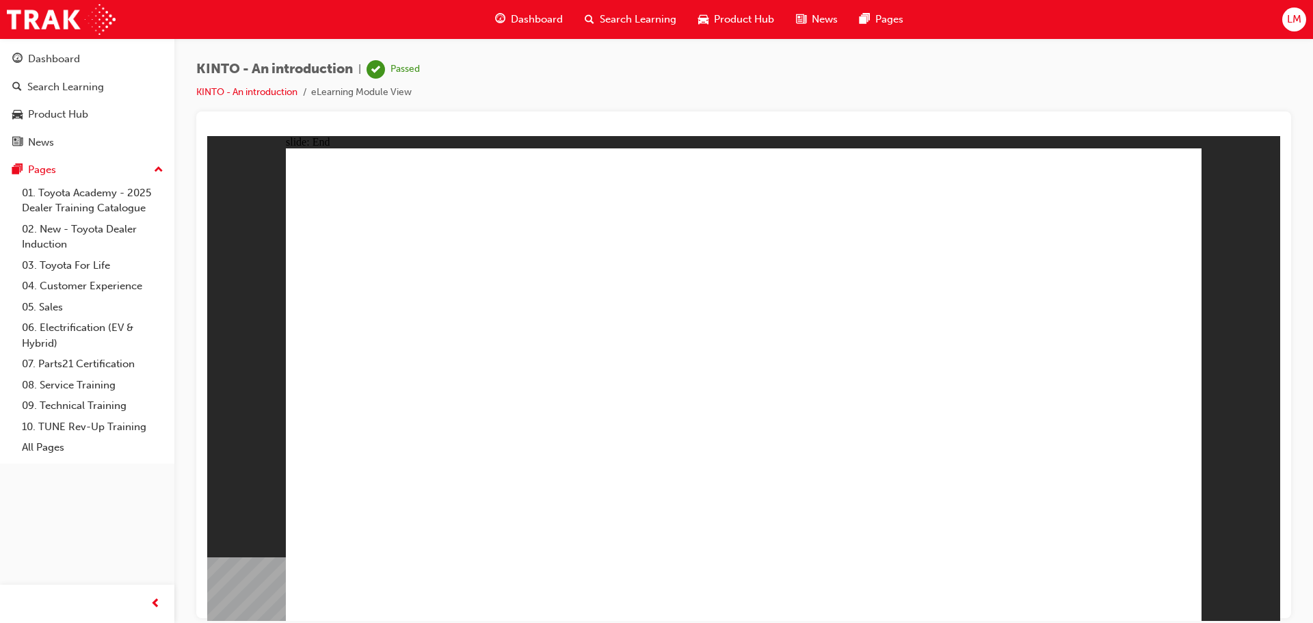
click at [235, 95] on link "KINTO - An introduction" at bounding box center [246, 92] width 101 height 12
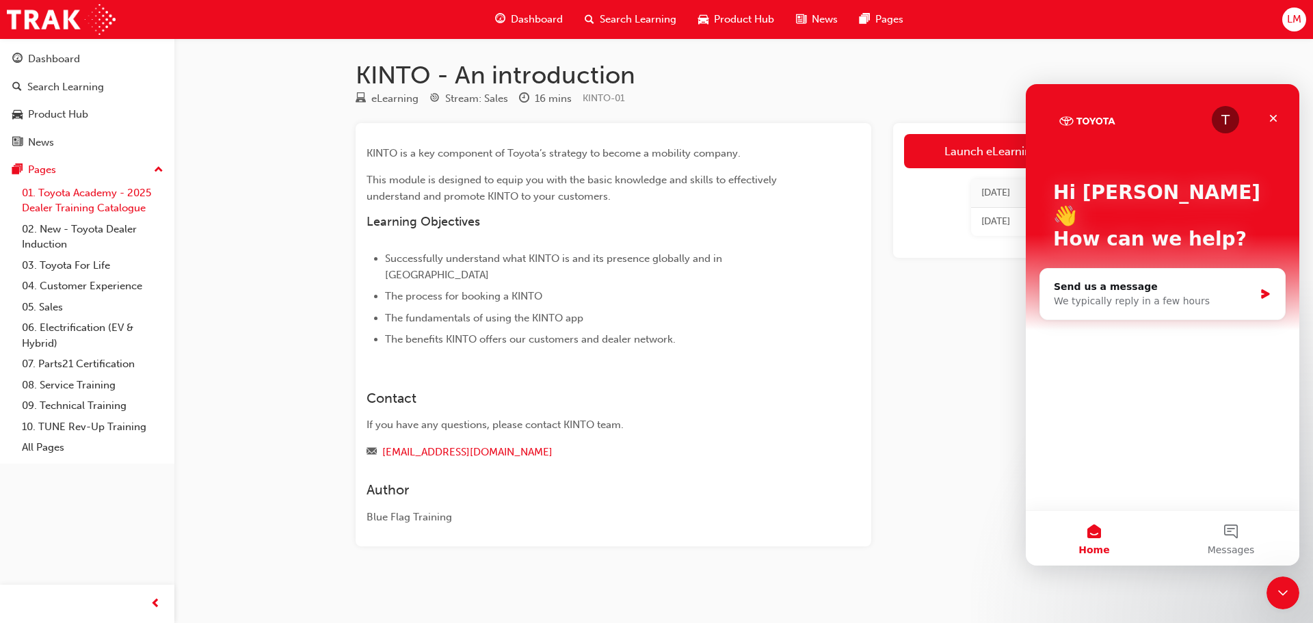
click at [97, 205] on link "01. Toyota Academy - 2025 Dealer Training Catalogue" at bounding box center [92, 201] width 153 height 36
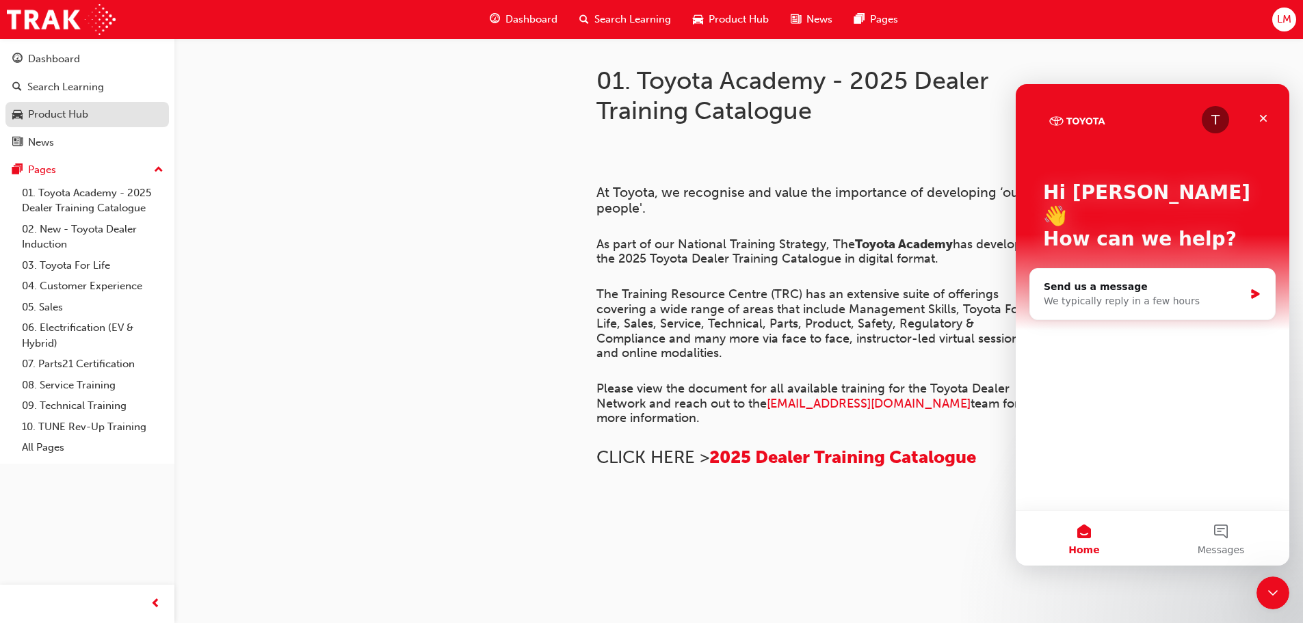
click at [73, 117] on div "Product Hub" at bounding box center [58, 115] width 60 height 16
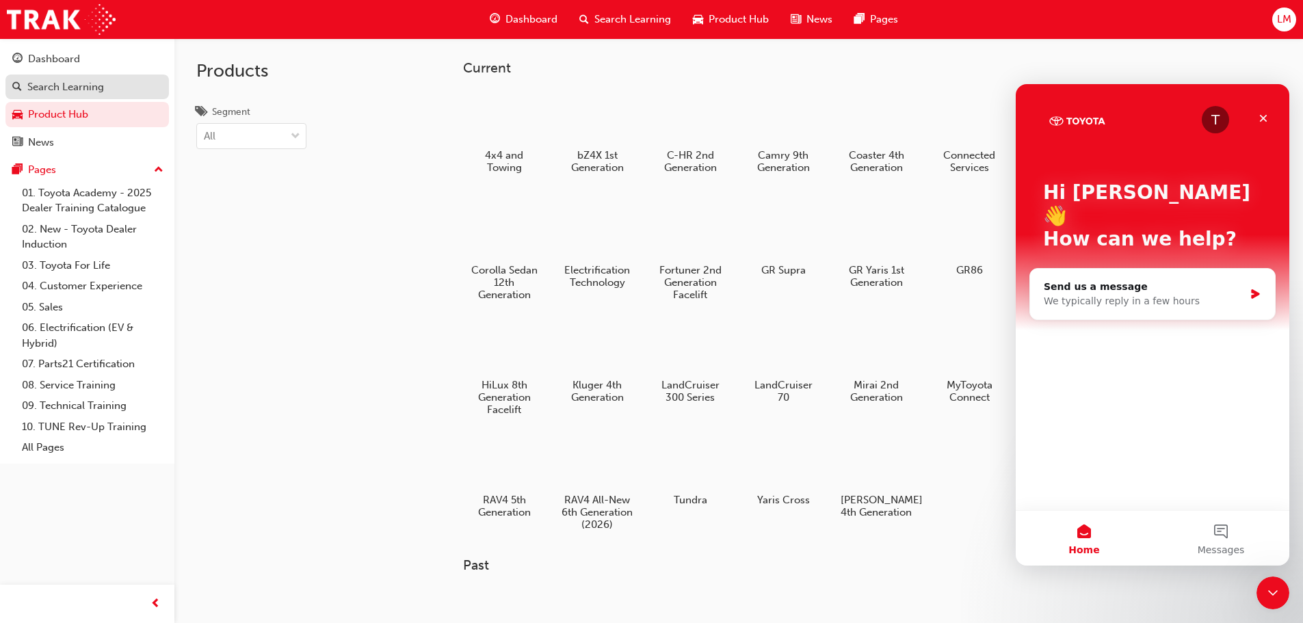
click at [70, 99] on link "Search Learning" at bounding box center [86, 87] width 163 height 25
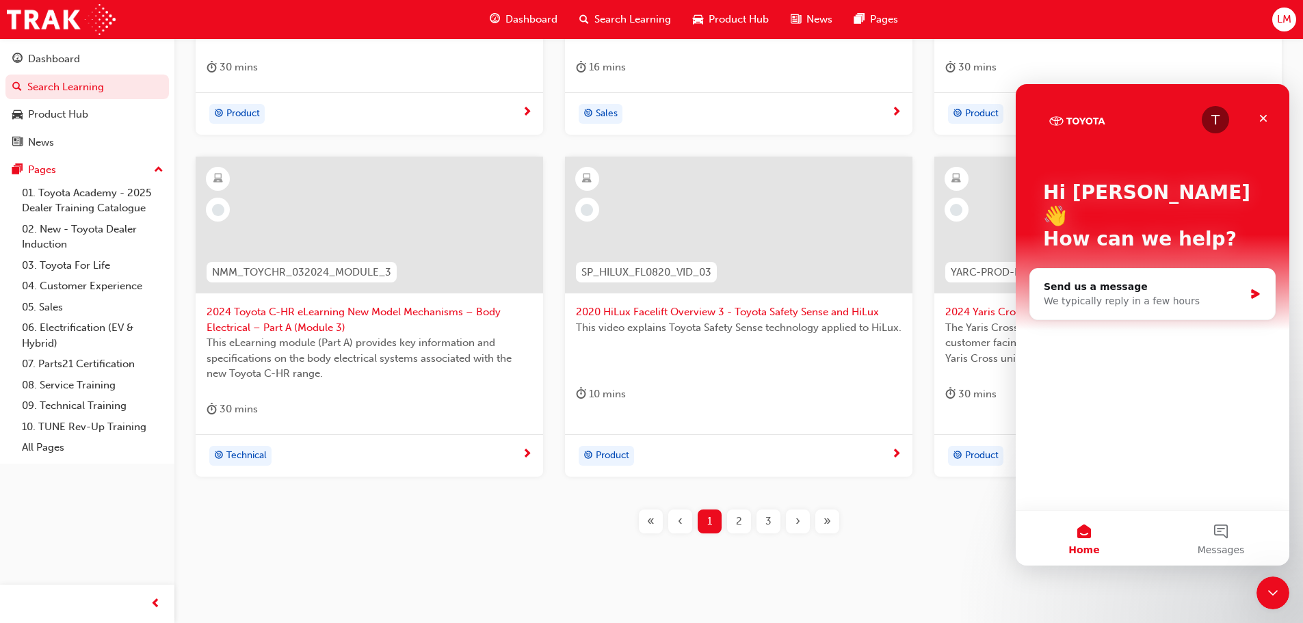
scroll to position [508, 0]
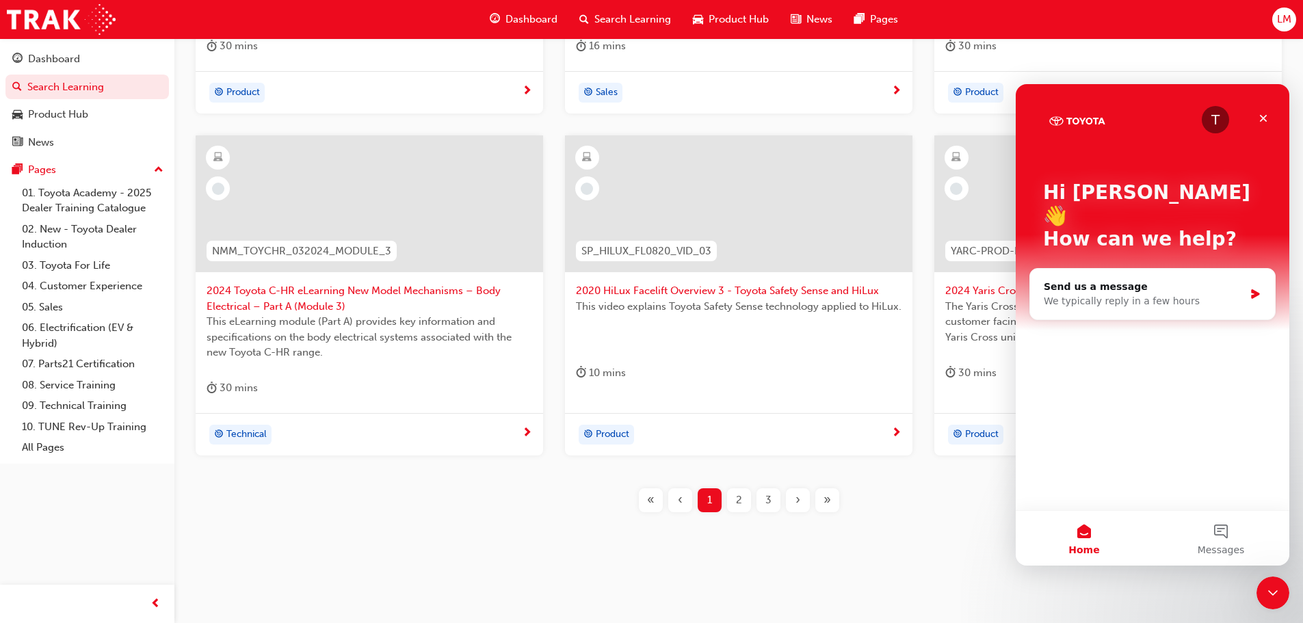
click at [744, 498] on div "2" at bounding box center [739, 500] width 24 height 24
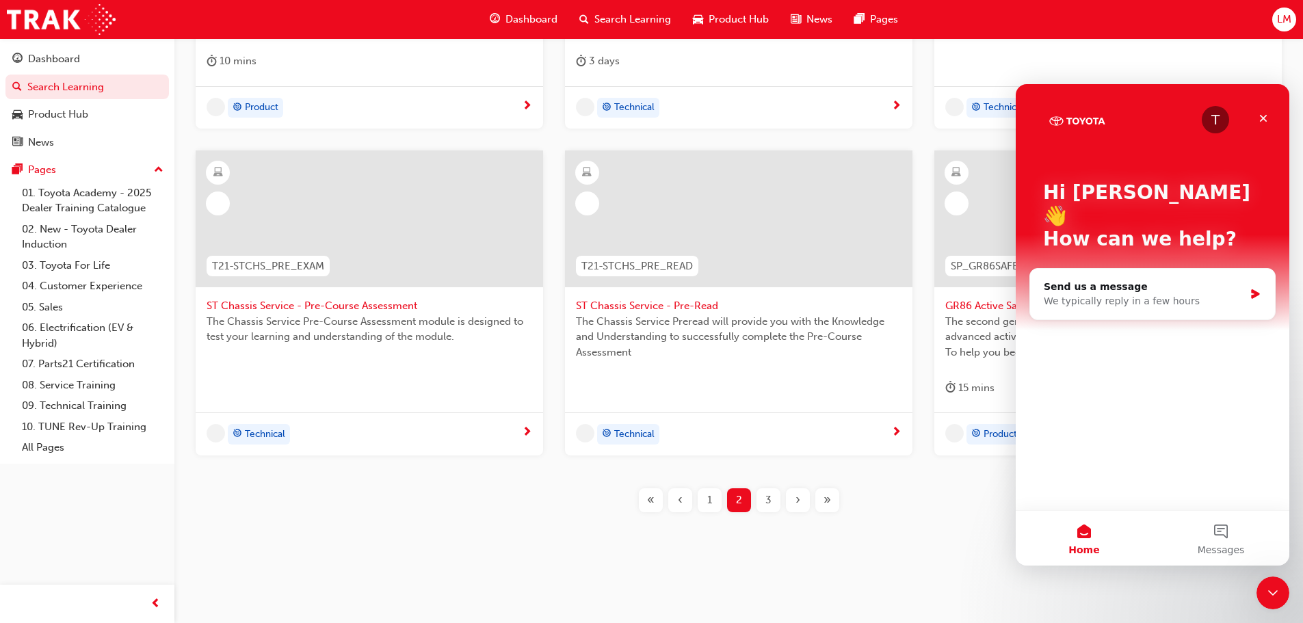
scroll to position [493, 0]
click at [1266, 116] on icon "Close" at bounding box center [1263, 118] width 11 height 11
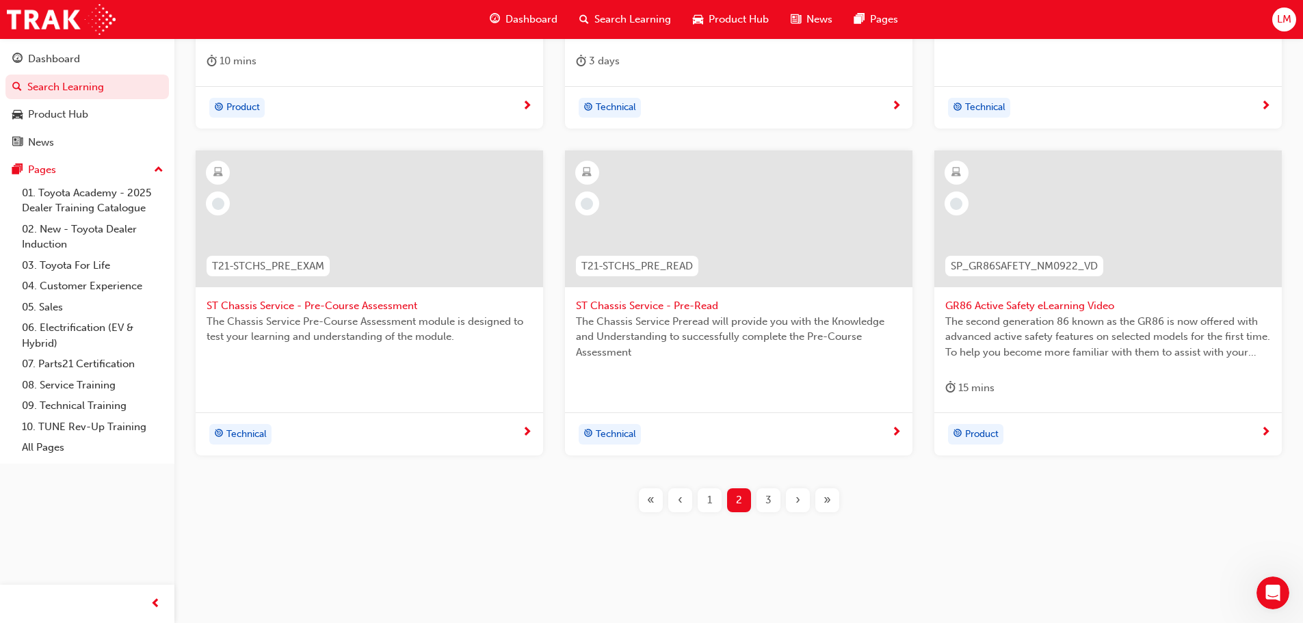
click at [717, 508] on div "1" at bounding box center [710, 500] width 24 height 24
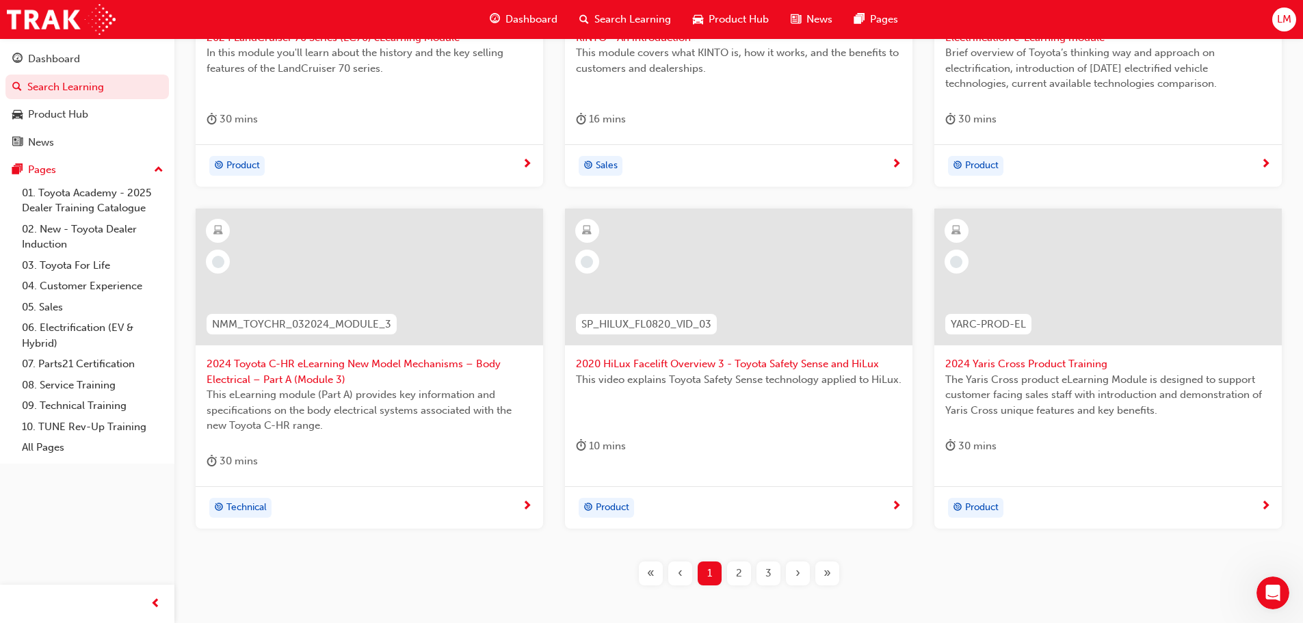
scroll to position [410, 0]
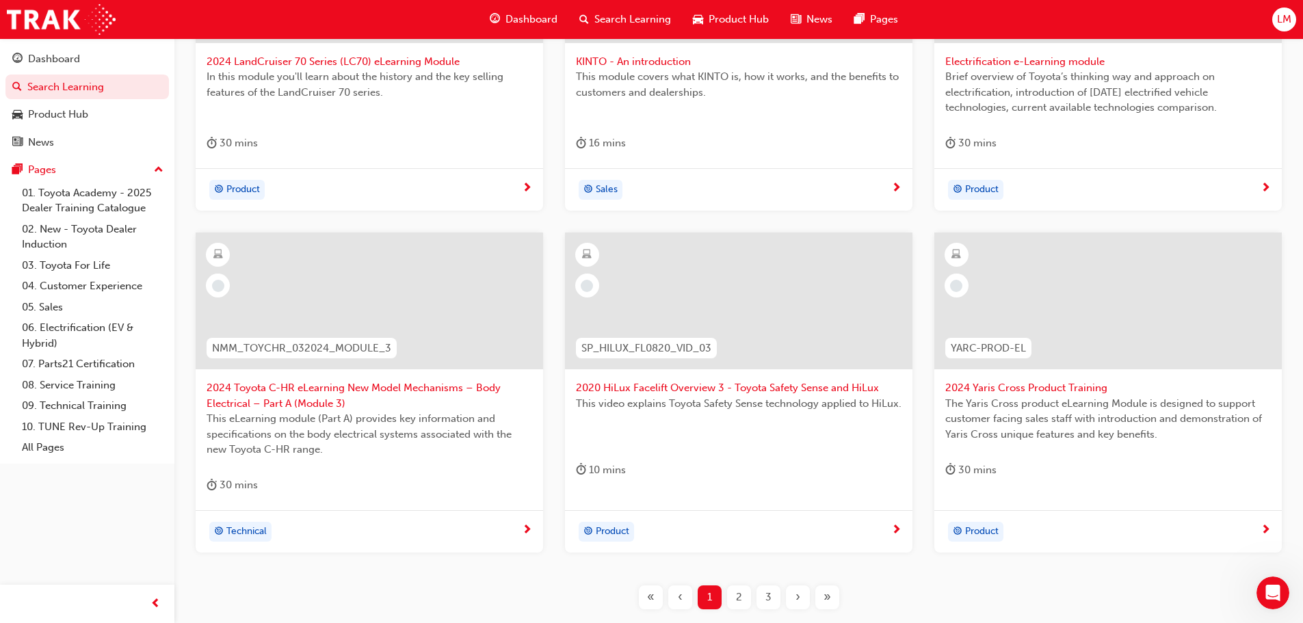
click at [667, 402] on span "This video explains Toyota Safety Sense technology applied to HiLux." at bounding box center [739, 404] width 326 height 16
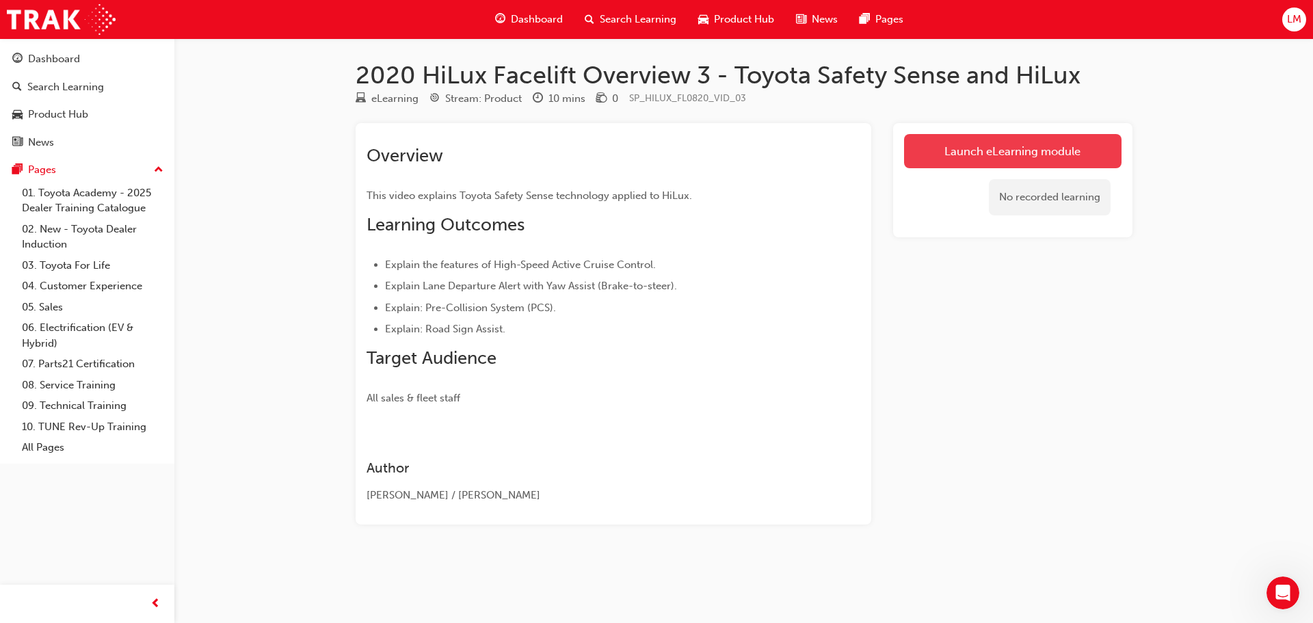
click at [1041, 154] on link "Launch eLearning module" at bounding box center [1013, 151] width 218 height 34
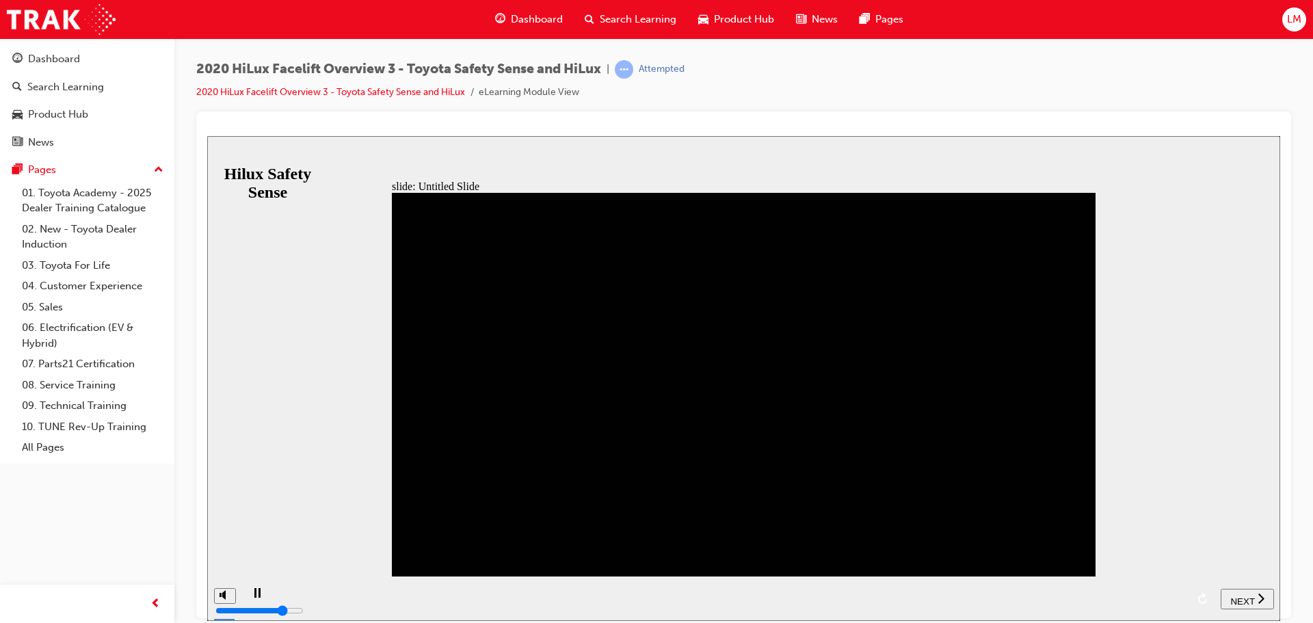
click at [1241, 600] on span "NEXT" at bounding box center [1243, 601] width 24 height 10
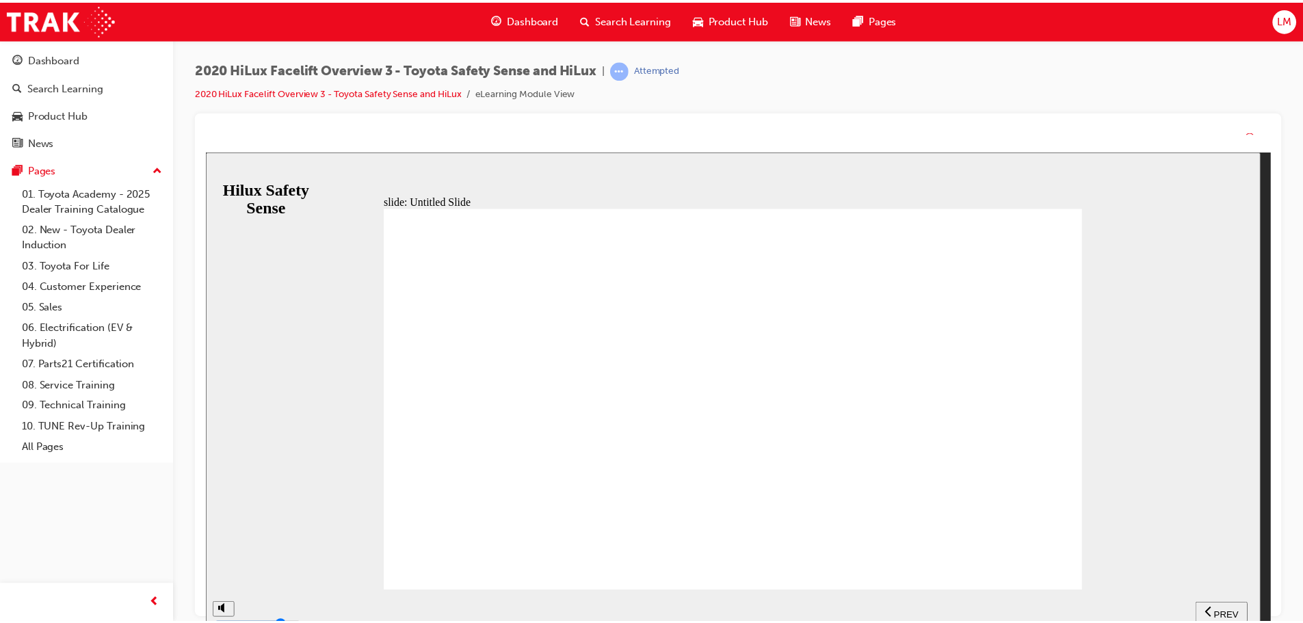
click at [1239, 616] on nav "SUBMIT NEXT PREV" at bounding box center [1229, 614] width 53 height 44
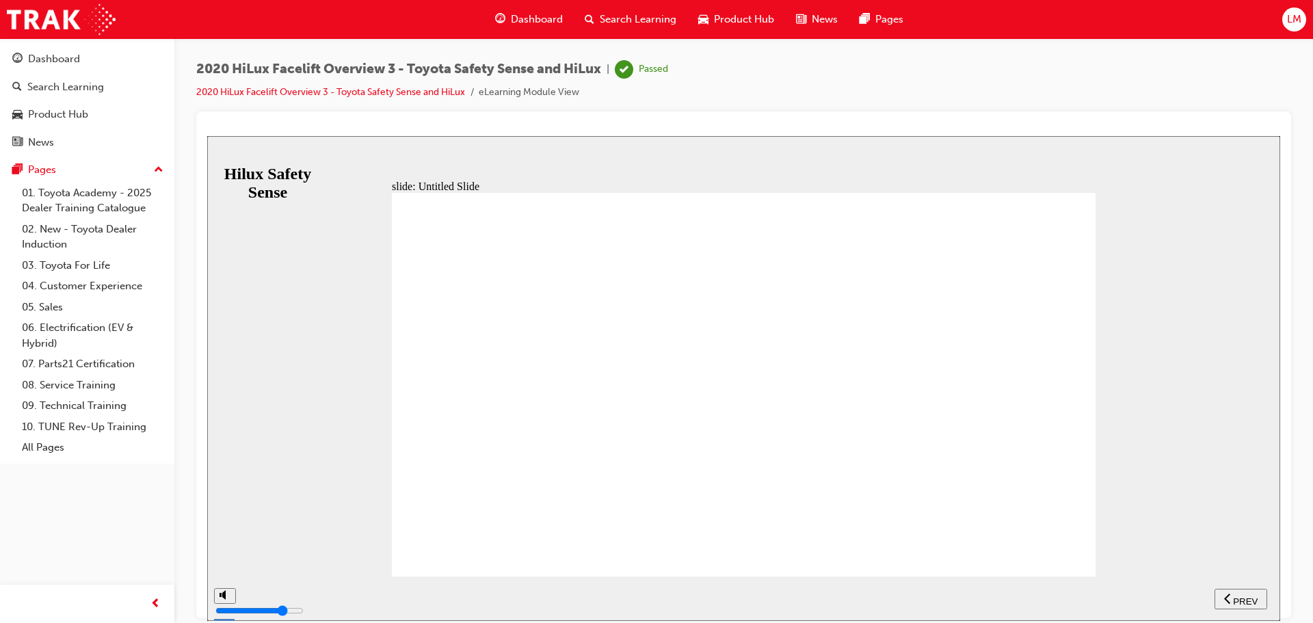
click at [1251, 597] on span "PREV" at bounding box center [1245, 601] width 25 height 10
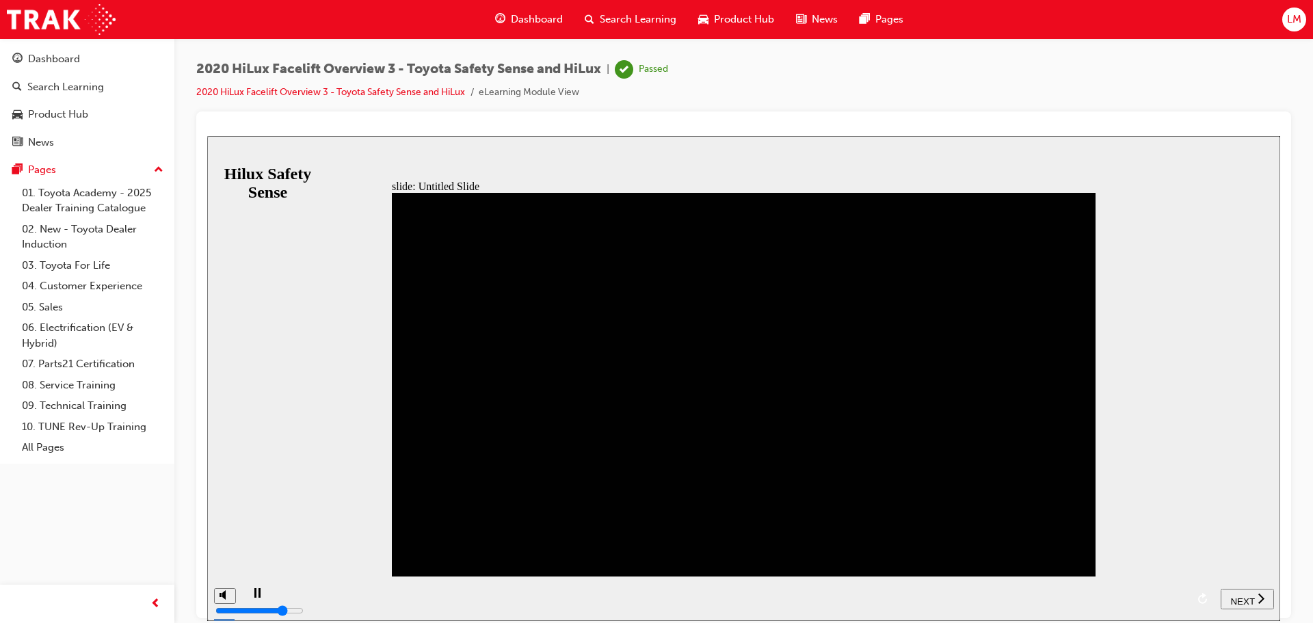
click at [846, 588] on div "playback controls" at bounding box center [729, 588] width 915 height 0
drag, startPoint x: 893, startPoint y: 606, endPoint x: 1175, endPoint y: 646, distance: 283.9
click at [1175, 620] on html "slide: Untitled Slide Back to top SUBMIT NEXT PREV Hilux Safety Sense" at bounding box center [743, 377] width 1073 height 485
drag, startPoint x: 1176, startPoint y: 602, endPoint x: 1186, endPoint y: 601, distance: 10.4
click at [1186, 588] on div "playback controls" at bounding box center [729, 588] width 915 height 0
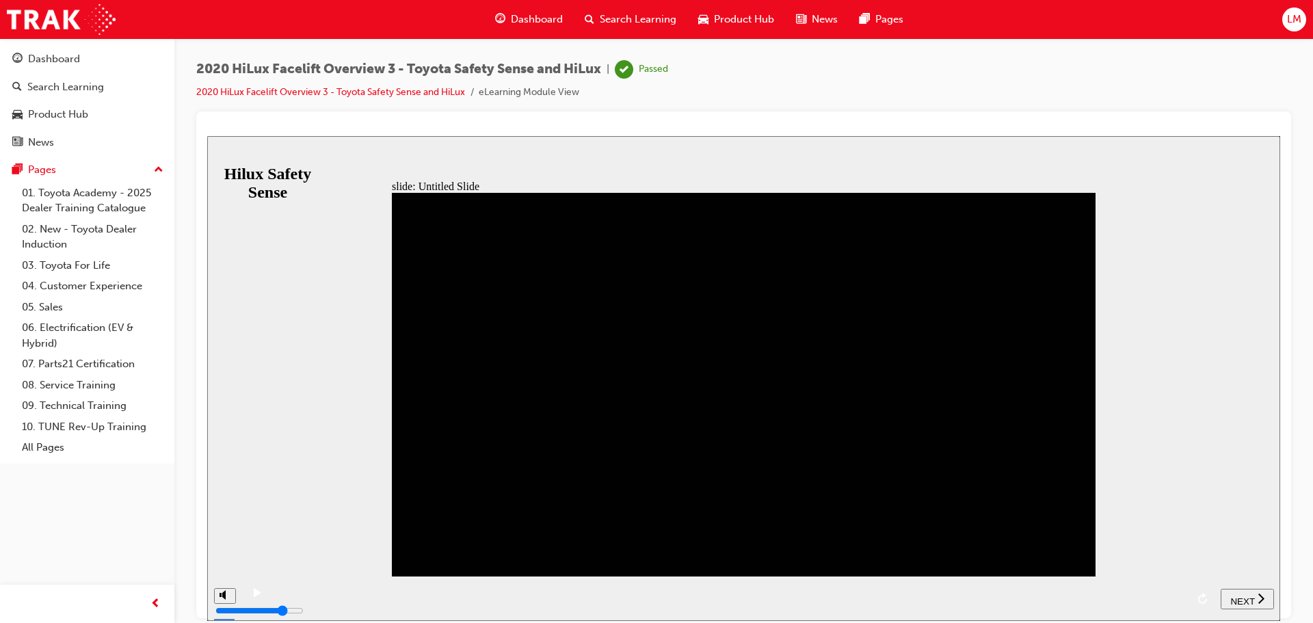
click at [1246, 606] on button "NEXT" at bounding box center [1247, 598] width 53 height 21
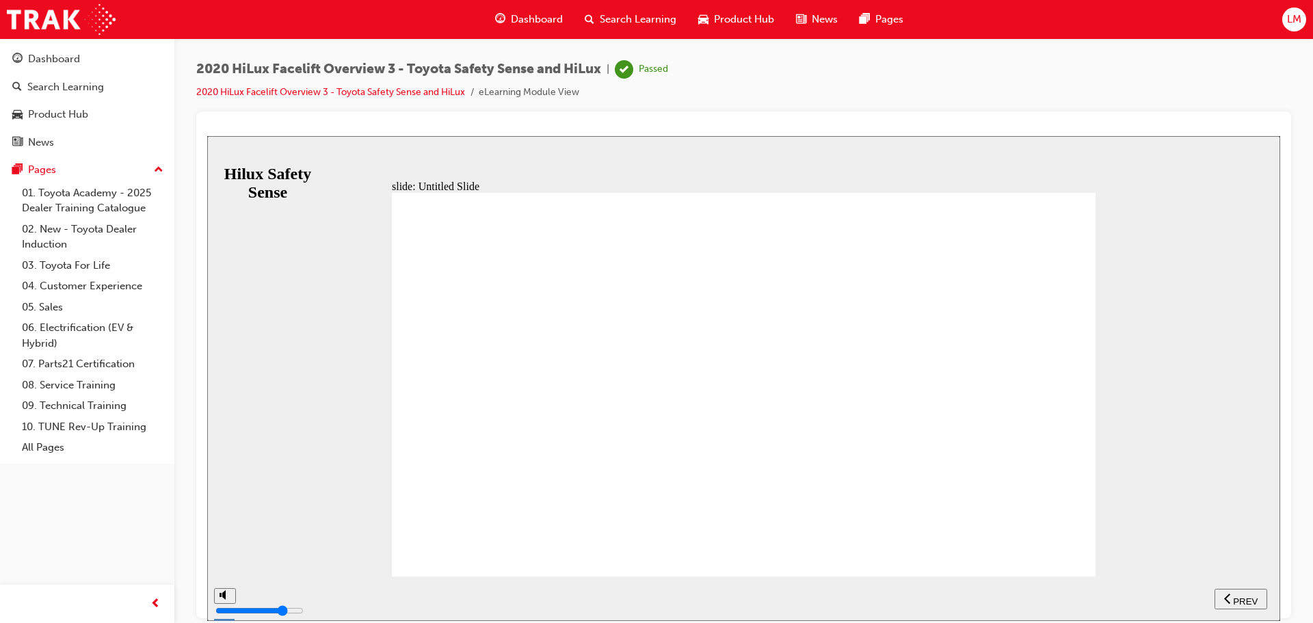
click at [237, 96] on link "2020 HiLux Facelift Overview 3 - Toyota Safety Sense and HiLux" at bounding box center [330, 92] width 269 height 12
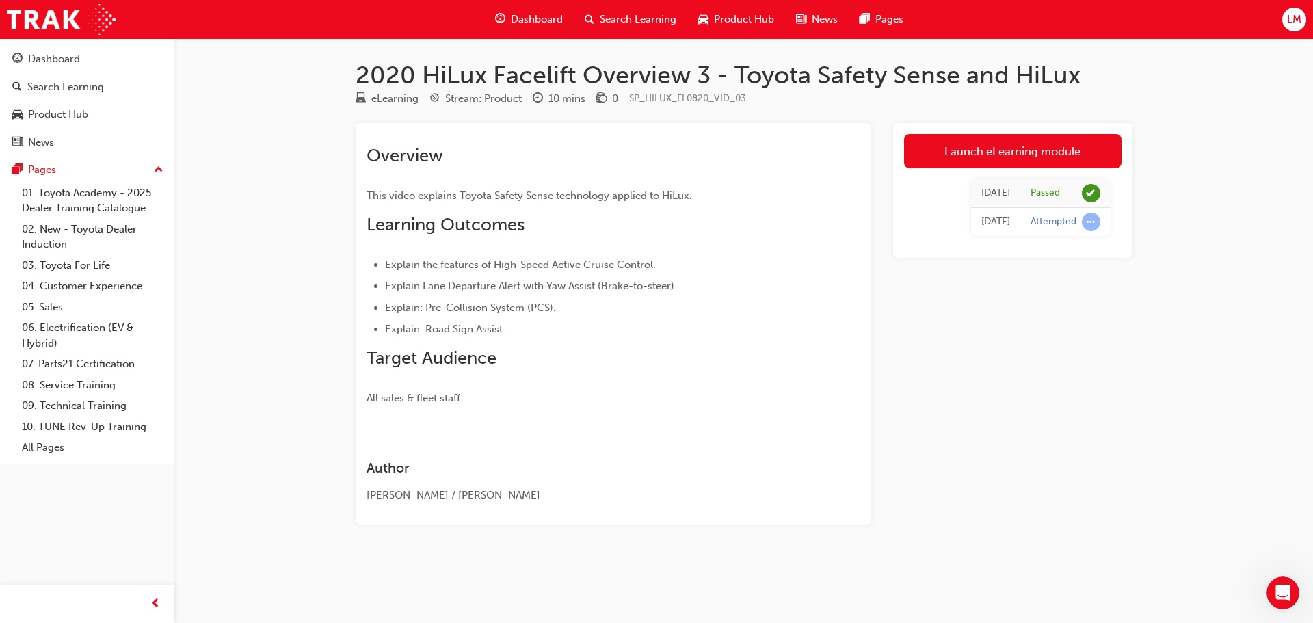
click at [523, 23] on span "Dashboard" at bounding box center [537, 20] width 52 height 16
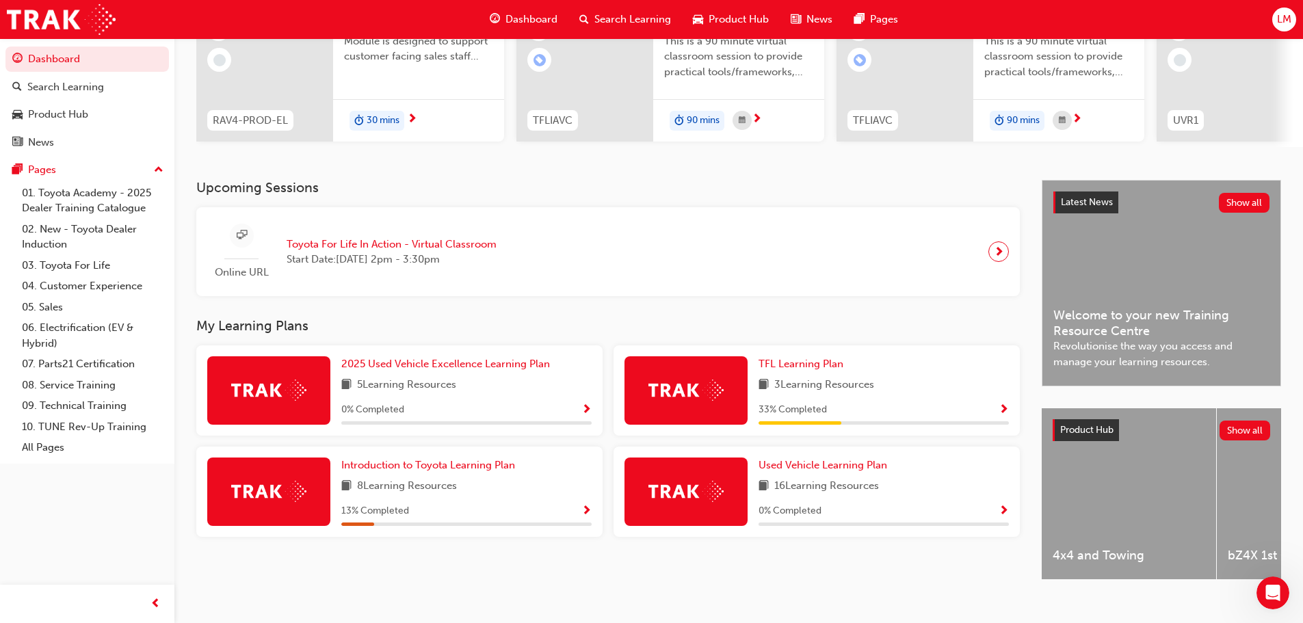
scroll to position [194, 0]
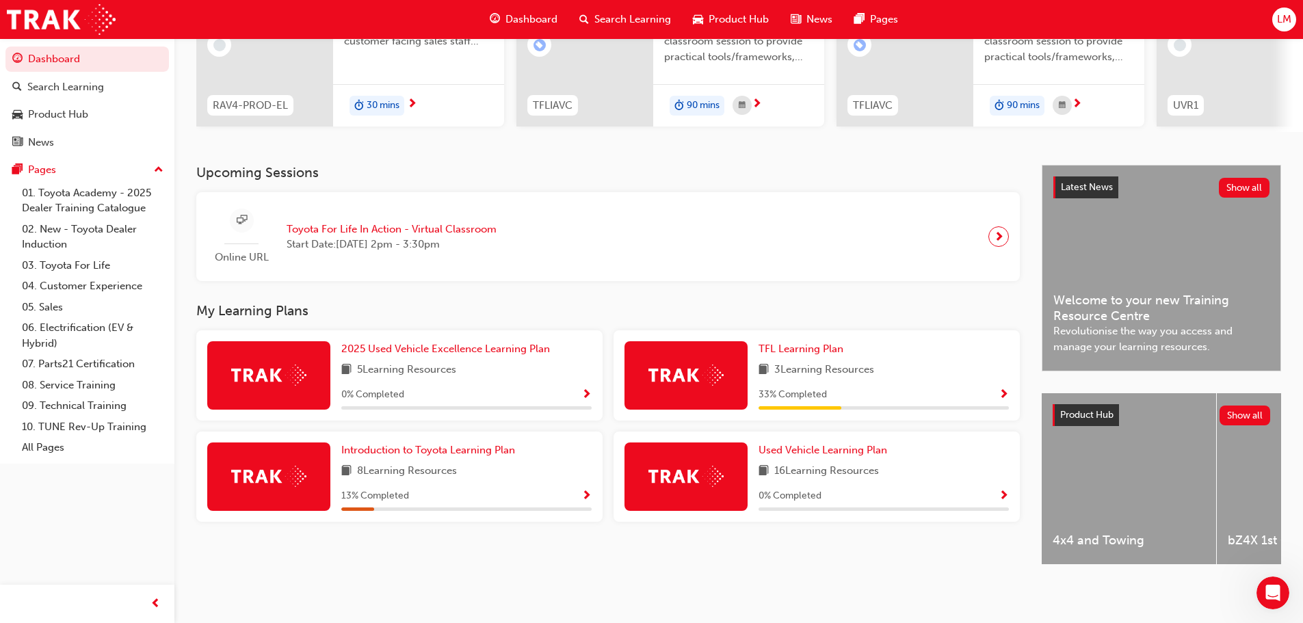
click at [1001, 389] on span "Show Progress" at bounding box center [1004, 395] width 10 height 12
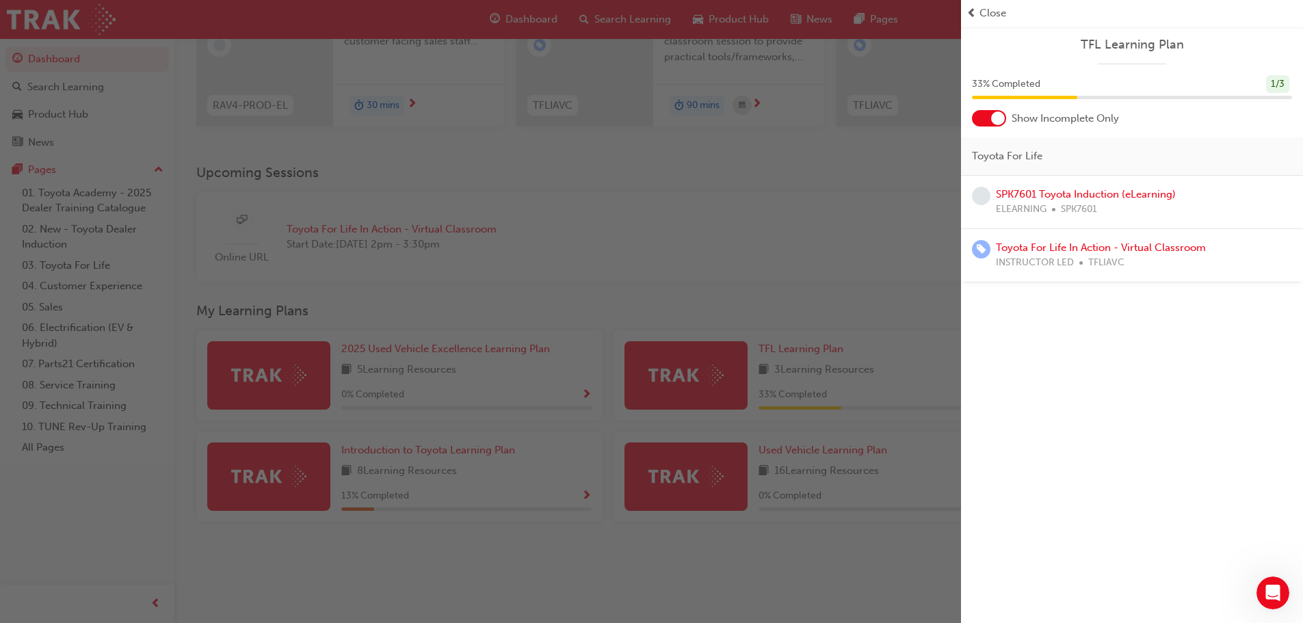
click at [834, 236] on div "button" at bounding box center [480, 311] width 961 height 623
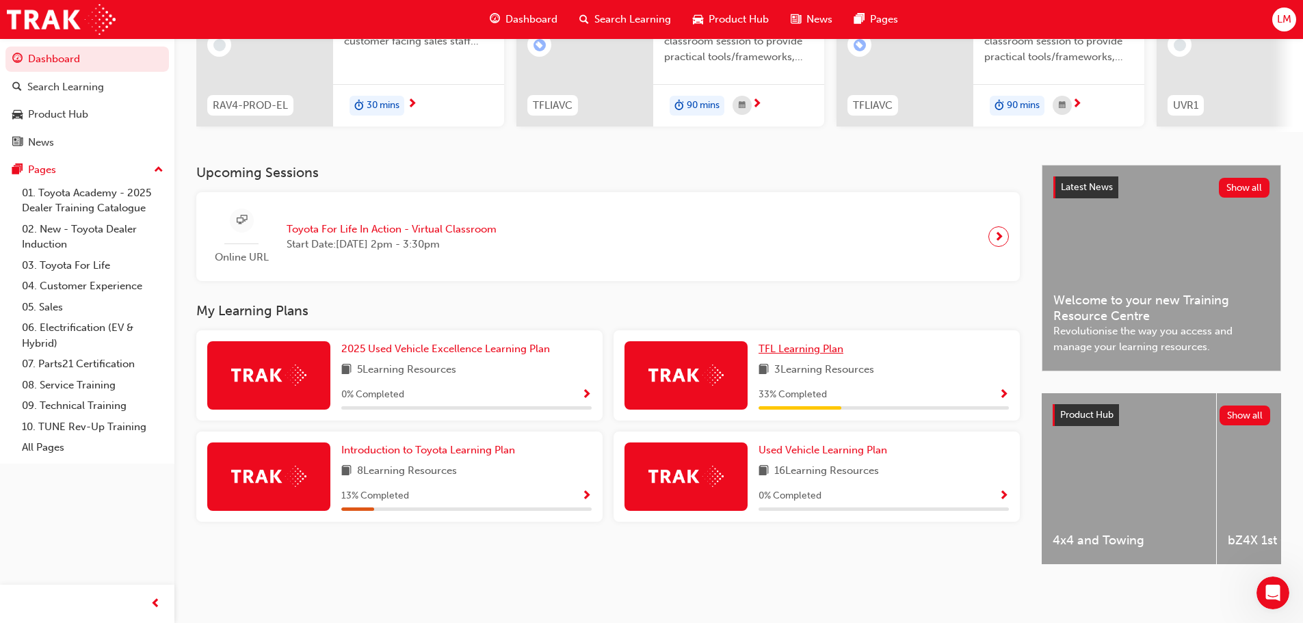
click at [831, 343] on span "TFL Learning Plan" at bounding box center [801, 349] width 85 height 12
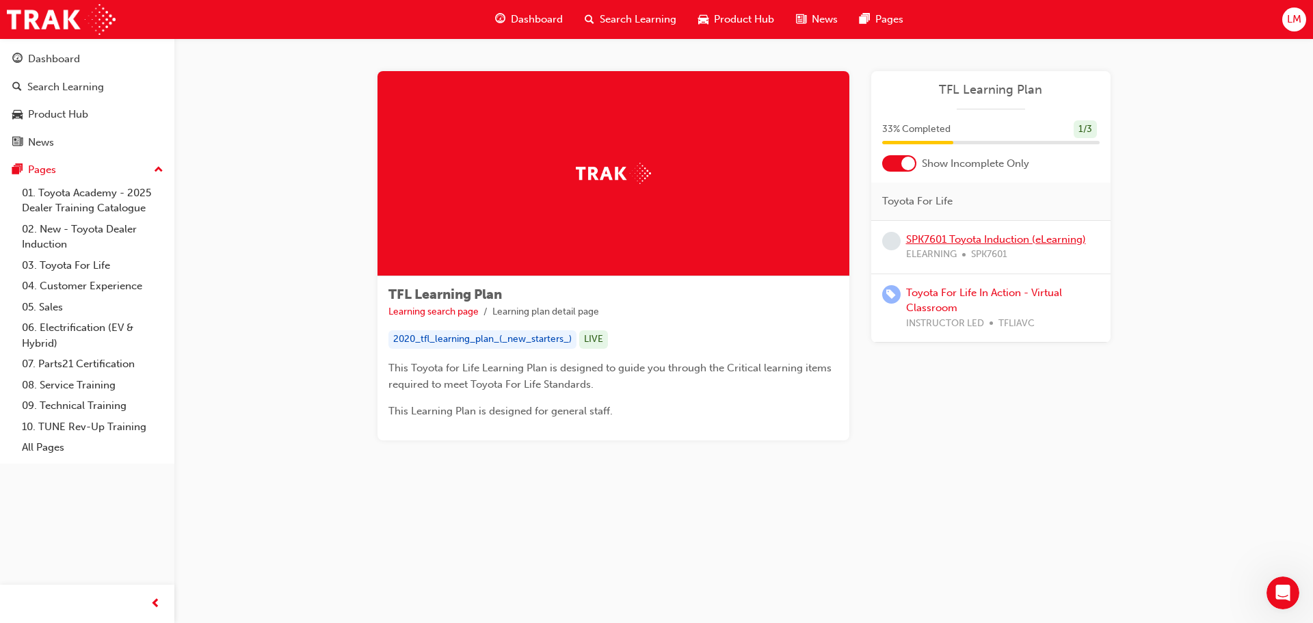
click at [979, 239] on link "SPK7601 Toyota Induction (eLearning)" at bounding box center [996, 239] width 180 height 12
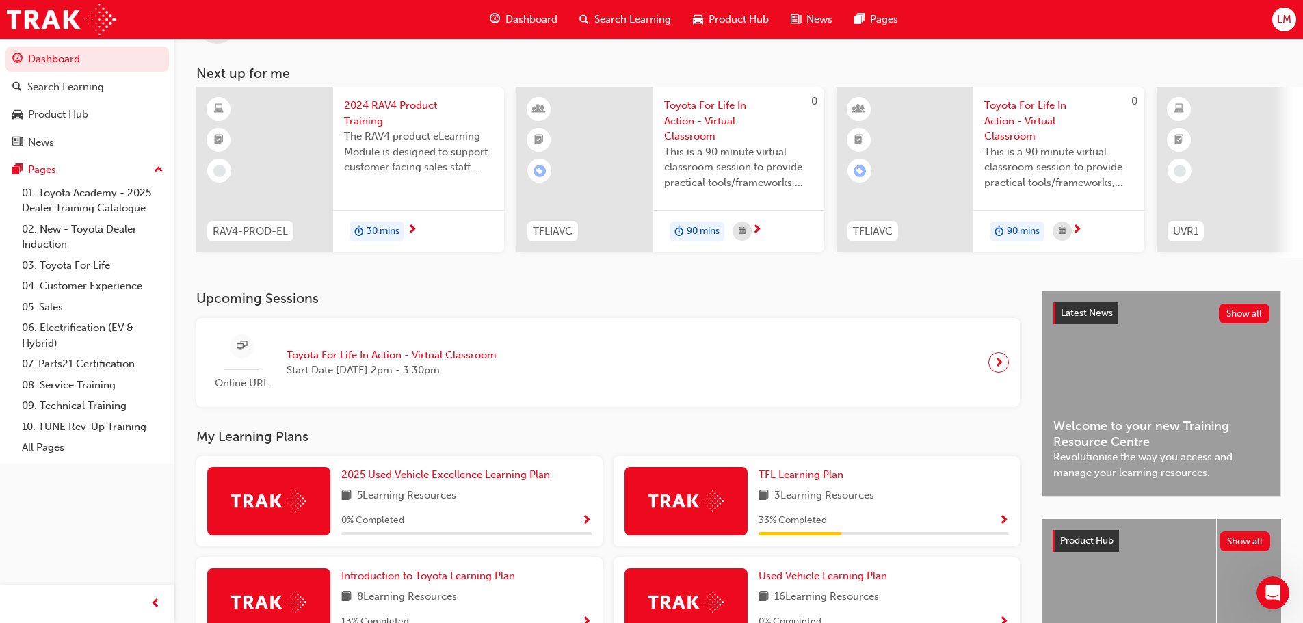
scroll to position [194, 0]
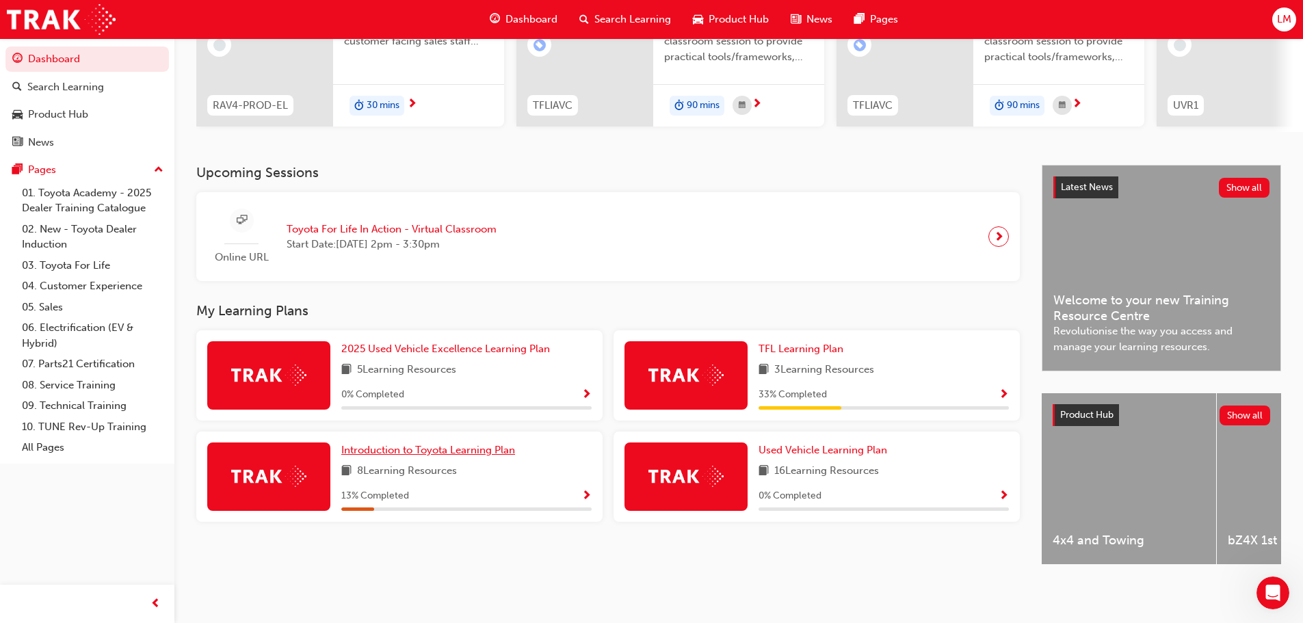
click at [510, 445] on span "Introduction to Toyota Learning Plan" at bounding box center [428, 450] width 174 height 12
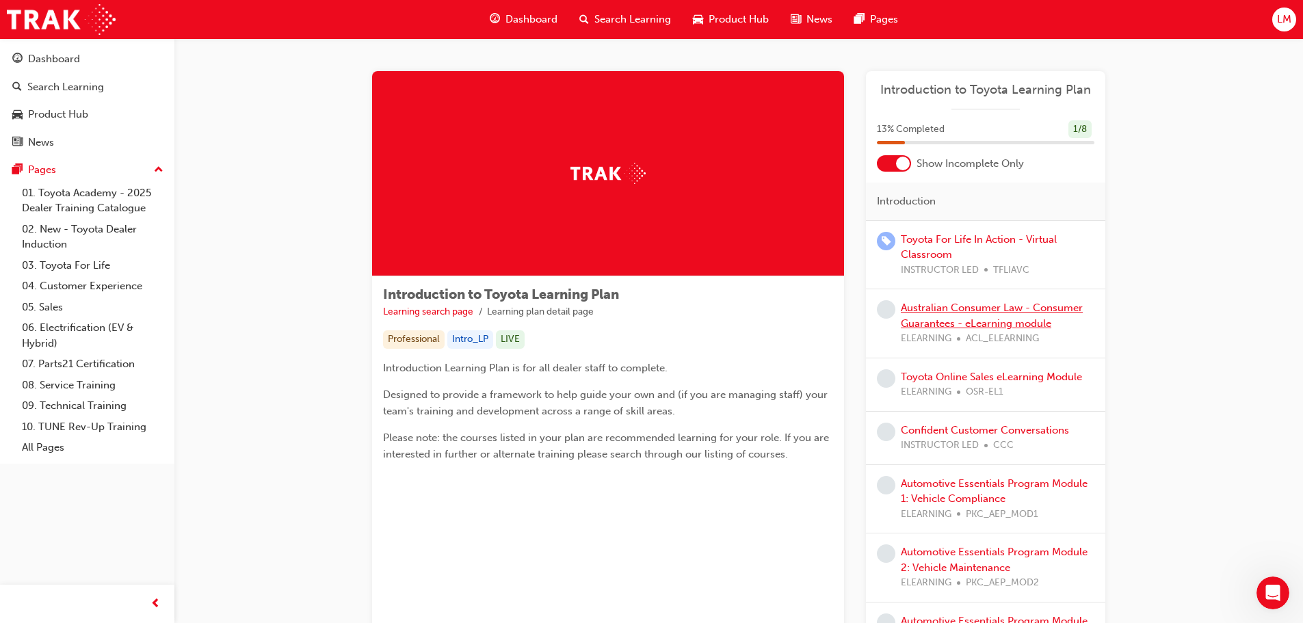
click at [1000, 319] on link "Australian Consumer Law - Consumer Guarantees - eLearning module" at bounding box center [992, 316] width 182 height 28
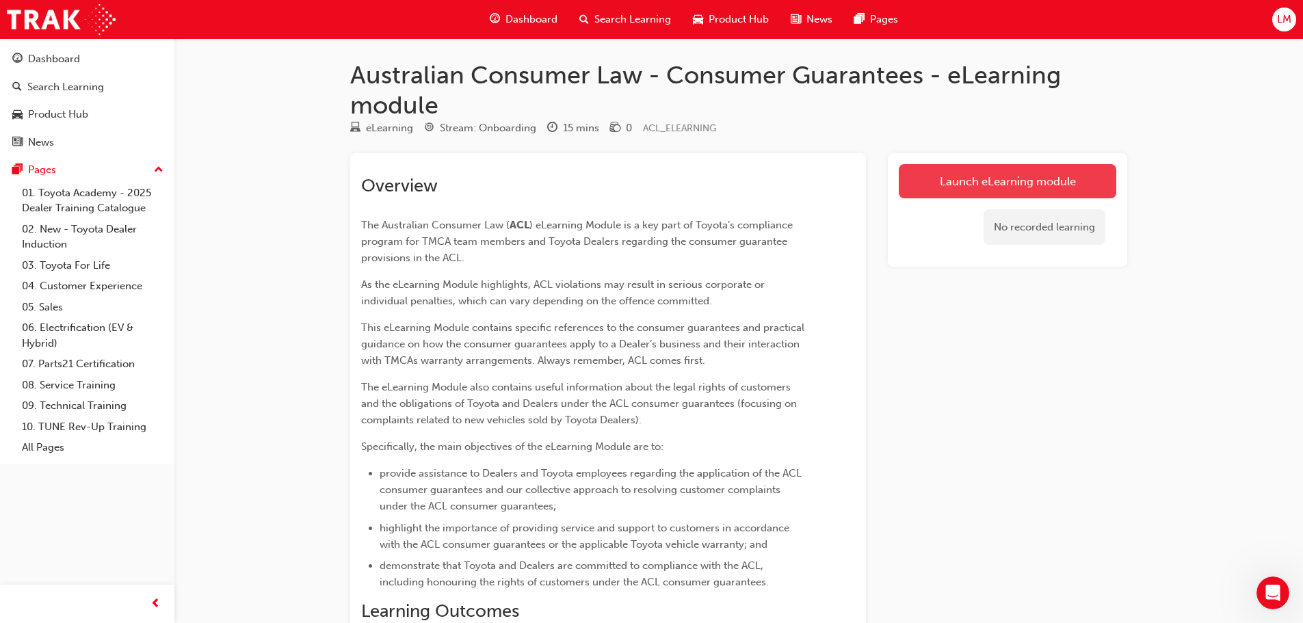
click at [1005, 186] on link "Launch eLearning module" at bounding box center [1008, 181] width 218 height 34
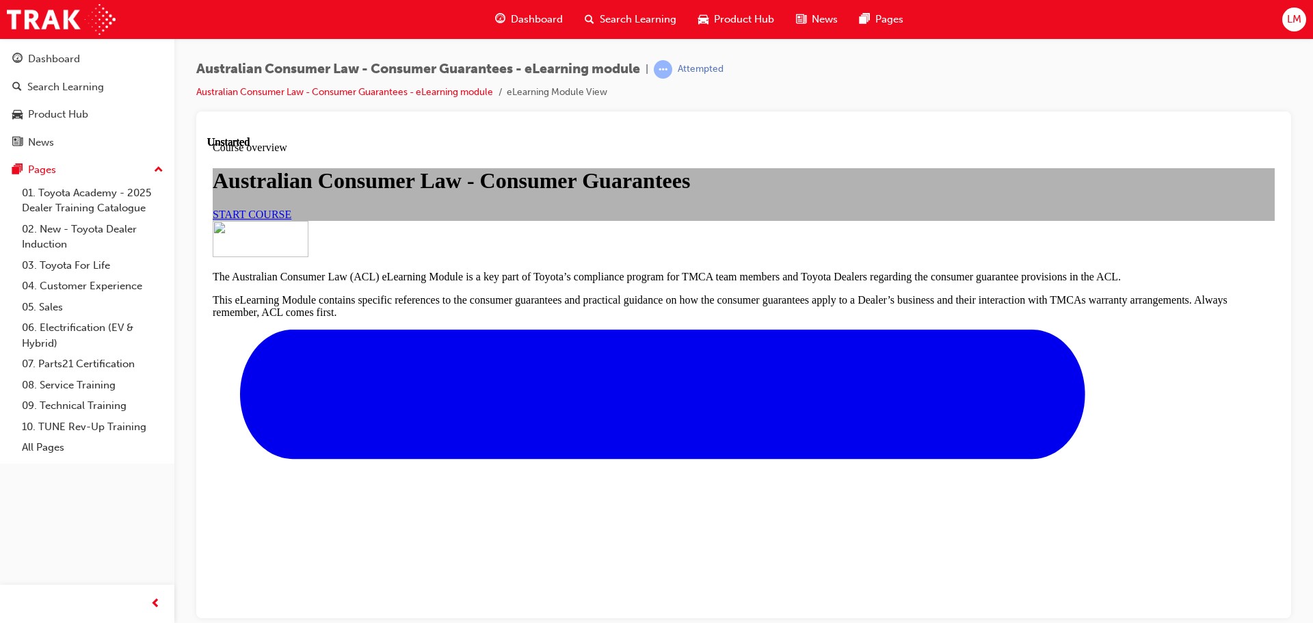
click at [291, 220] on span "START COURSE" at bounding box center [252, 214] width 79 height 12
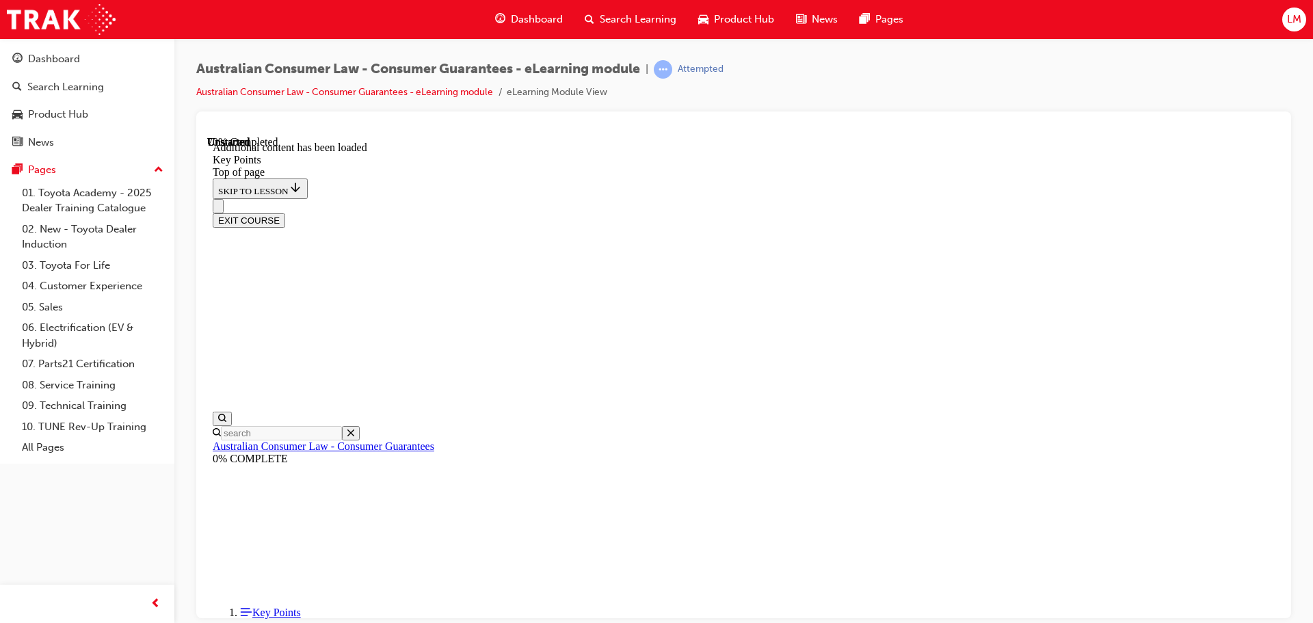
scroll to position [1789, 0]
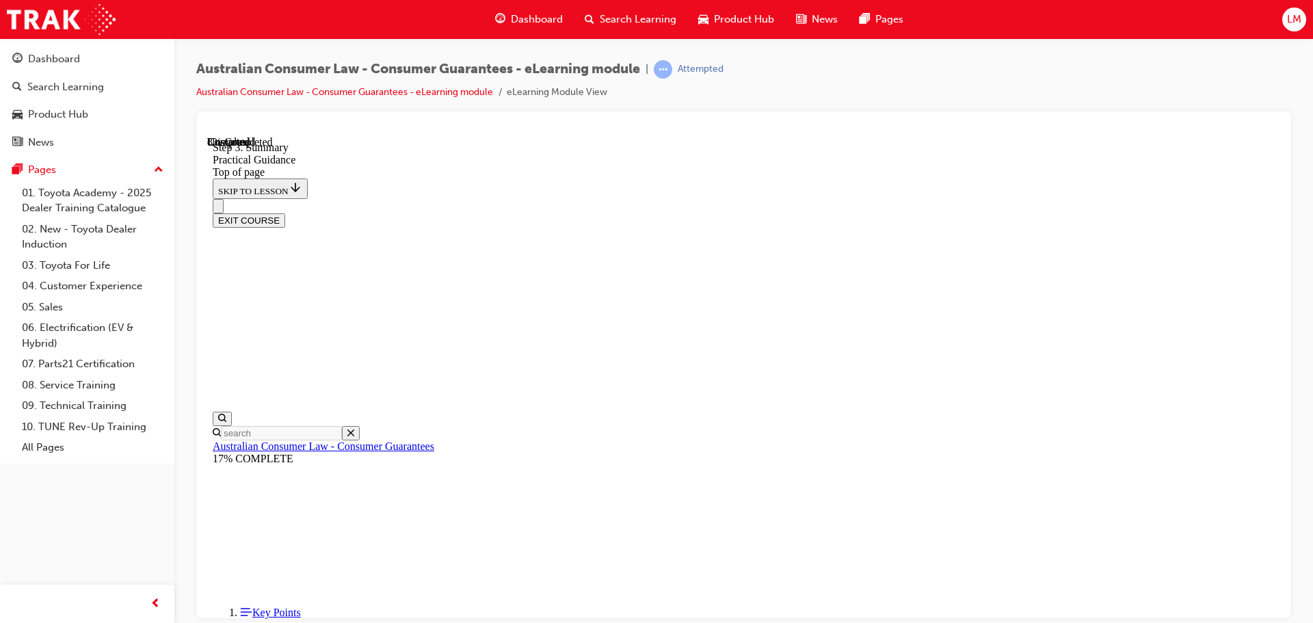
scroll to position [335, 0]
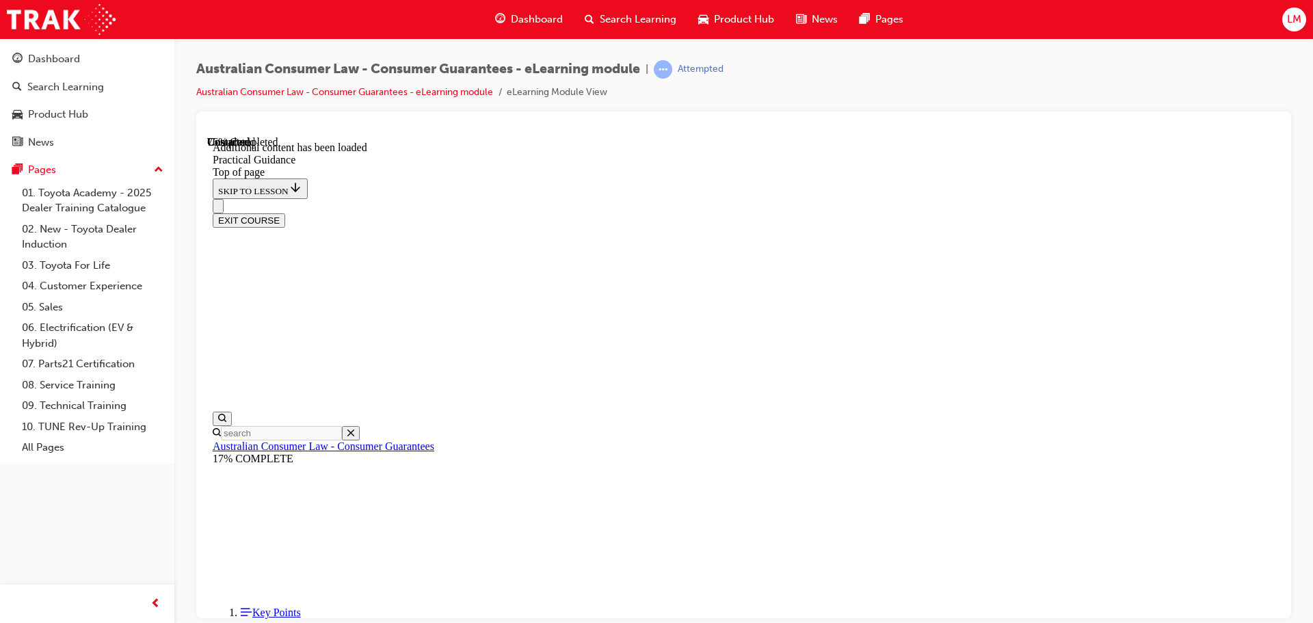
scroll to position [2505, 0]
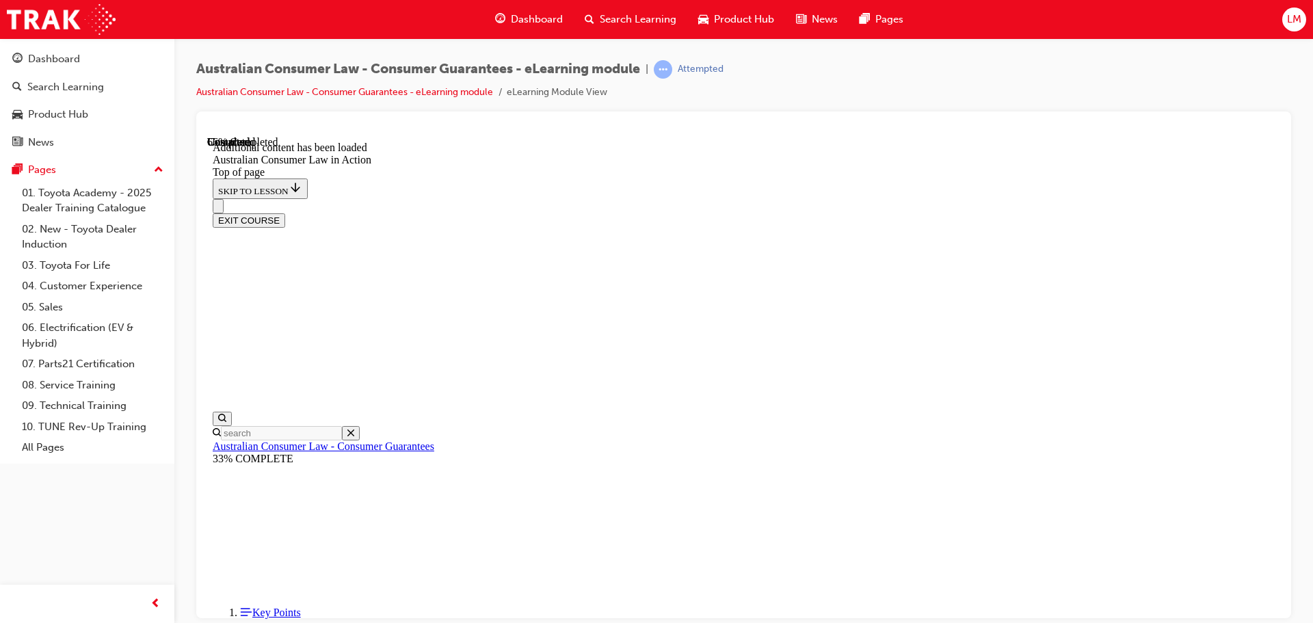
scroll to position [2008, 0]
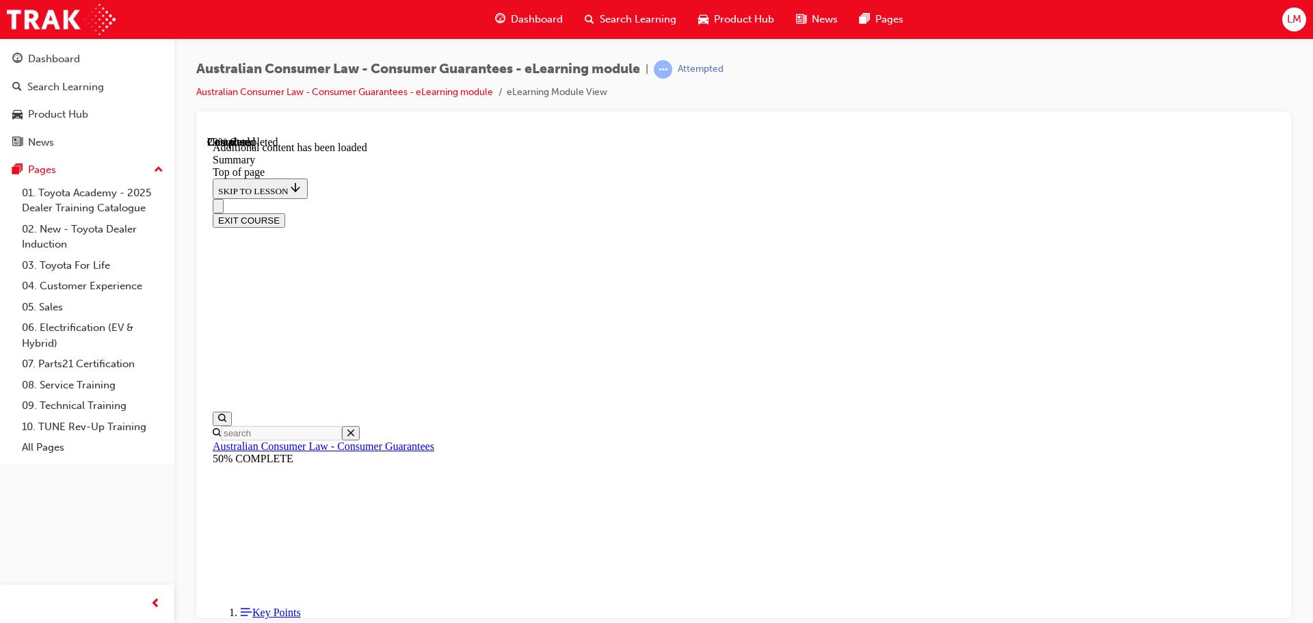
scroll to position [443, 0]
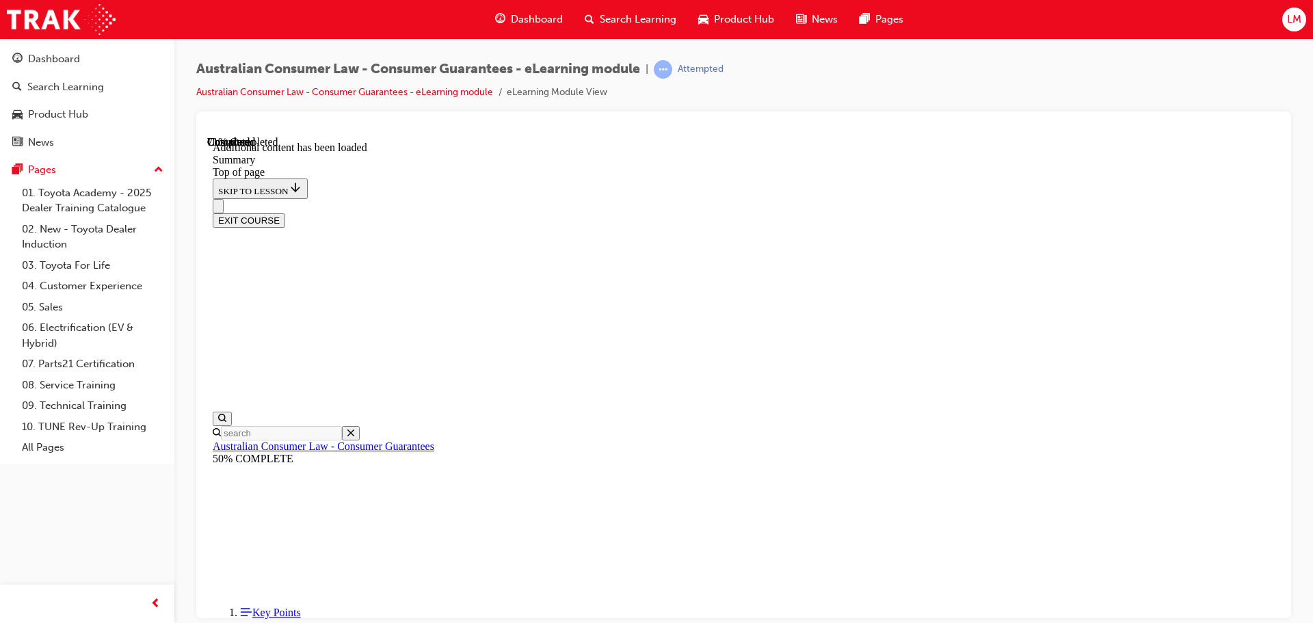
drag, startPoint x: 978, startPoint y: 341, endPoint x: 737, endPoint y: 452, distance: 264.7
drag, startPoint x: 645, startPoint y: 491, endPoint x: 841, endPoint y: 519, distance: 197.5
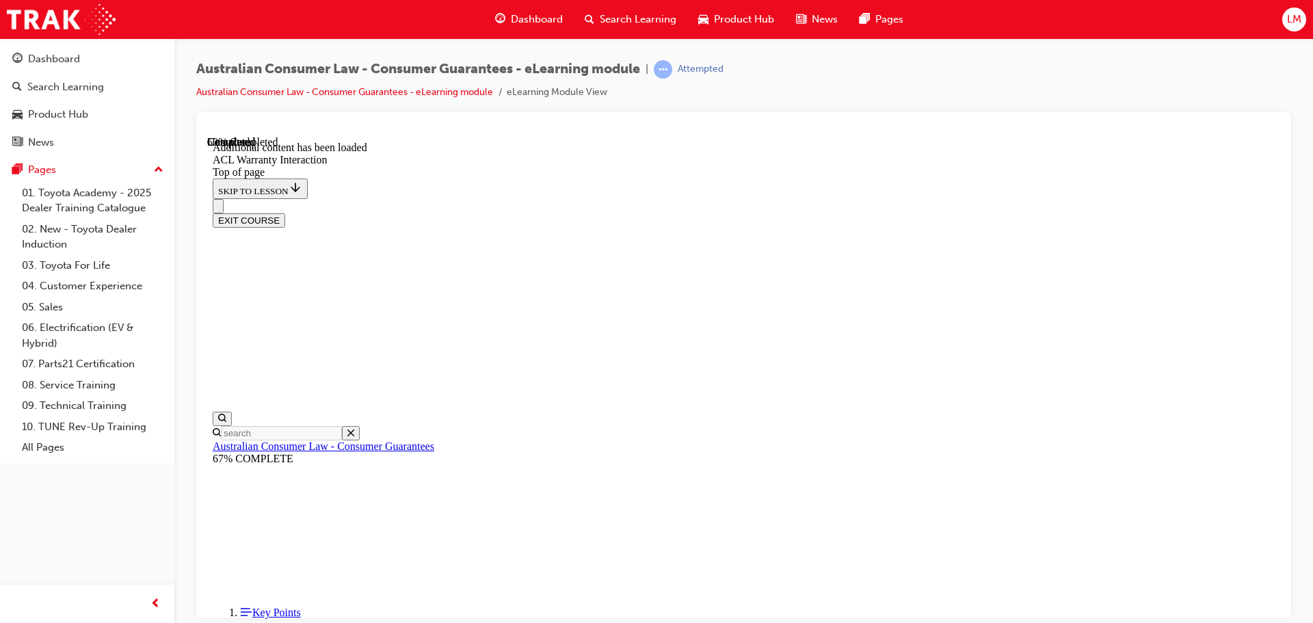
scroll to position [0, 0]
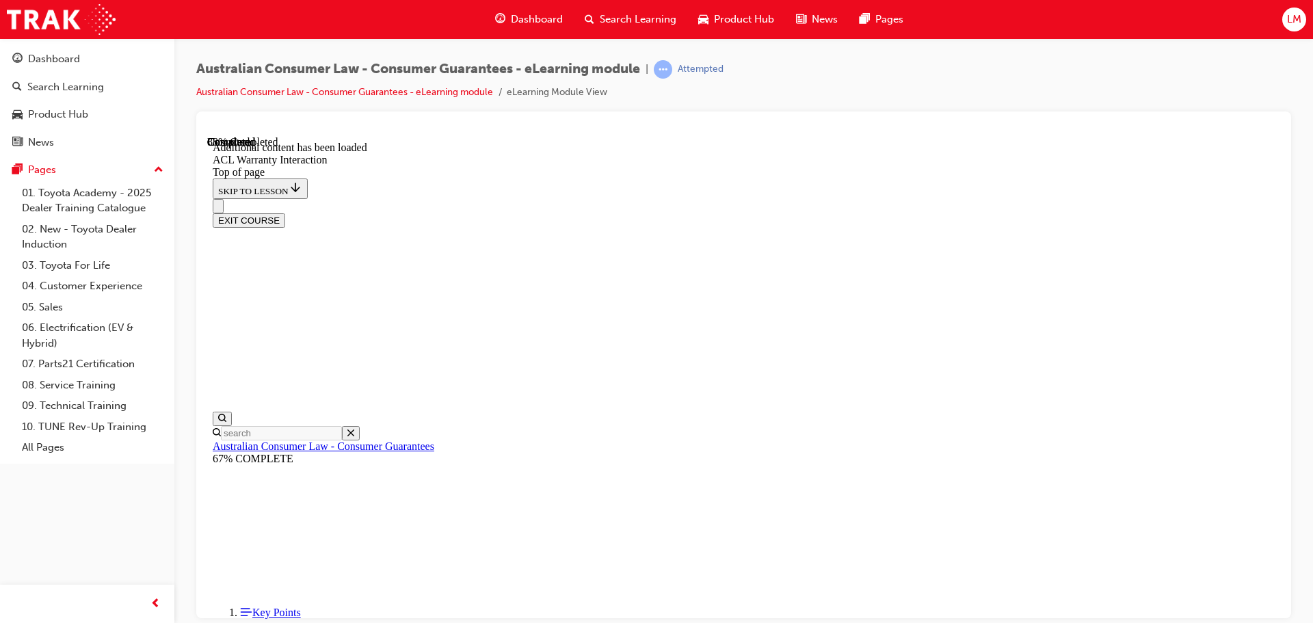
scroll to position [1564, 0]
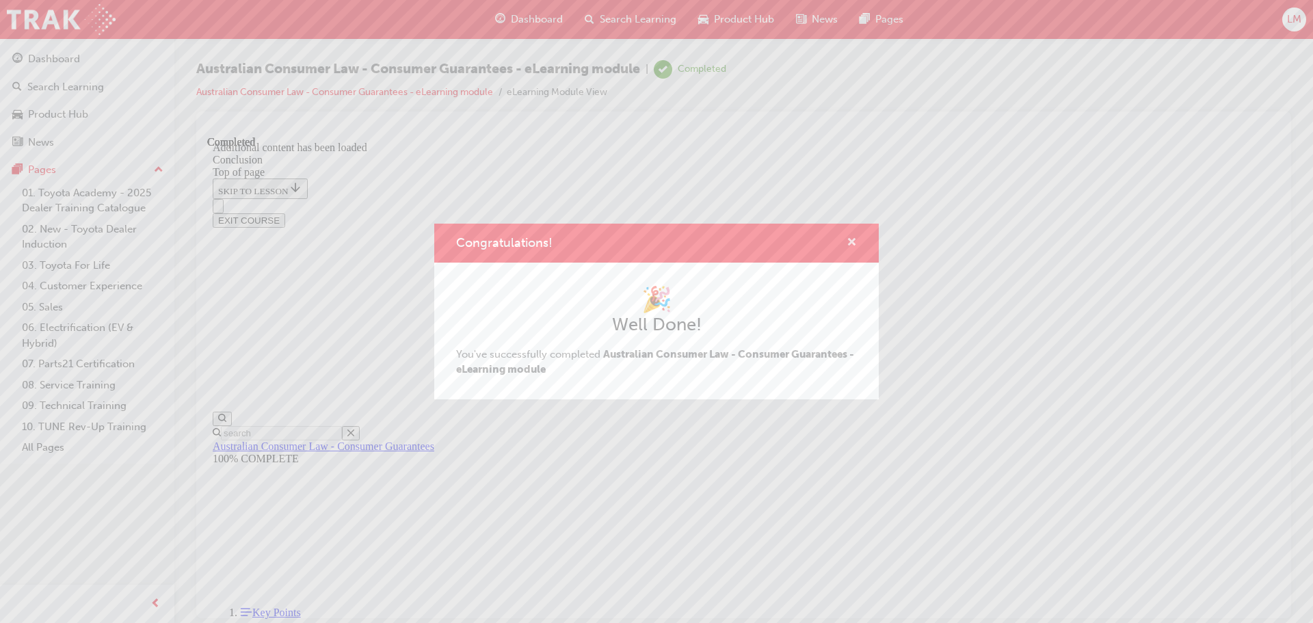
click at [848, 239] on span "cross-icon" at bounding box center [852, 243] width 10 height 12
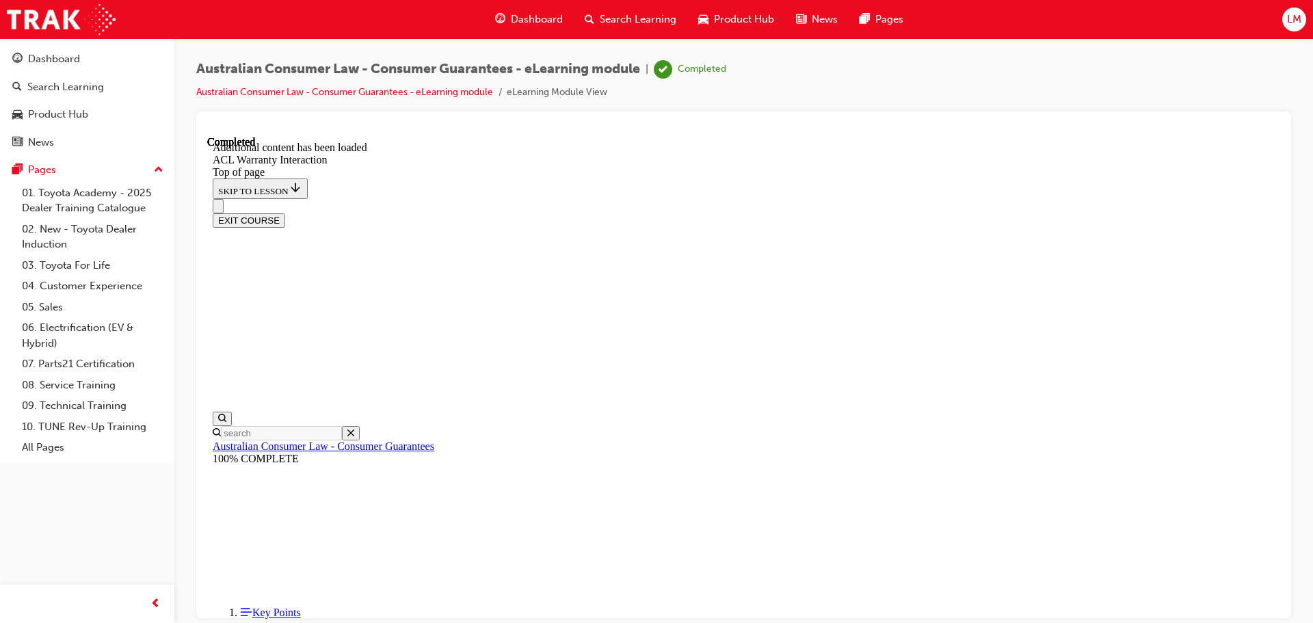
scroll to position [0, 0]
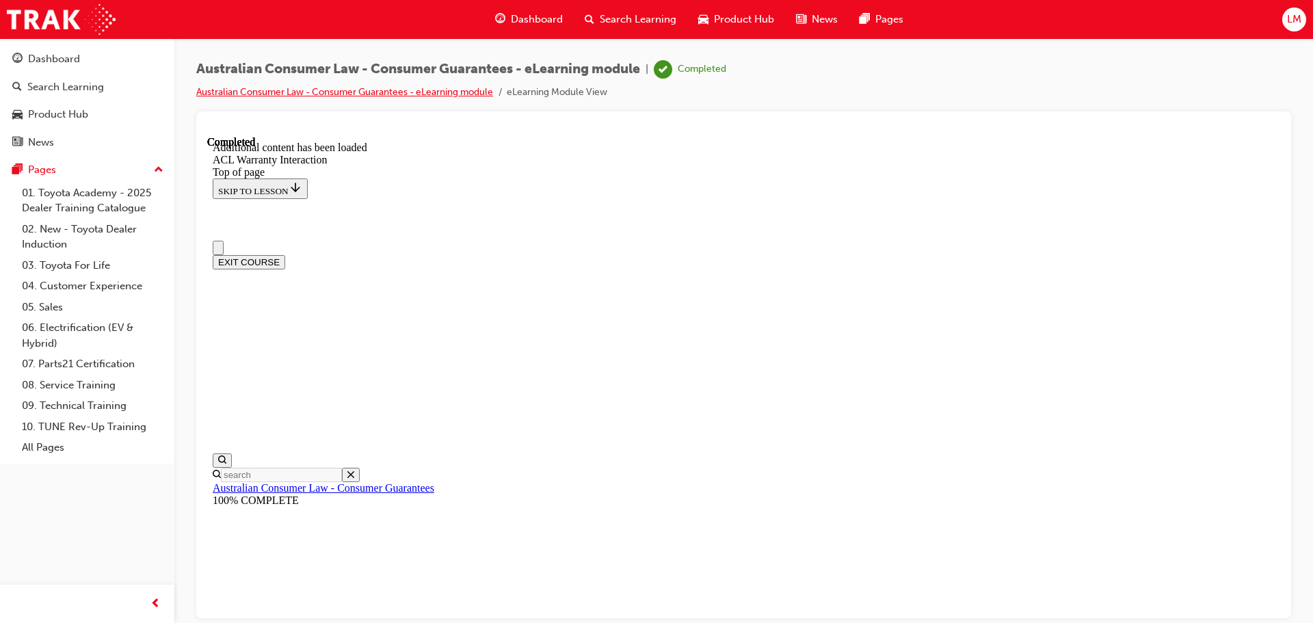
click at [438, 94] on link "Australian Consumer Law - Consumer Guarantees - eLearning module" at bounding box center [344, 92] width 297 height 12
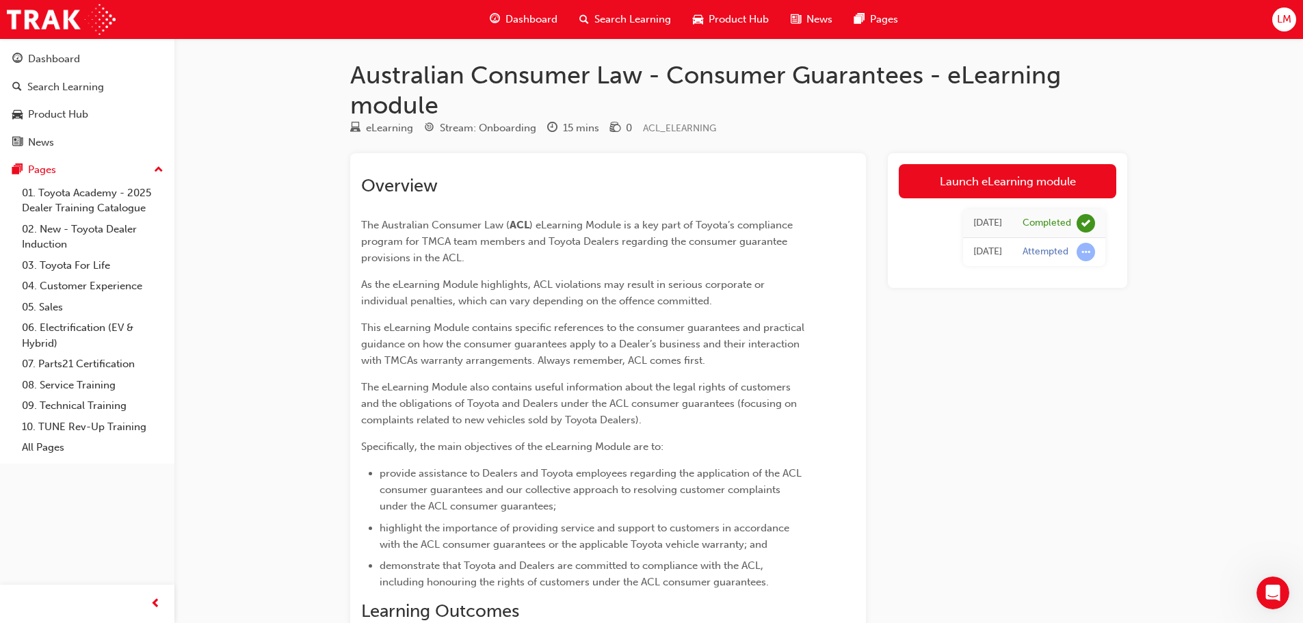
click at [508, 15] on span "Dashboard" at bounding box center [532, 20] width 52 height 16
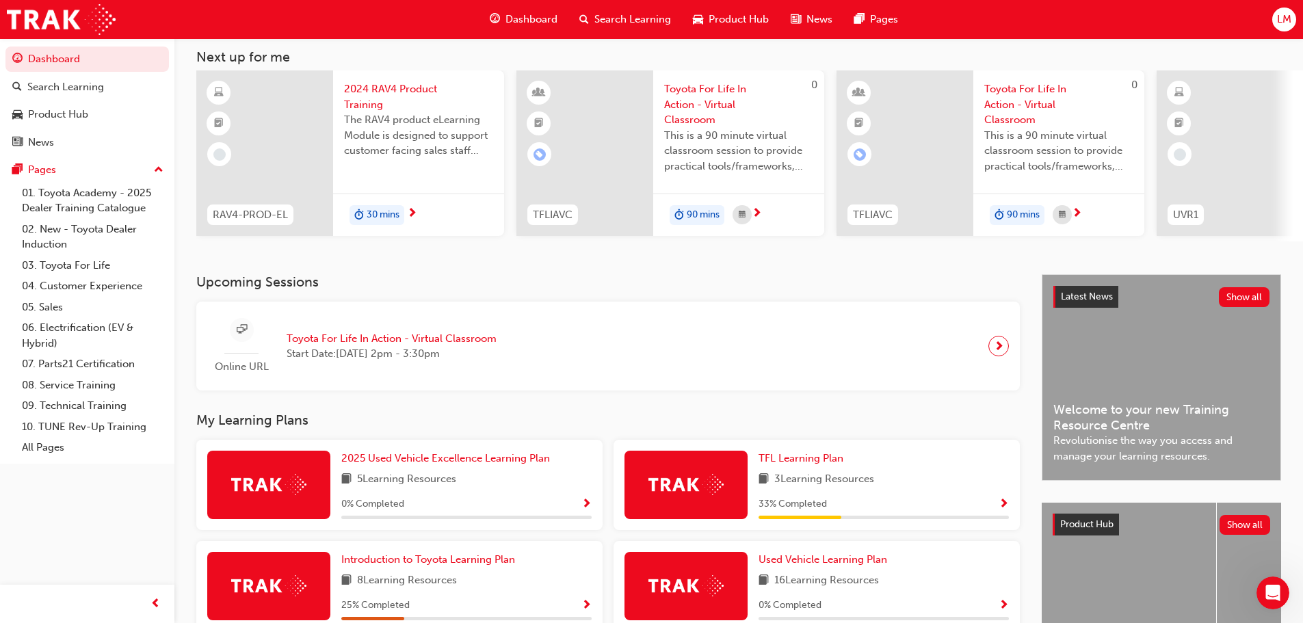
scroll to position [194, 0]
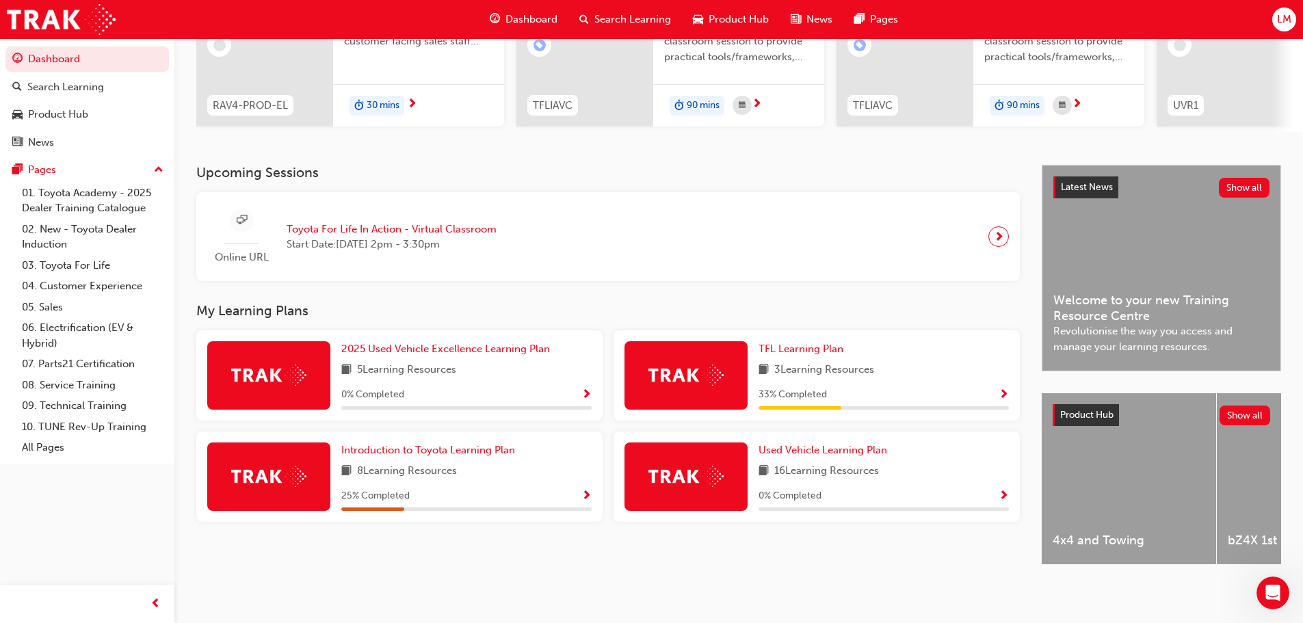
click at [456, 370] on span "5 Learning Resources" at bounding box center [406, 370] width 99 height 17
click at [587, 389] on span "Show Progress" at bounding box center [586, 395] width 10 height 12
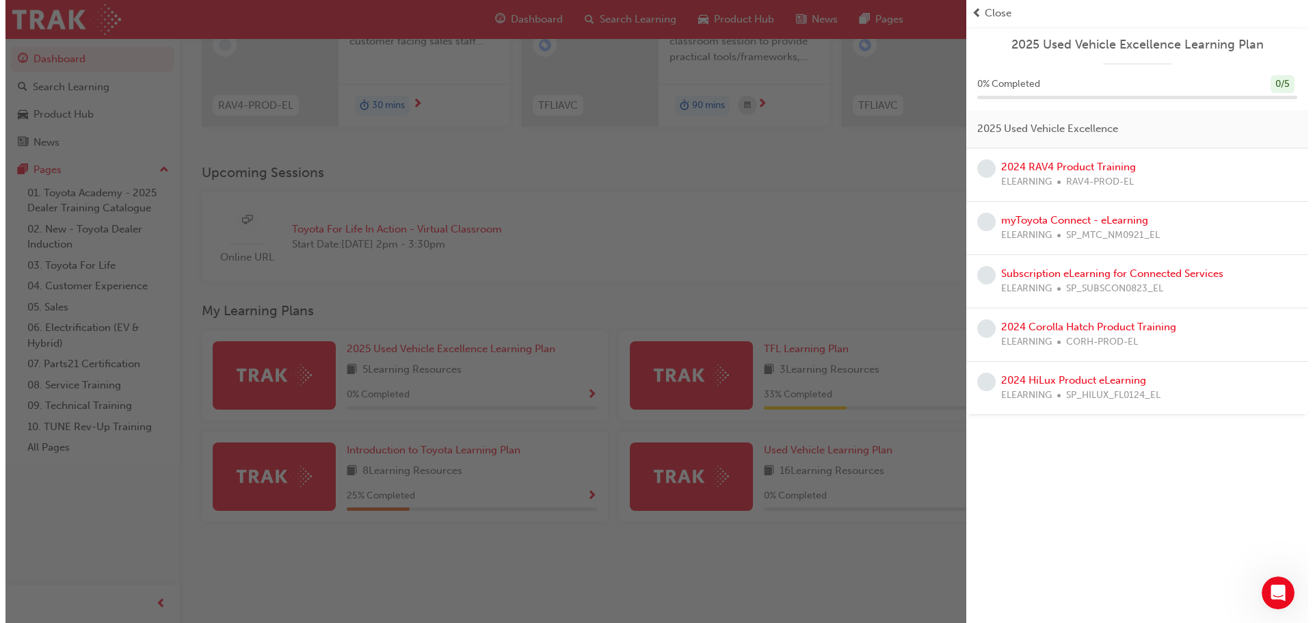
scroll to position [0, 0]
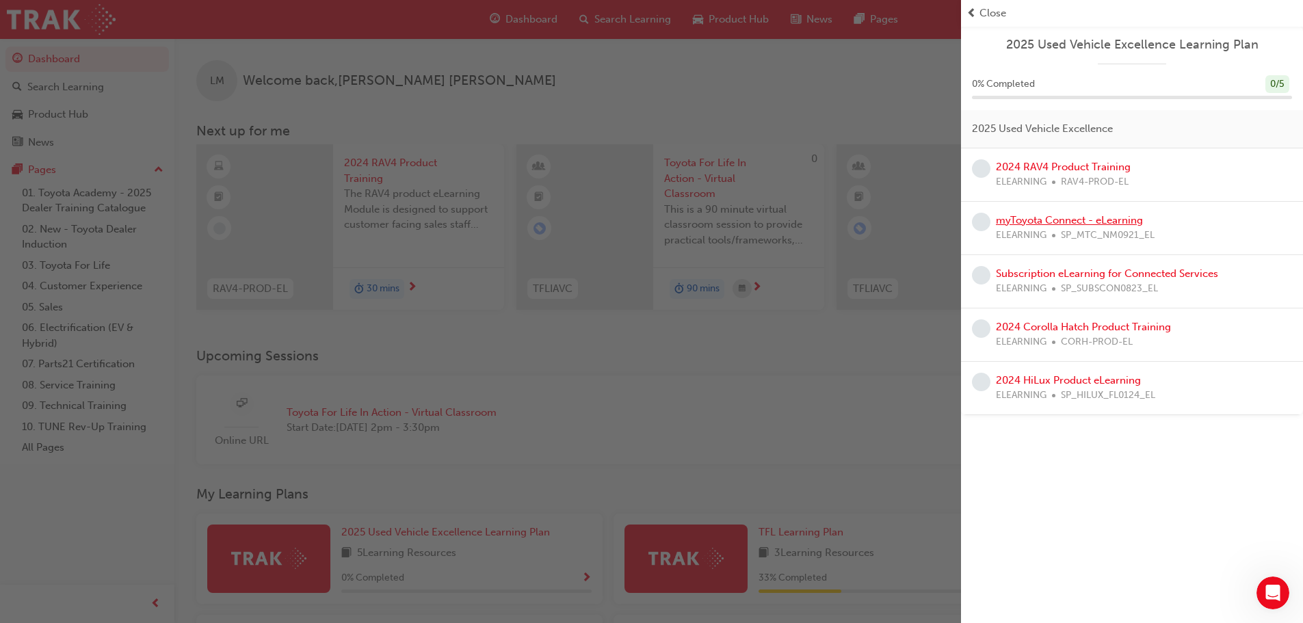
click at [1105, 224] on link "myToyota Connect - eLearning" at bounding box center [1069, 220] width 147 height 12
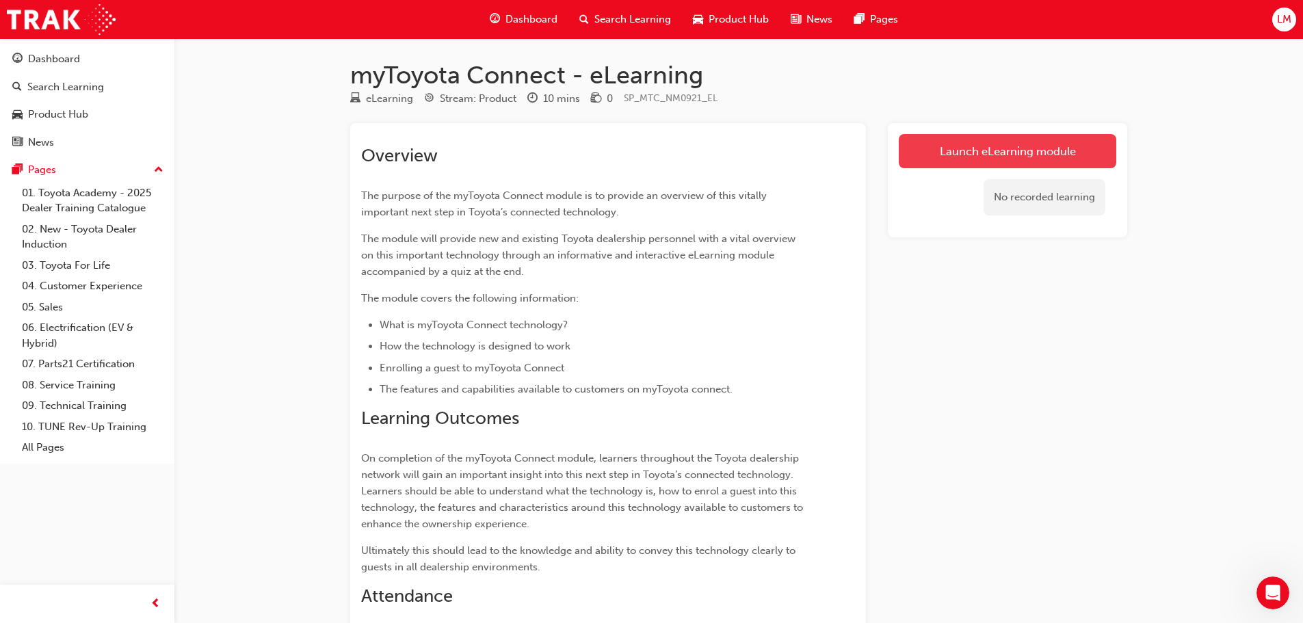
click at [1043, 143] on link "Launch eLearning module" at bounding box center [1008, 151] width 218 height 34
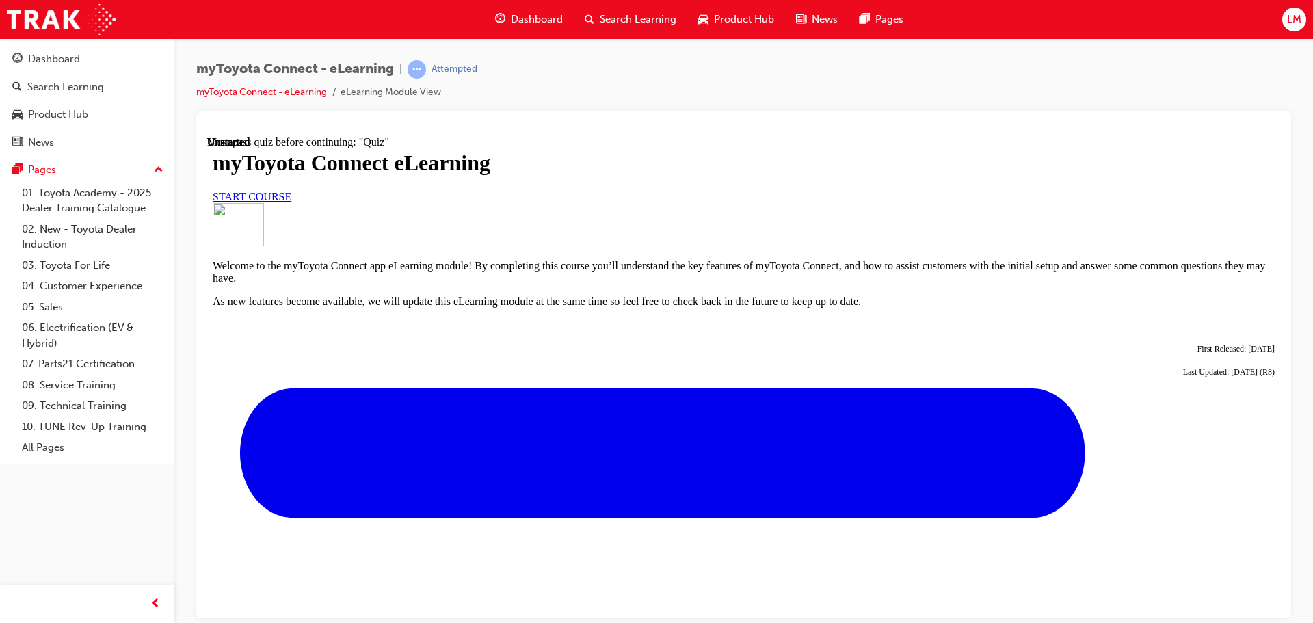
scroll to position [3, 0]
click at [291, 202] on link "START COURSE" at bounding box center [252, 196] width 79 height 12
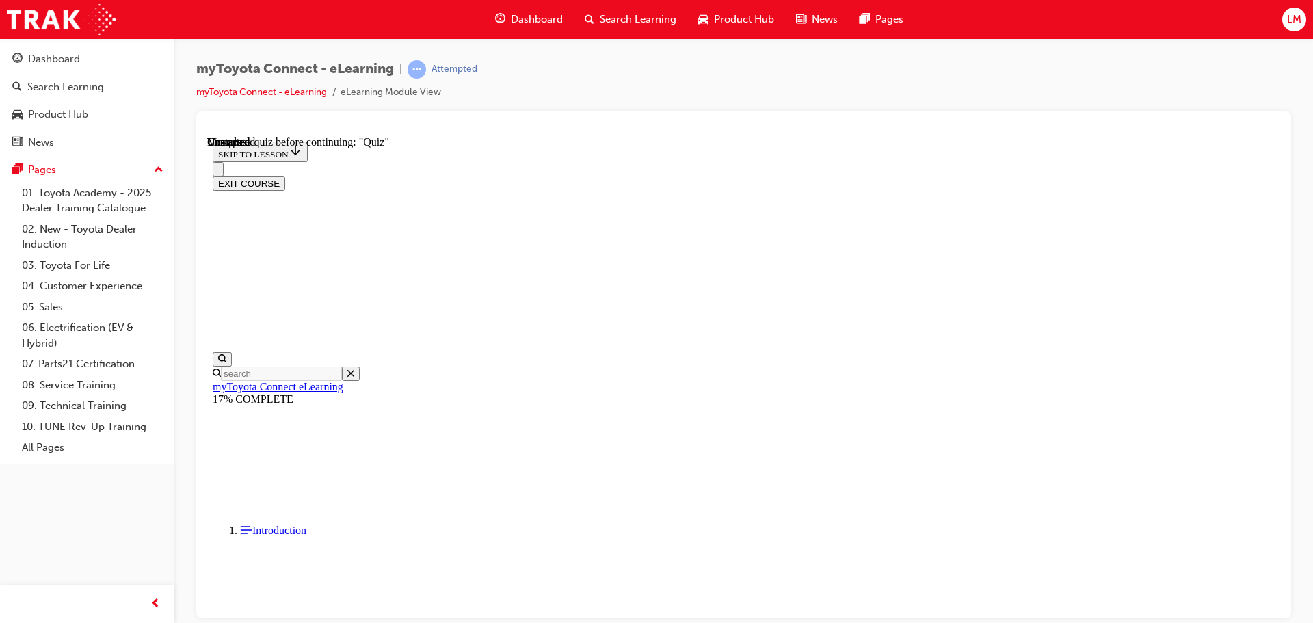
scroll to position [1198, 0]
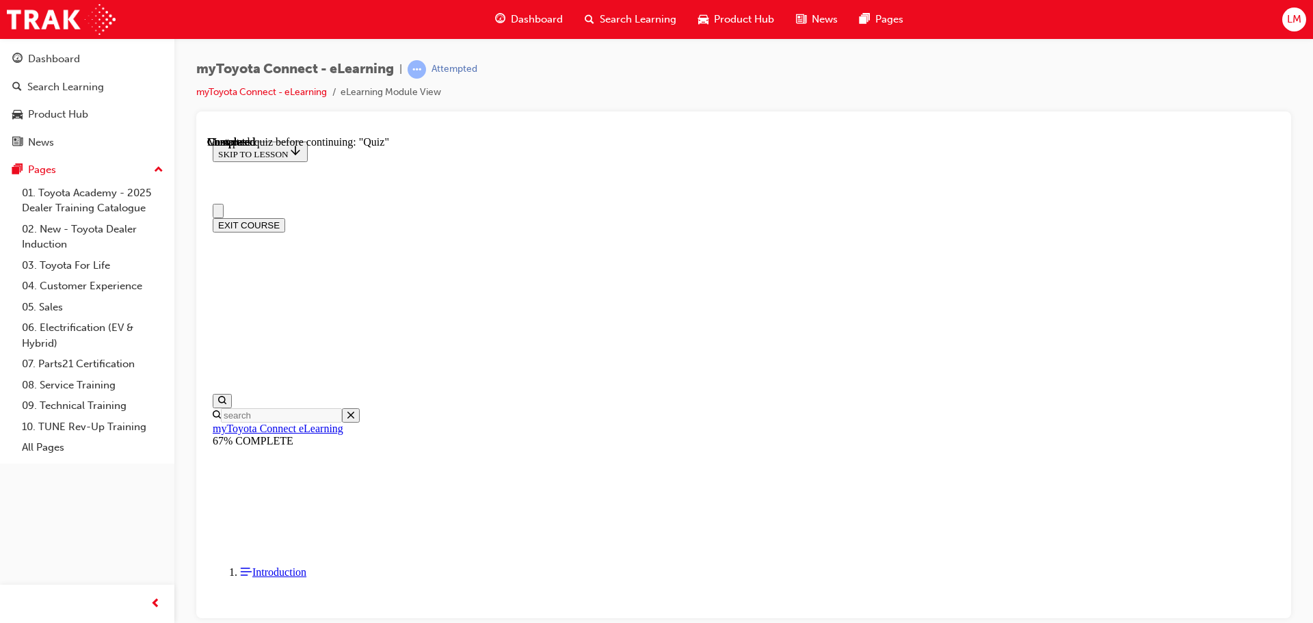
scroll to position [43, 0]
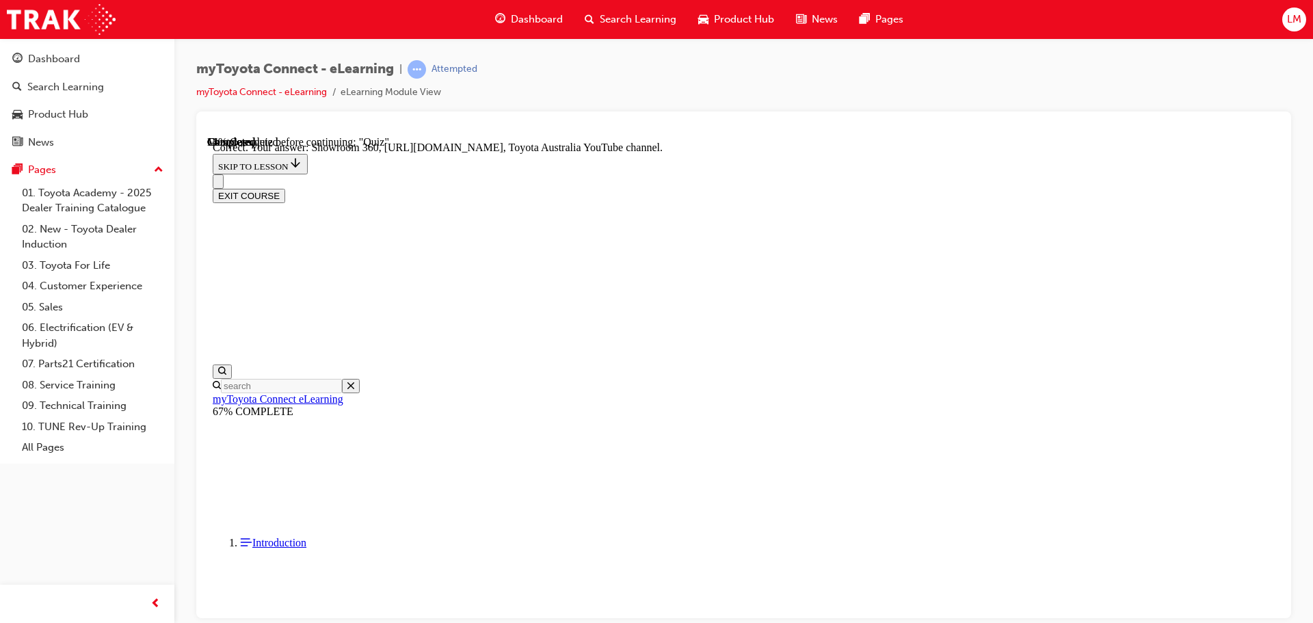
scroll to position [285, 0]
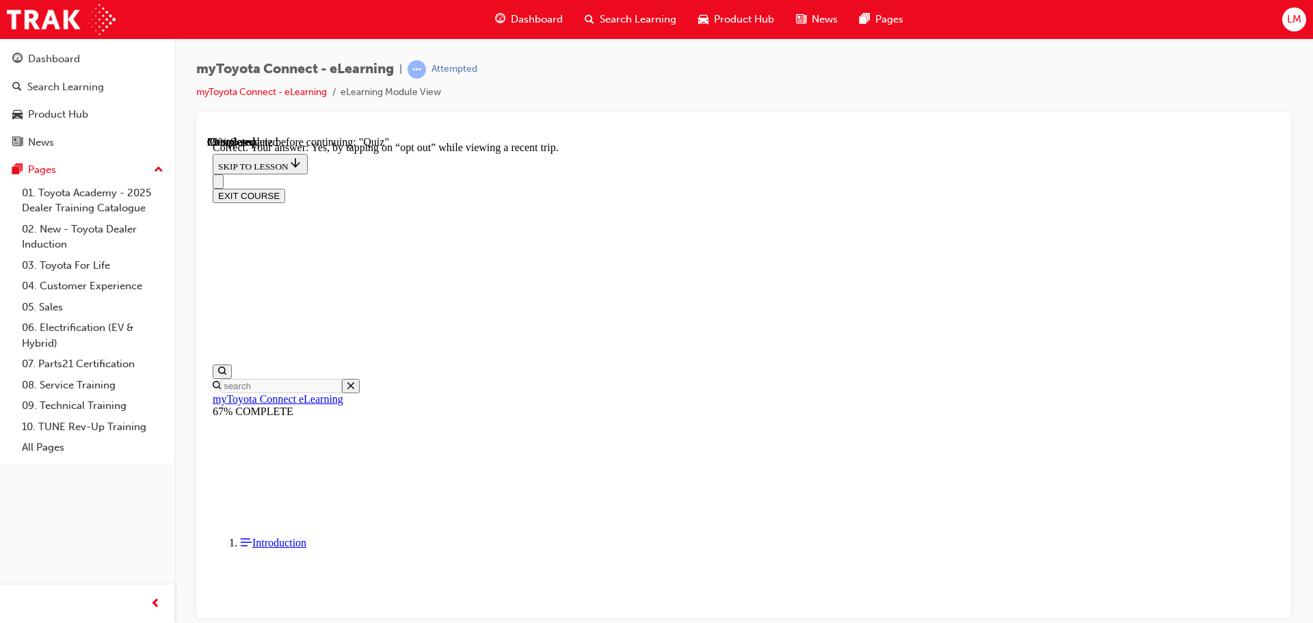
scroll to position [162, 0]
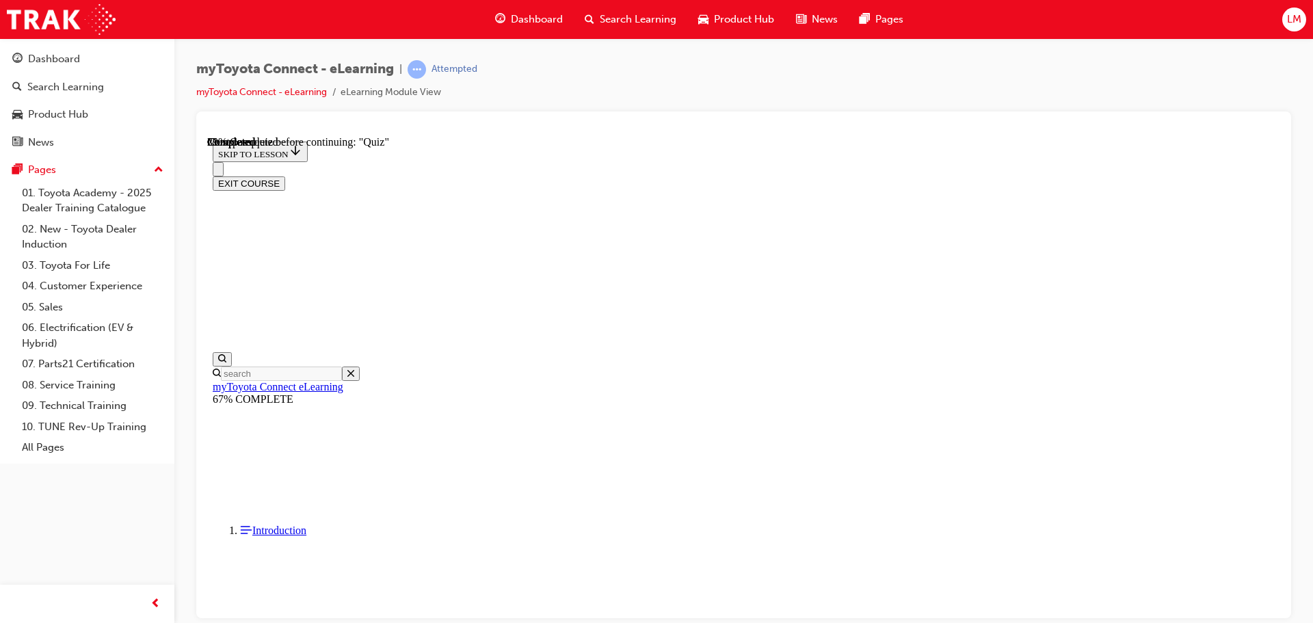
scroll to position [137, 0]
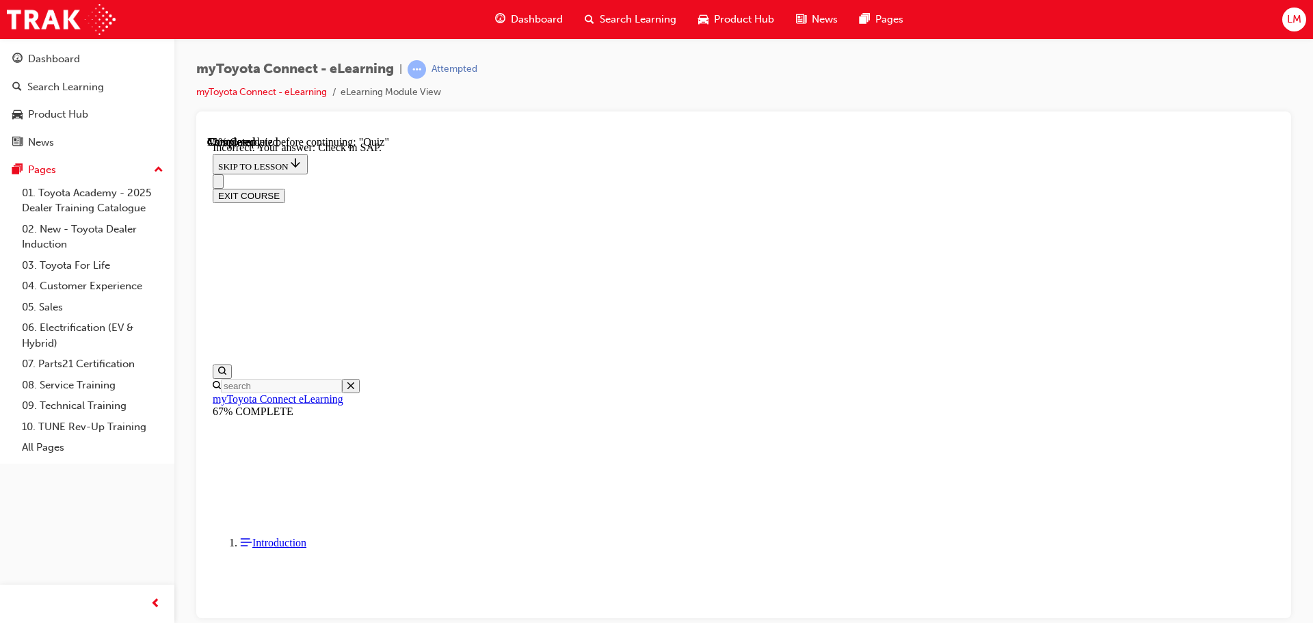
scroll to position [217, 0]
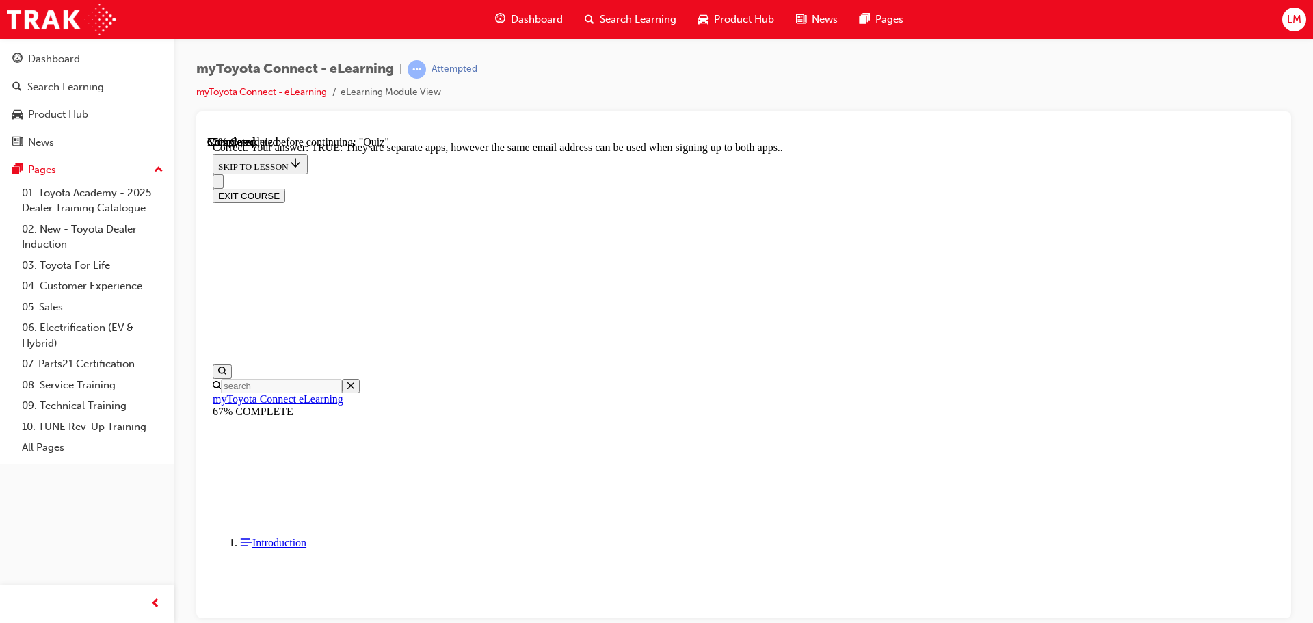
scroll to position [166, 0]
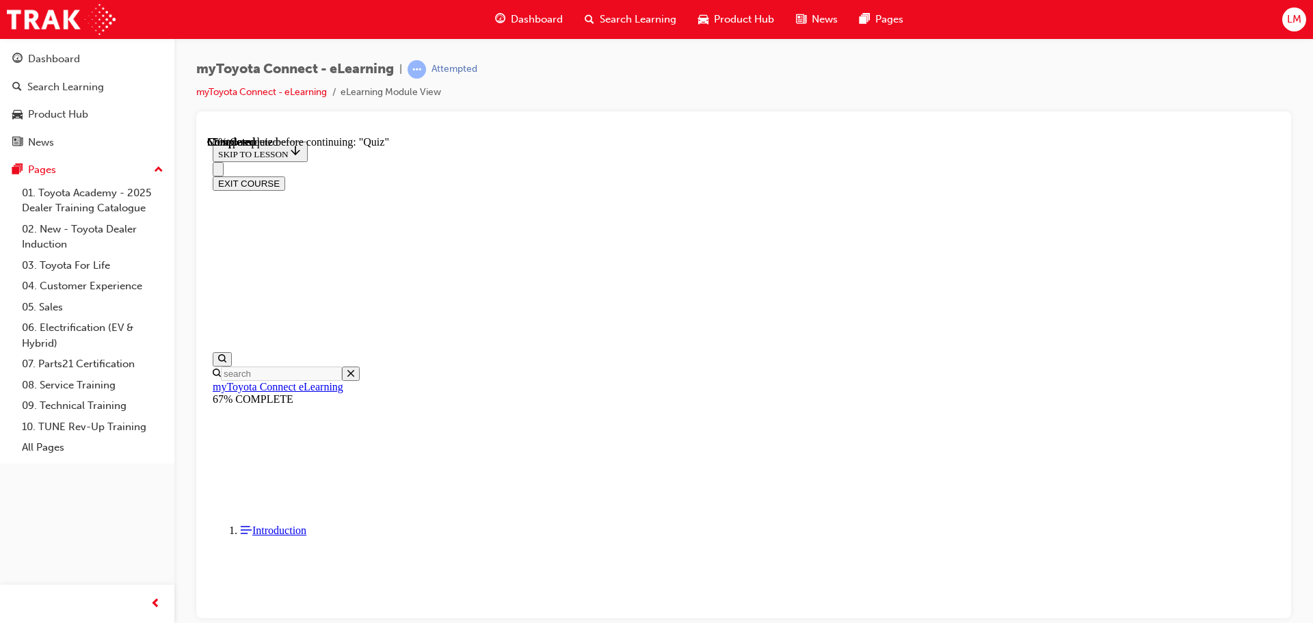
scroll to position [160, 0]
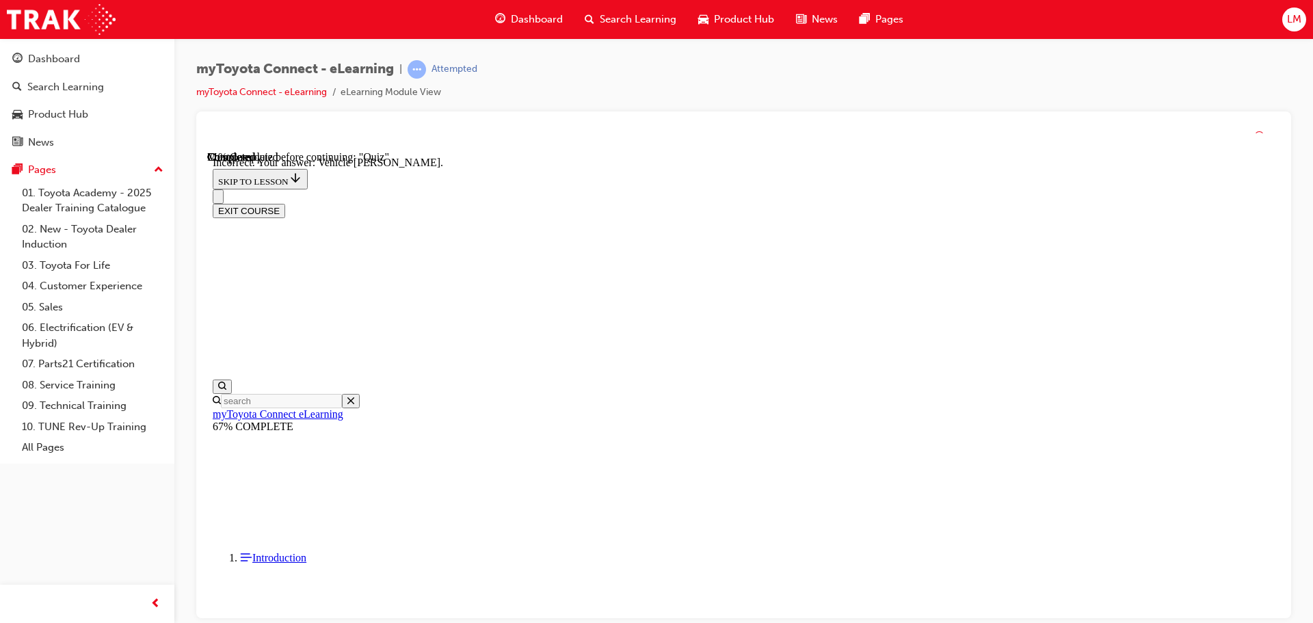
scroll to position [272, 0]
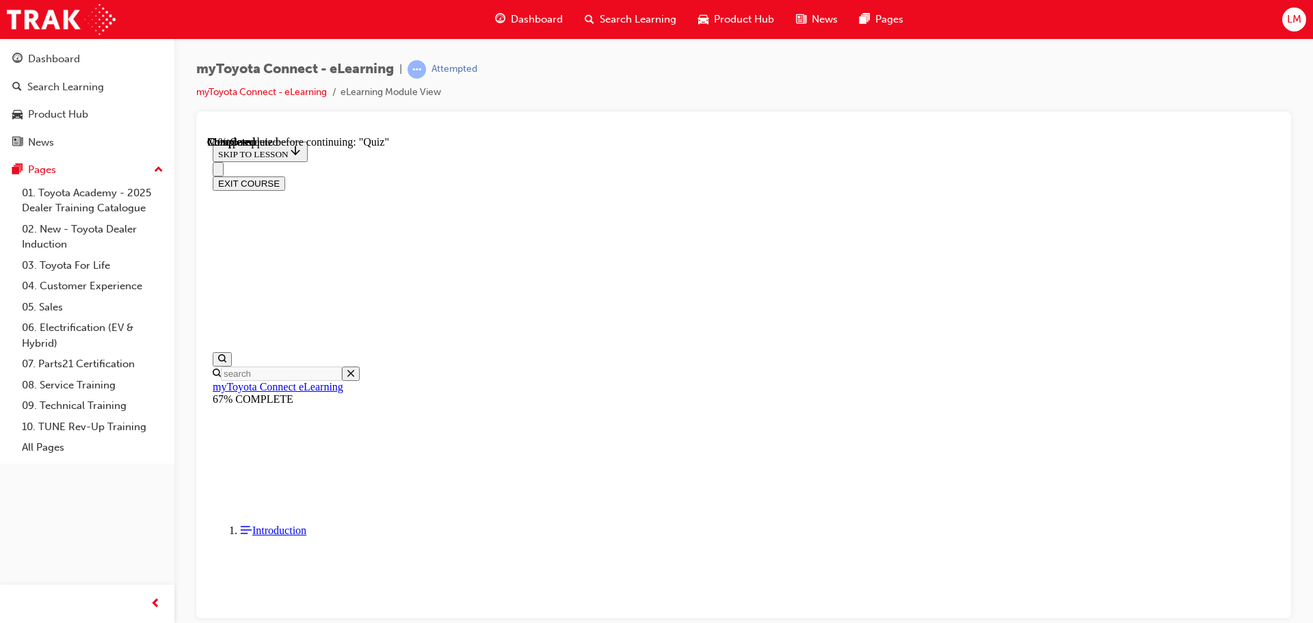
scroll to position [137, 0]
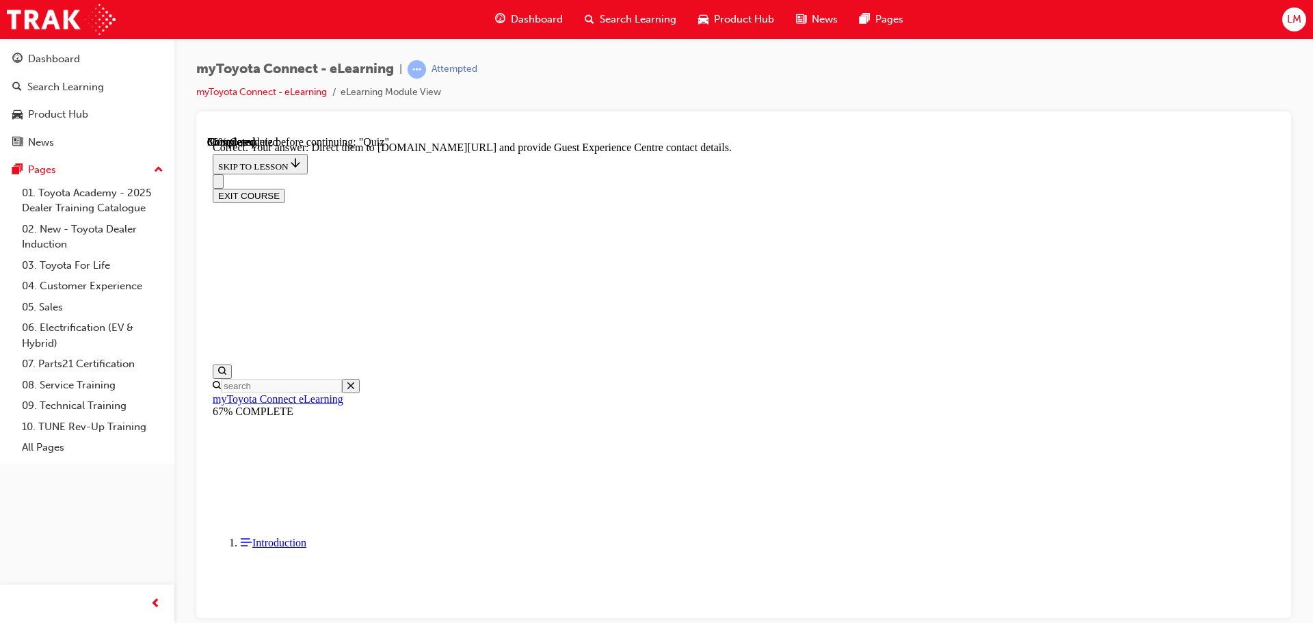
scroll to position [285, 0]
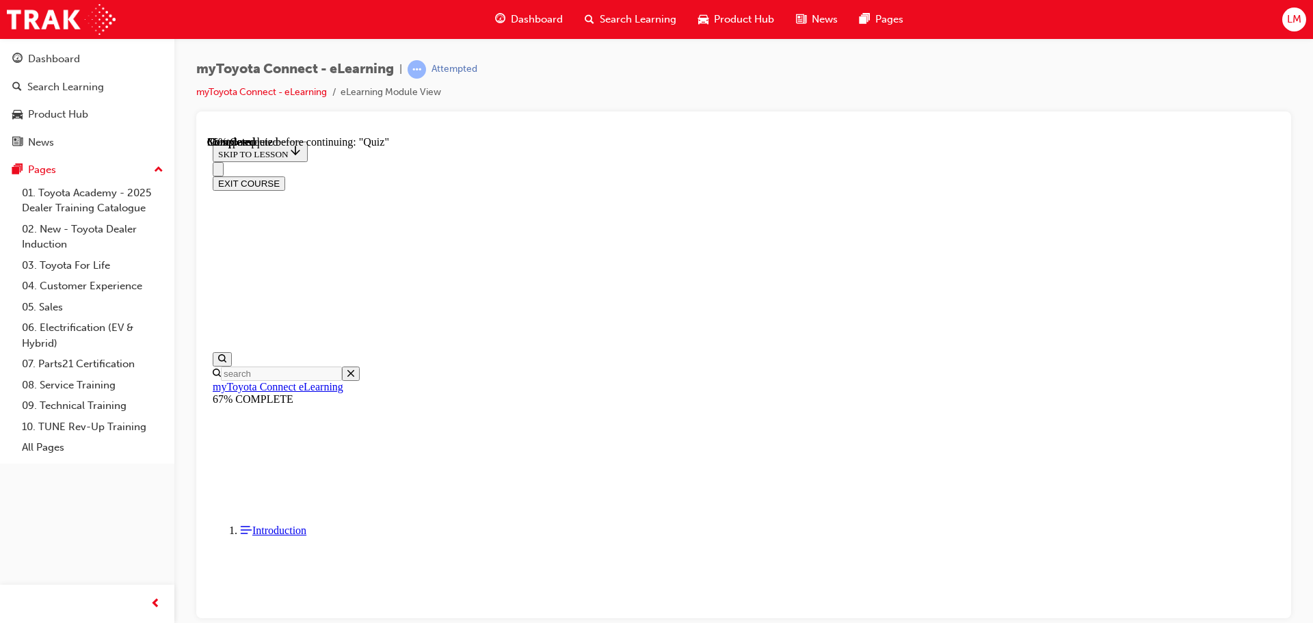
scroll to position [137, 0]
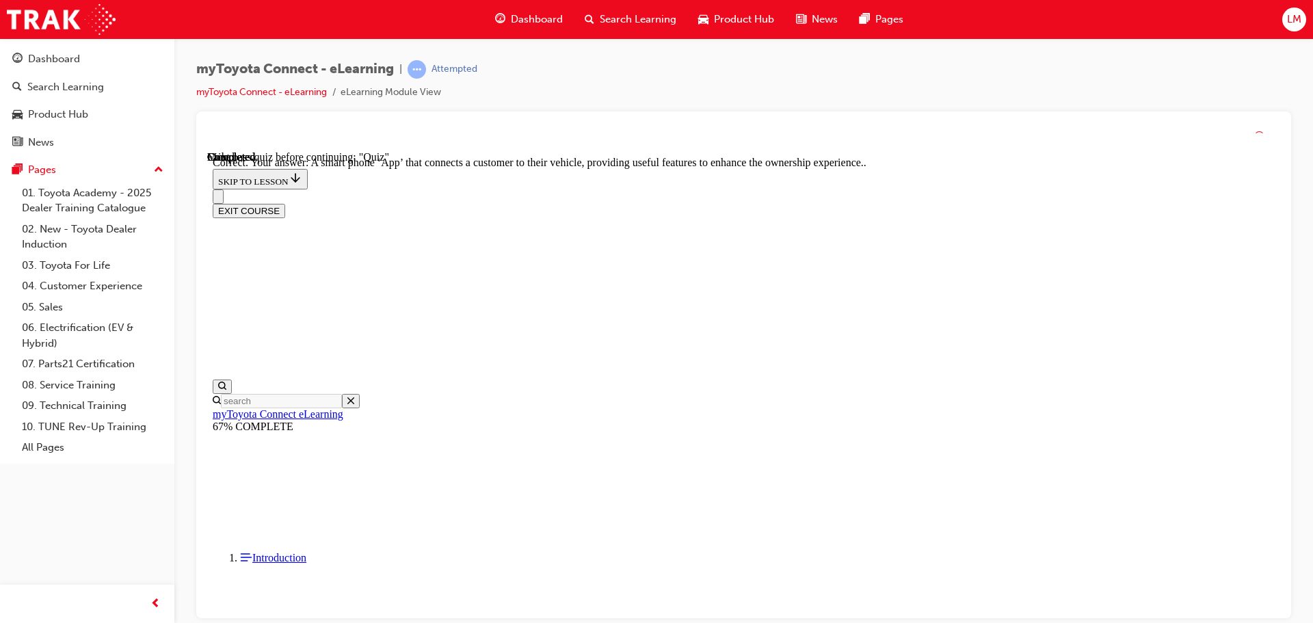
scroll to position [258, 0]
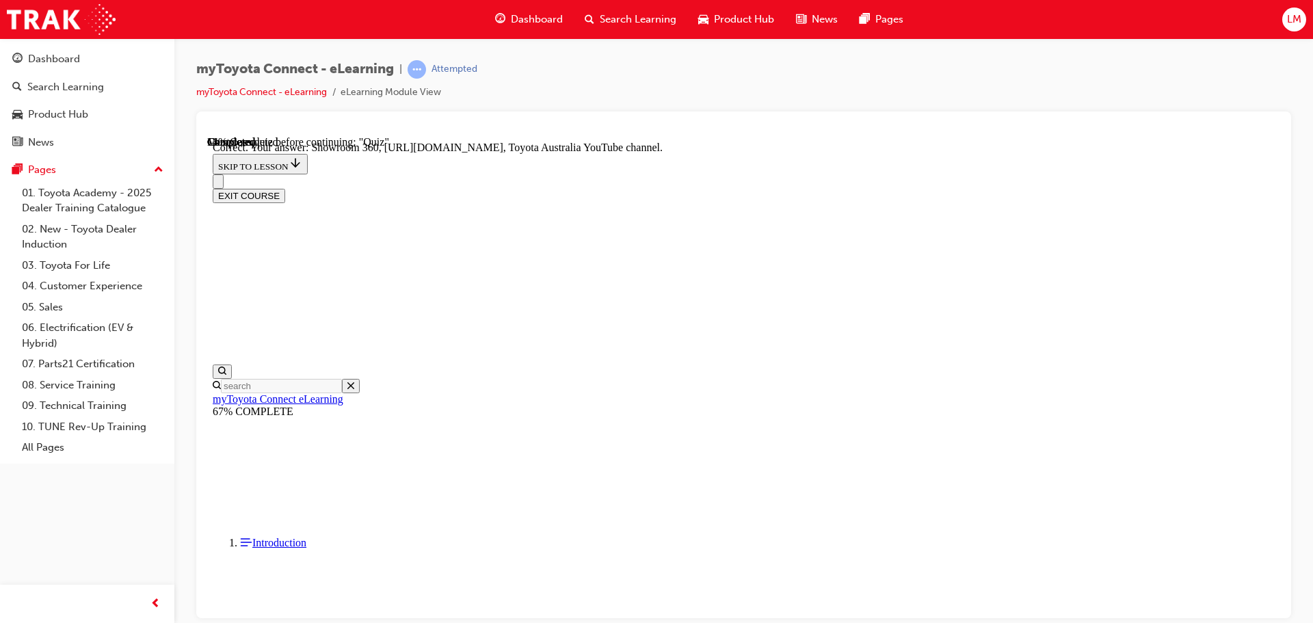
scroll to position [285, 0]
